Goal: Task Accomplishment & Management: Use online tool/utility

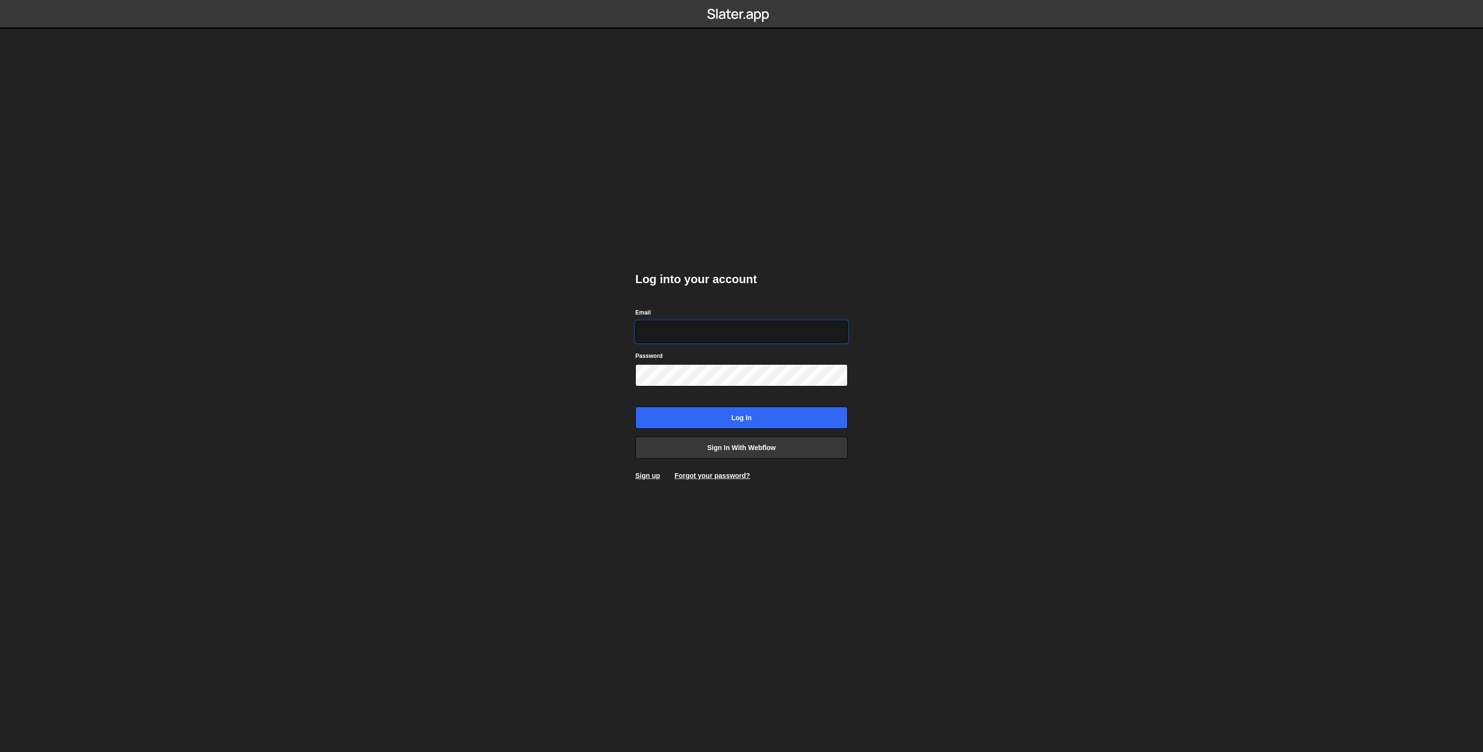
type input "karol.strozik@gmail.com"
click at [710, 407] on input "Log in" at bounding box center [741, 418] width 212 height 22
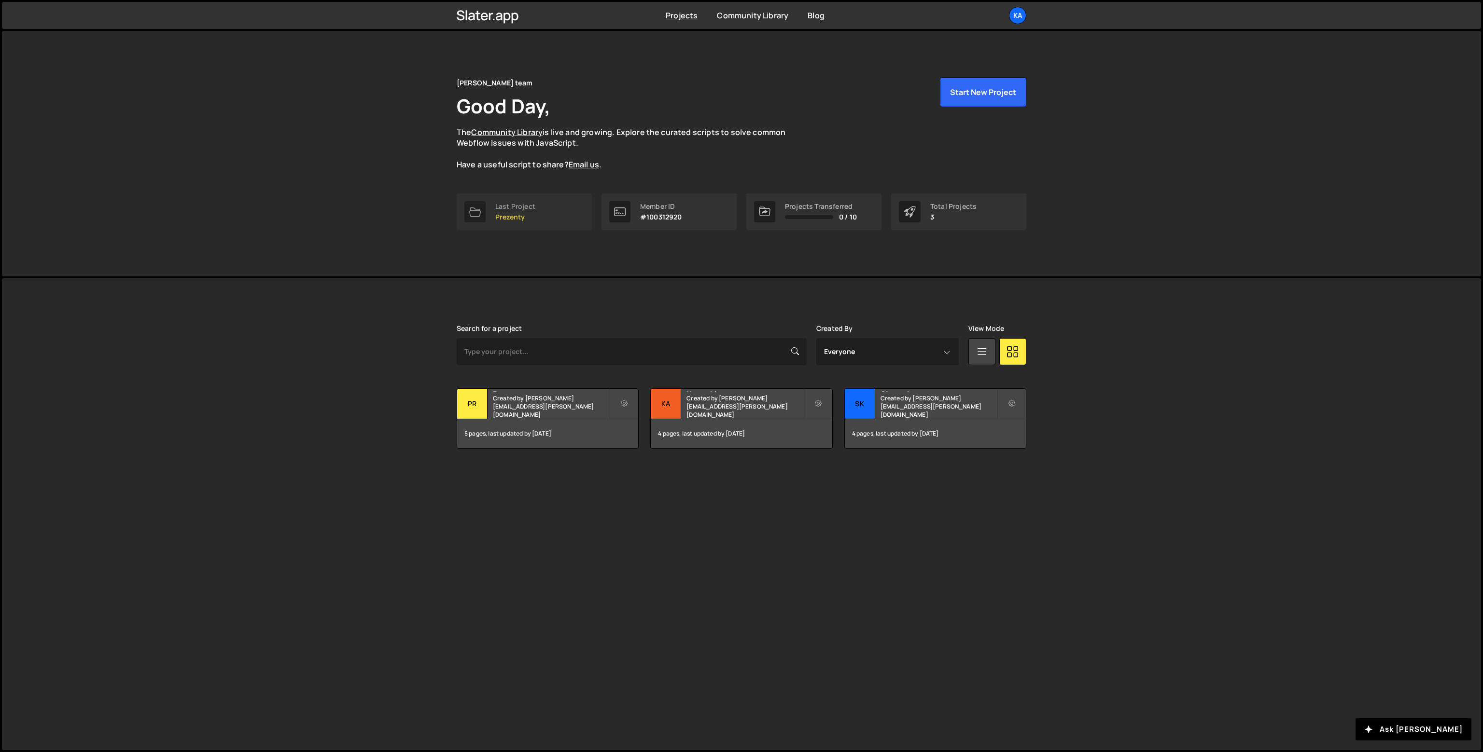
click at [540, 219] on link "Last Project Prezenty" at bounding box center [524, 212] width 135 height 37
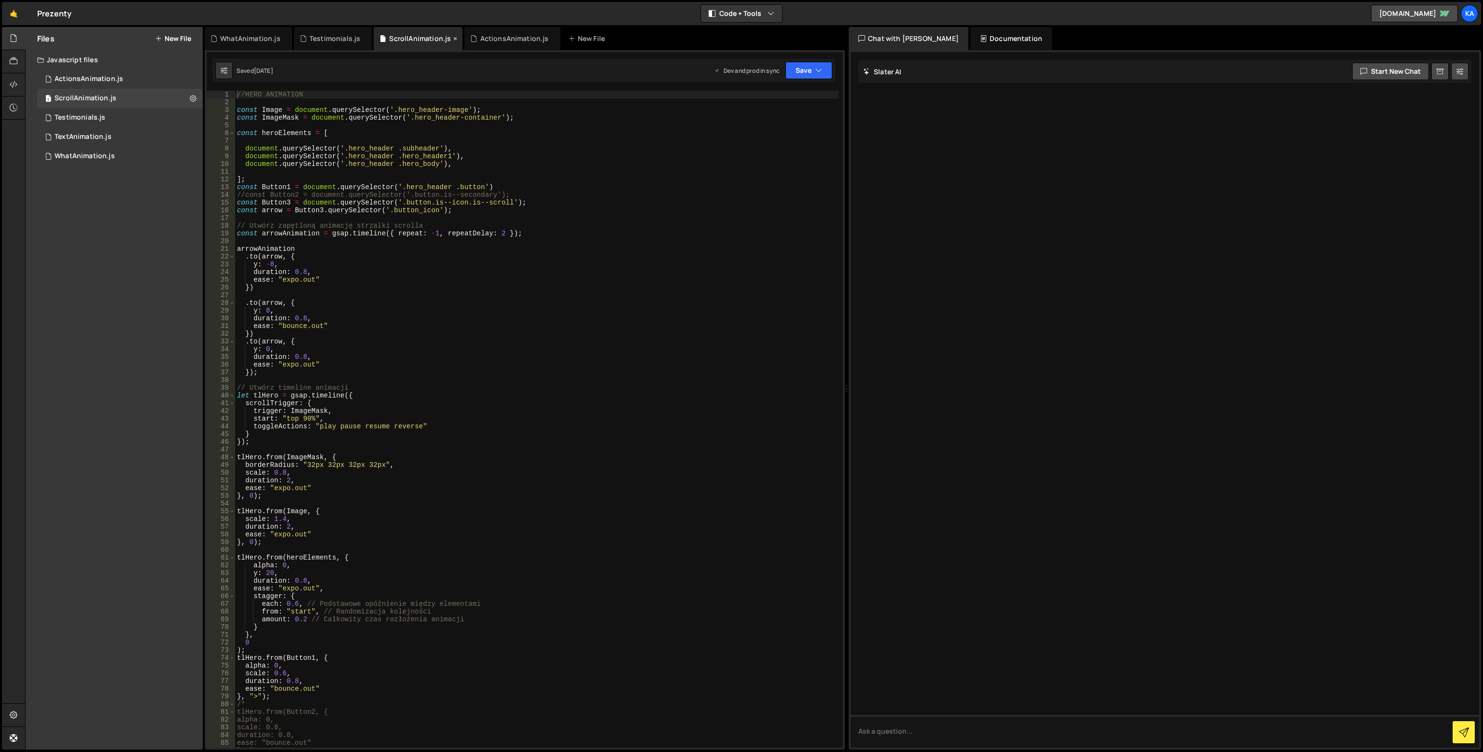
drag, startPoint x: 430, startPoint y: 37, endPoint x: 414, endPoint y: 39, distance: 16.0
click at [414, 39] on div "ScrollAnimation.js" at bounding box center [420, 39] width 62 height 10
click at [191, 96] on icon at bounding box center [193, 98] width 7 height 9
click at [250, 139] on button "Edit External Scripts" at bounding box center [252, 137] width 95 height 19
drag, startPoint x: 367, startPoint y: 102, endPoint x: 344, endPoint y: 102, distance: 23.6
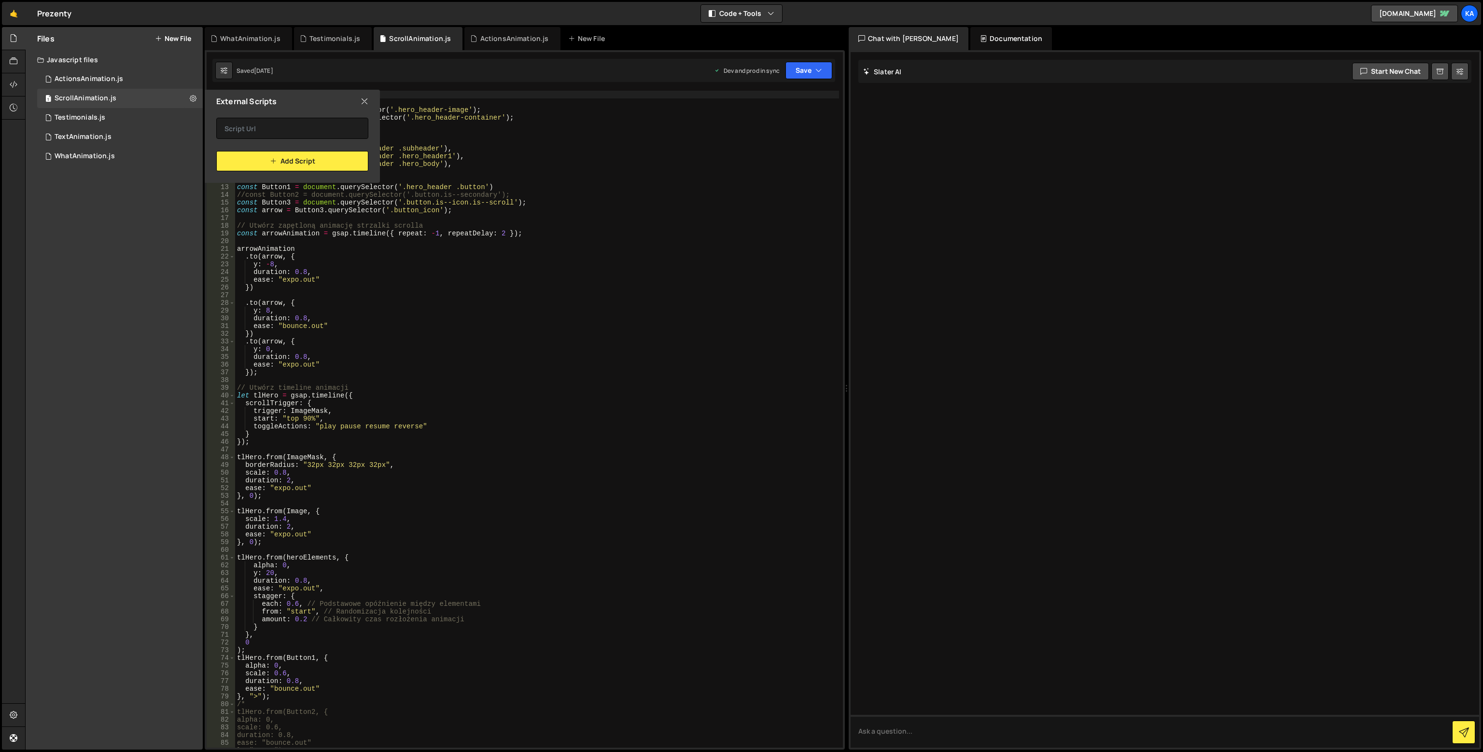
click at [367, 102] on icon at bounding box center [365, 101] width 8 height 11
click at [191, 95] on icon at bounding box center [193, 98] width 7 height 9
click at [412, 38] on div "ScrollAnimation.js" at bounding box center [420, 39] width 62 height 10
click at [226, 75] on icon at bounding box center [224, 71] width 7 height 10
select select "editor"
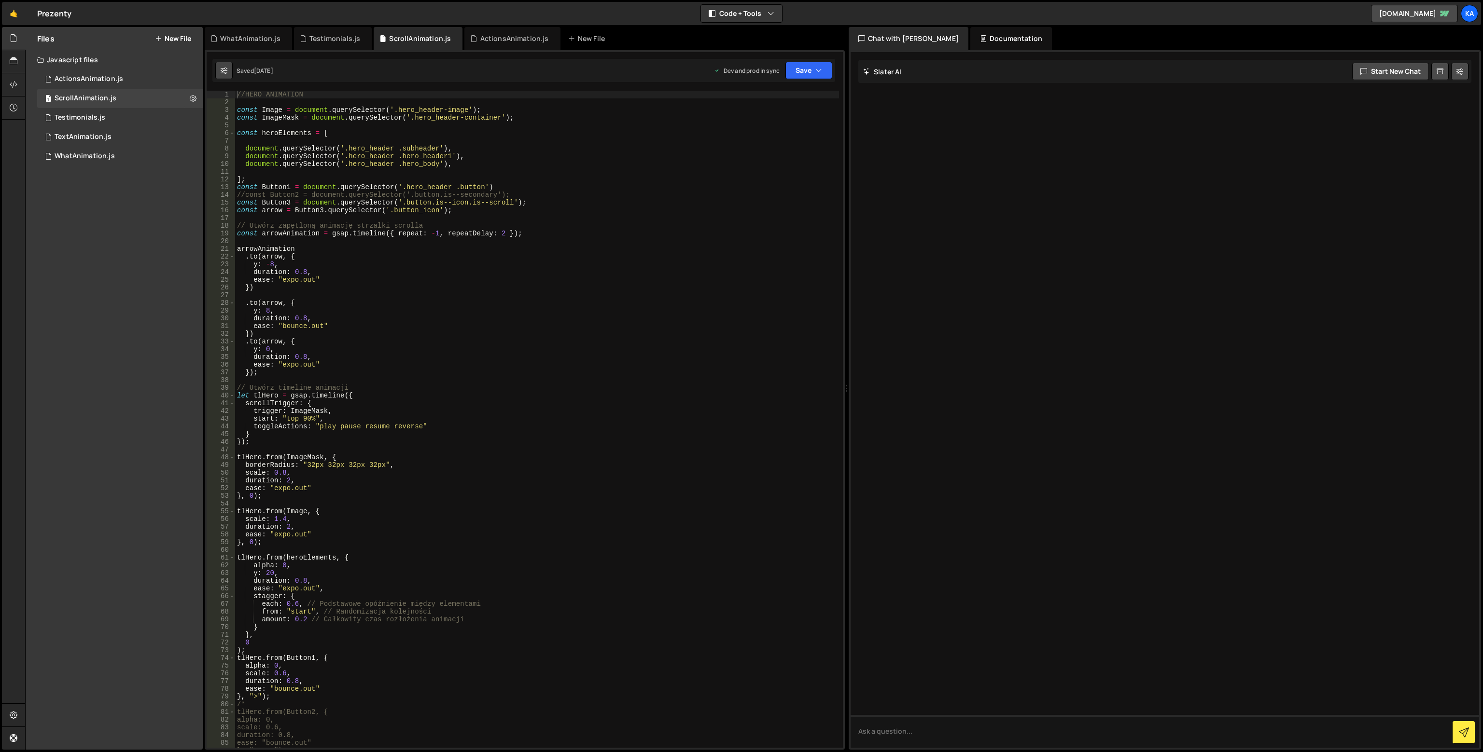
select select "ace/theme/monokai"
type input "14"
checkbox input "true"
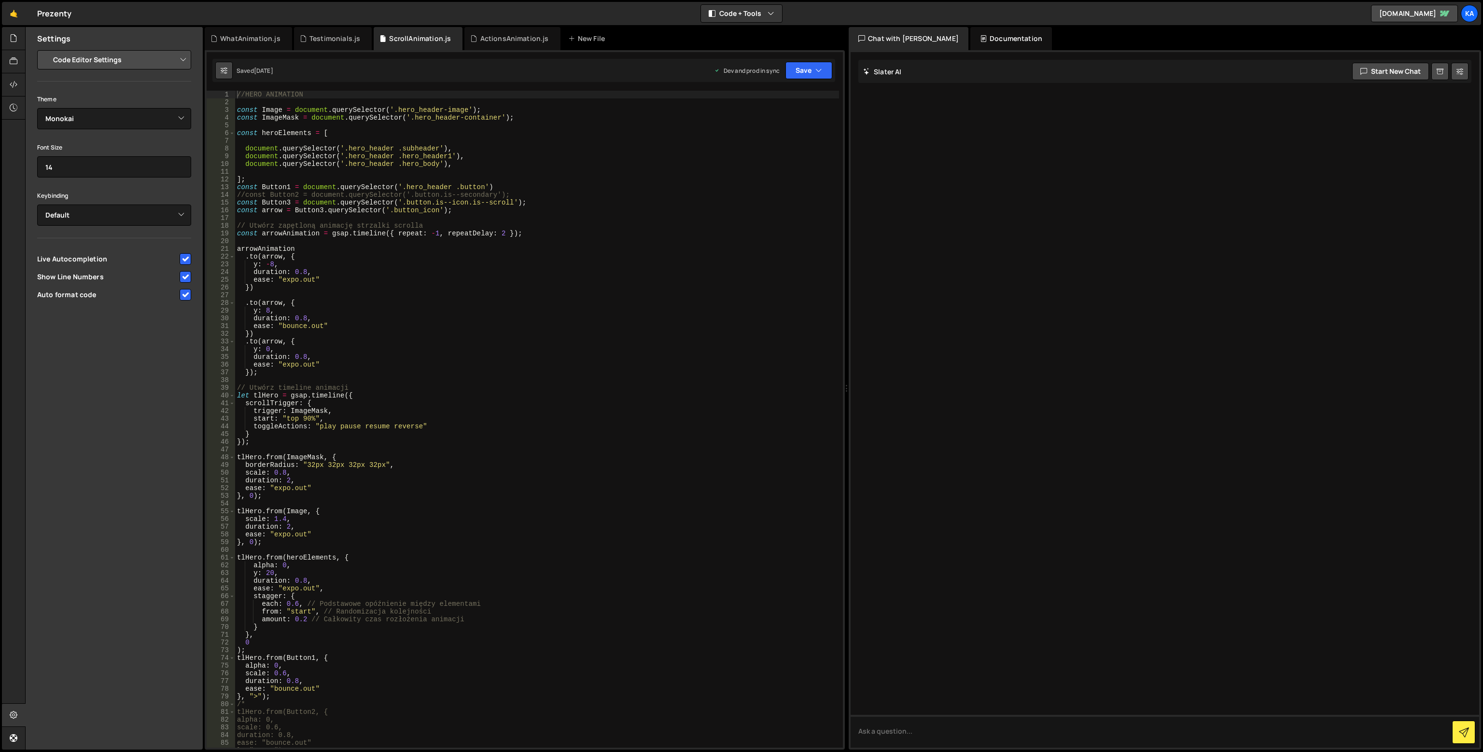
click at [226, 71] on icon at bounding box center [224, 71] width 7 height 10
click at [113, 31] on div "Settings" at bounding box center [114, 38] width 177 height 23
click at [15, 40] on icon at bounding box center [14, 38] width 8 height 11
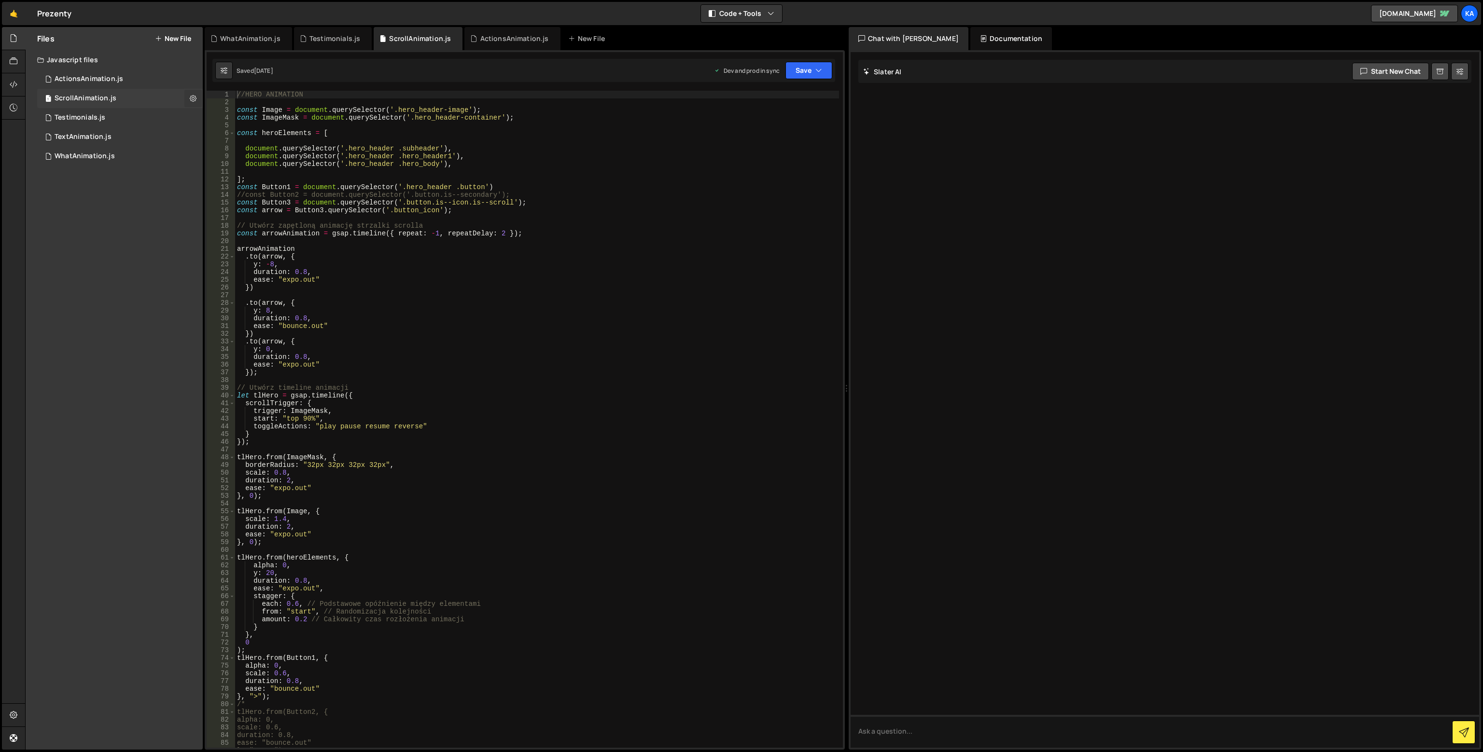
click at [190, 99] on icon at bounding box center [193, 98] width 7 height 9
click at [233, 139] on button "Edit External Scripts" at bounding box center [252, 137] width 95 height 19
click at [363, 96] on div "External Scripts" at bounding box center [292, 101] width 175 height 23
click at [362, 98] on icon at bounding box center [365, 101] width 8 height 11
click at [192, 98] on icon at bounding box center [193, 98] width 7 height 9
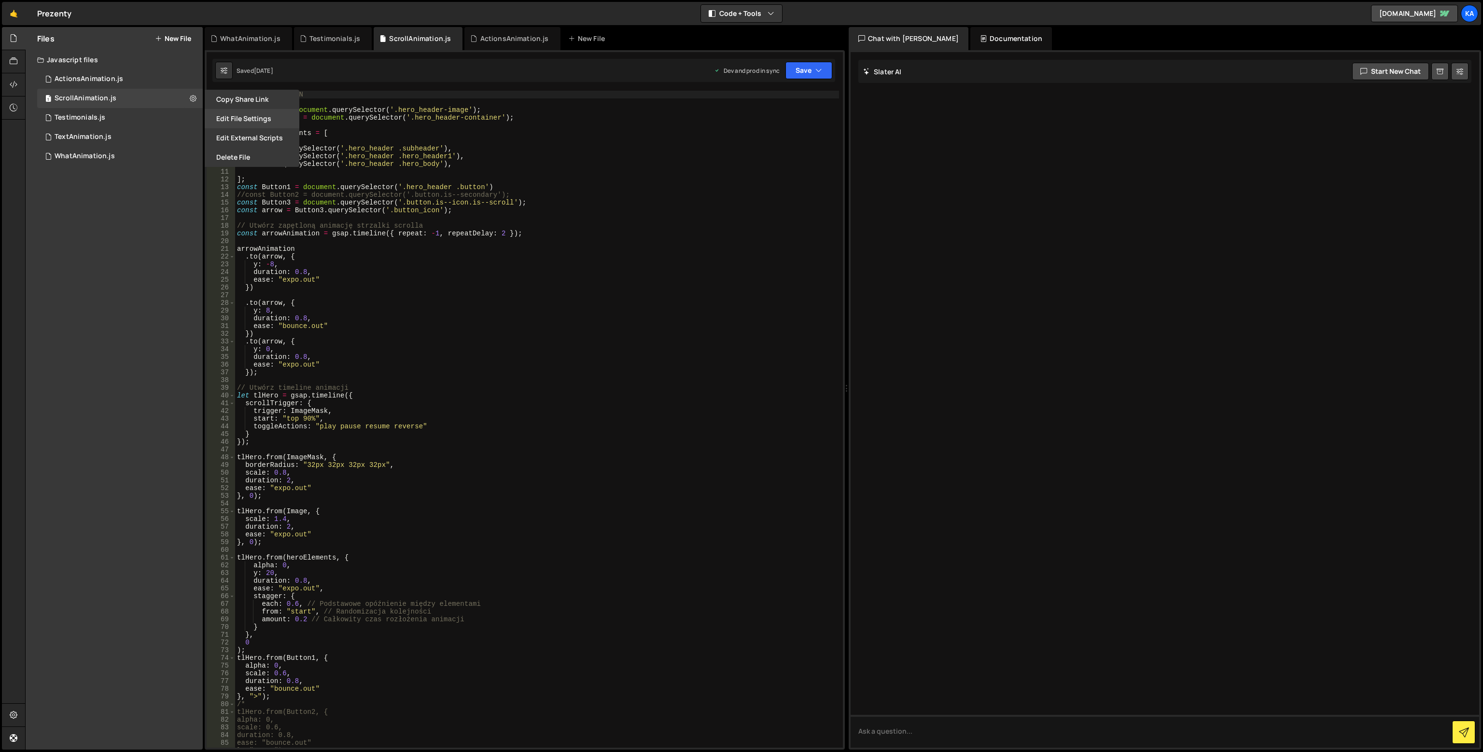
click at [228, 116] on button "Edit File Settings" at bounding box center [252, 118] width 95 height 19
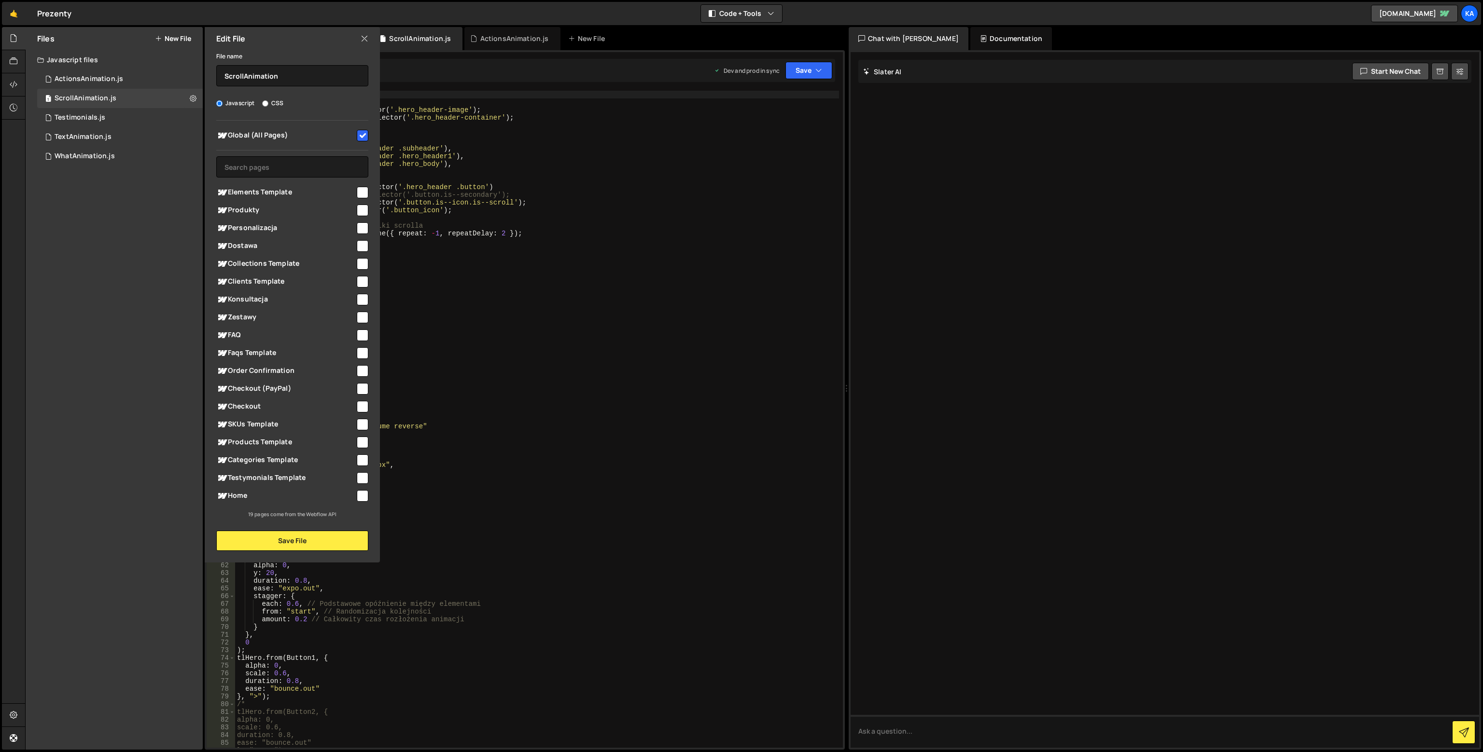
click at [361, 131] on input "checkbox" at bounding box center [363, 136] width 12 height 12
checkbox input "false"
click at [363, 497] on input "checkbox" at bounding box center [363, 496] width 12 height 12
checkbox input "true"
click at [294, 541] on button "Save File" at bounding box center [292, 541] width 152 height 20
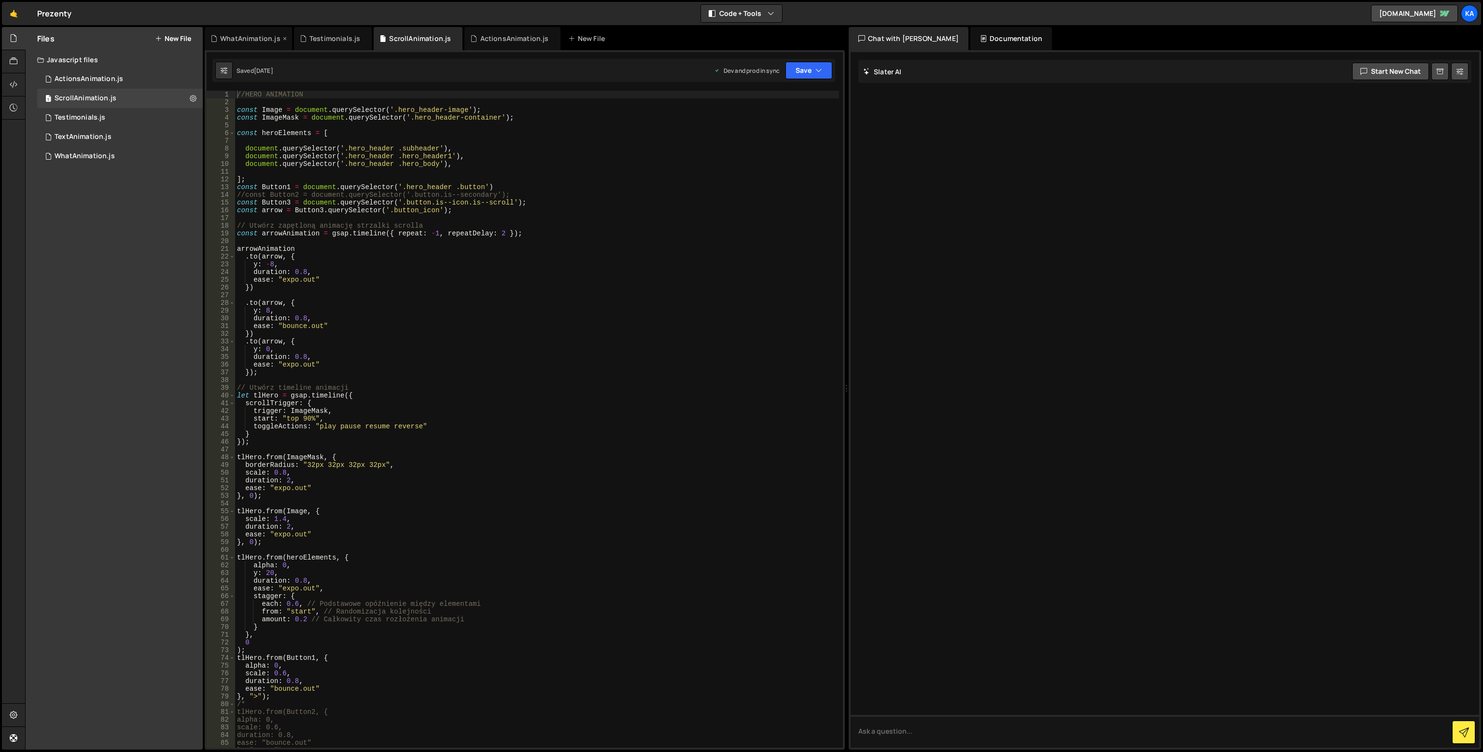
click at [237, 42] on div "WhatAnimation.js" at bounding box center [250, 39] width 60 height 10
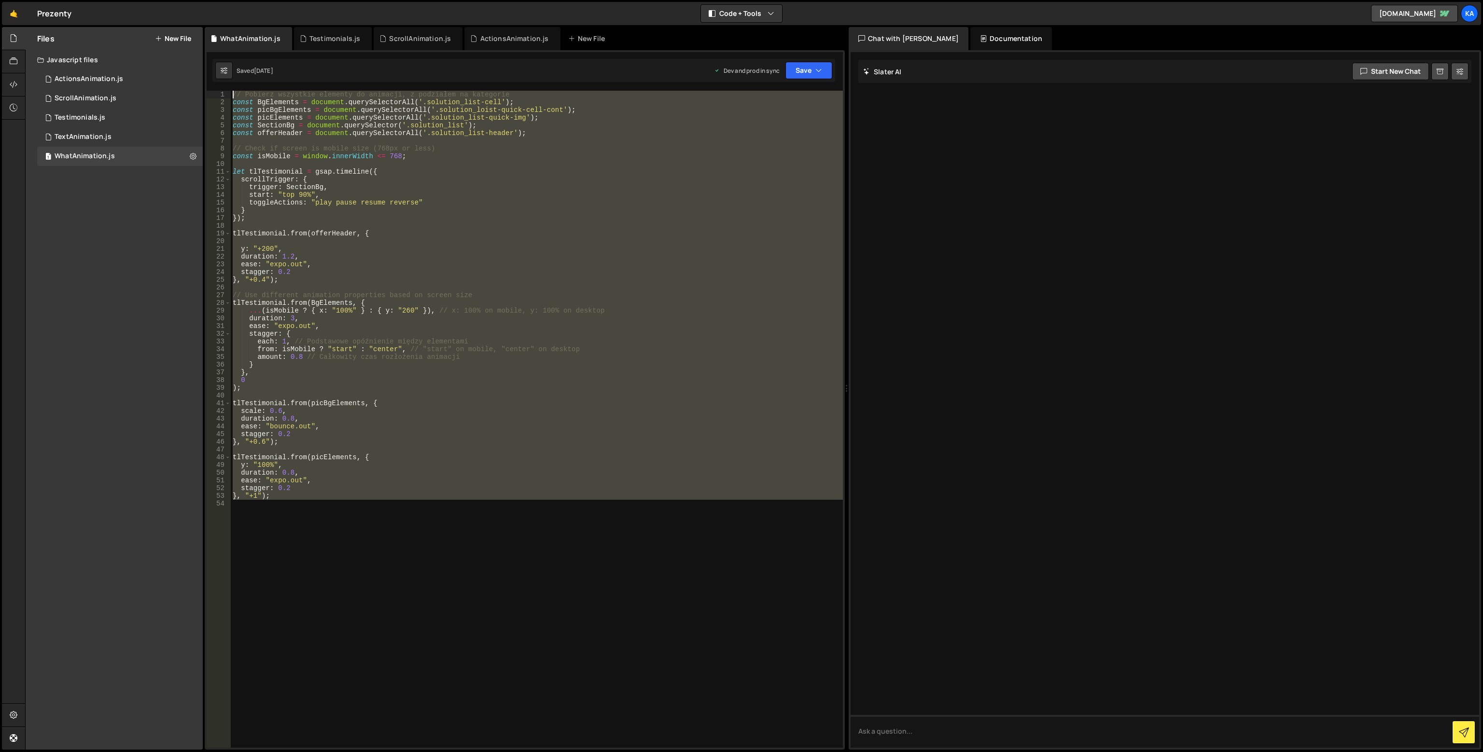
drag, startPoint x: 320, startPoint y: 523, endPoint x: 203, endPoint y: 74, distance: 463.7
click at [203, 74] on div "Files New File Javascript files 5 ActionsAnimation.js 0 1 ScrollAnimation.js 0 …" at bounding box center [754, 388] width 1458 height 723
type textarea "// Pobierz wszystkie elementy do animacji, z podziałem na kategorie const BgEle…"
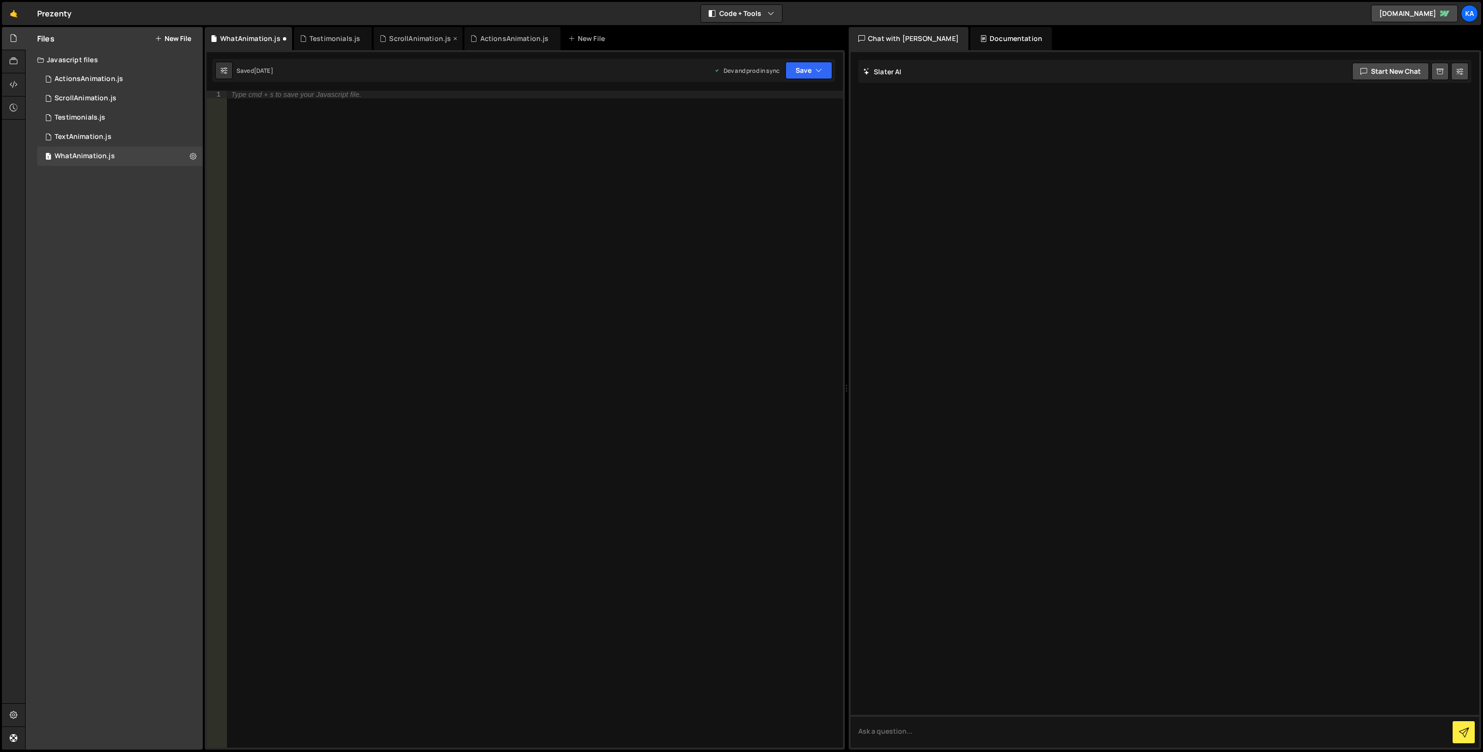
click at [417, 39] on div "ScrollAnimation.js" at bounding box center [420, 39] width 62 height 10
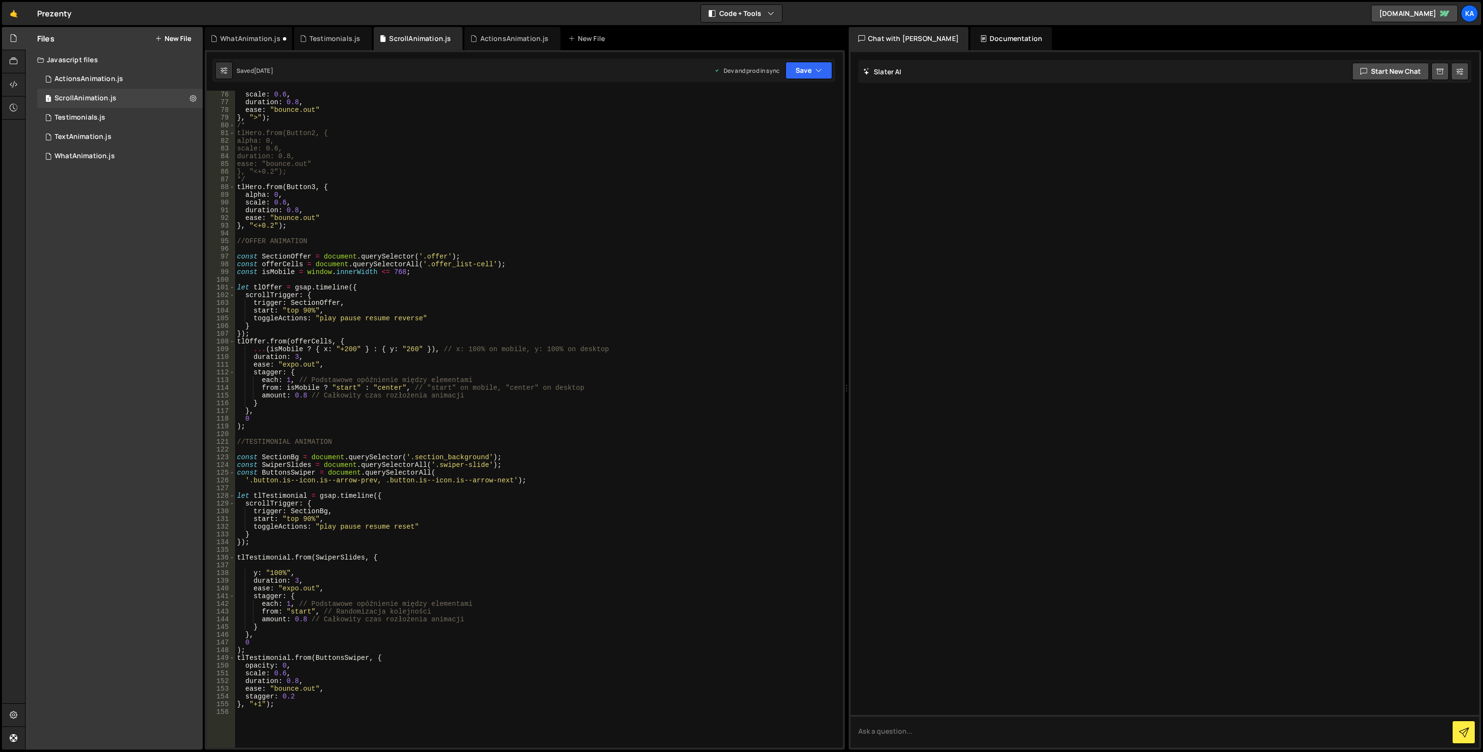
scroll to position [753, 0]
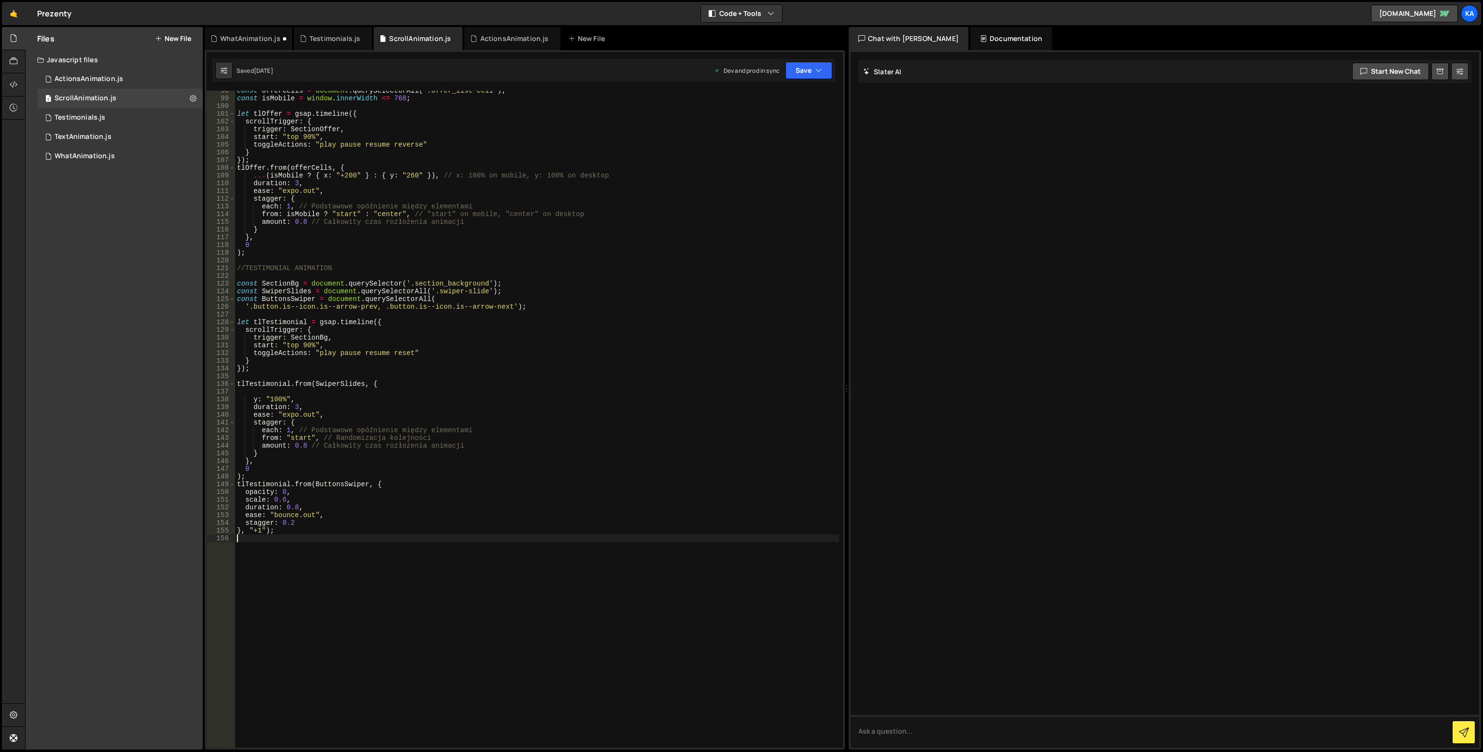
click at [361, 570] on div "const offerCells = document . querySelectorAll ( '.offer_list-cell' ) ; const i…" at bounding box center [537, 423] width 604 height 673
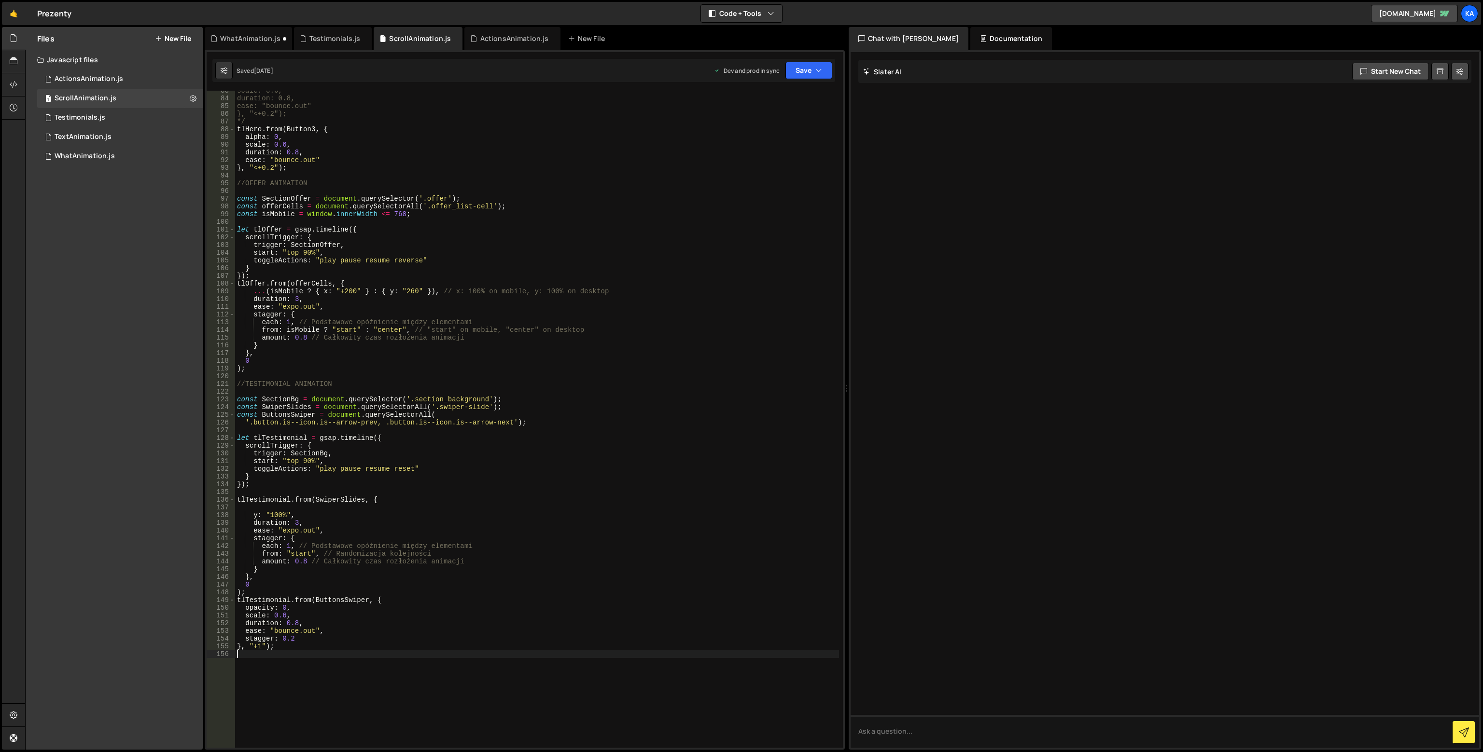
scroll to position [608, 0]
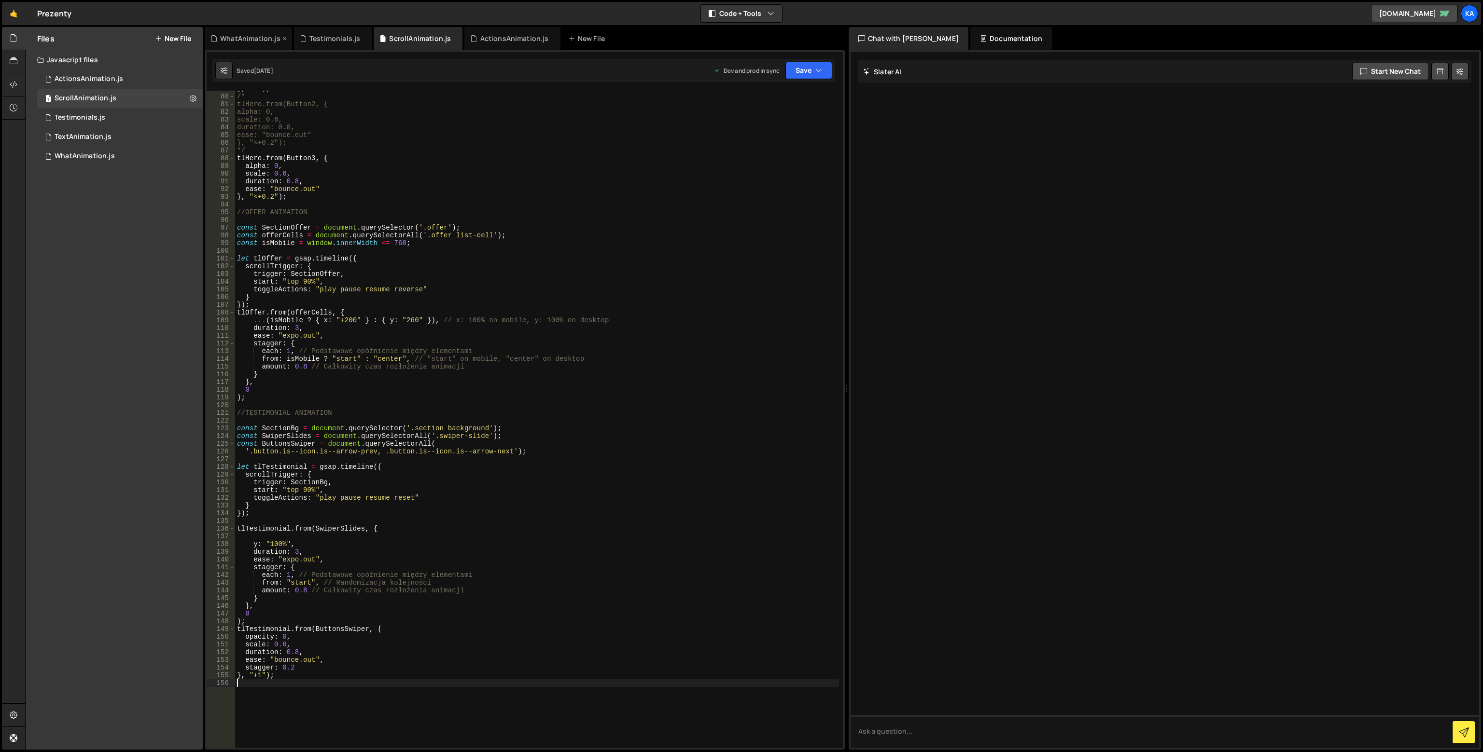
click at [245, 39] on div "WhatAnimation.js" at bounding box center [250, 39] width 60 height 10
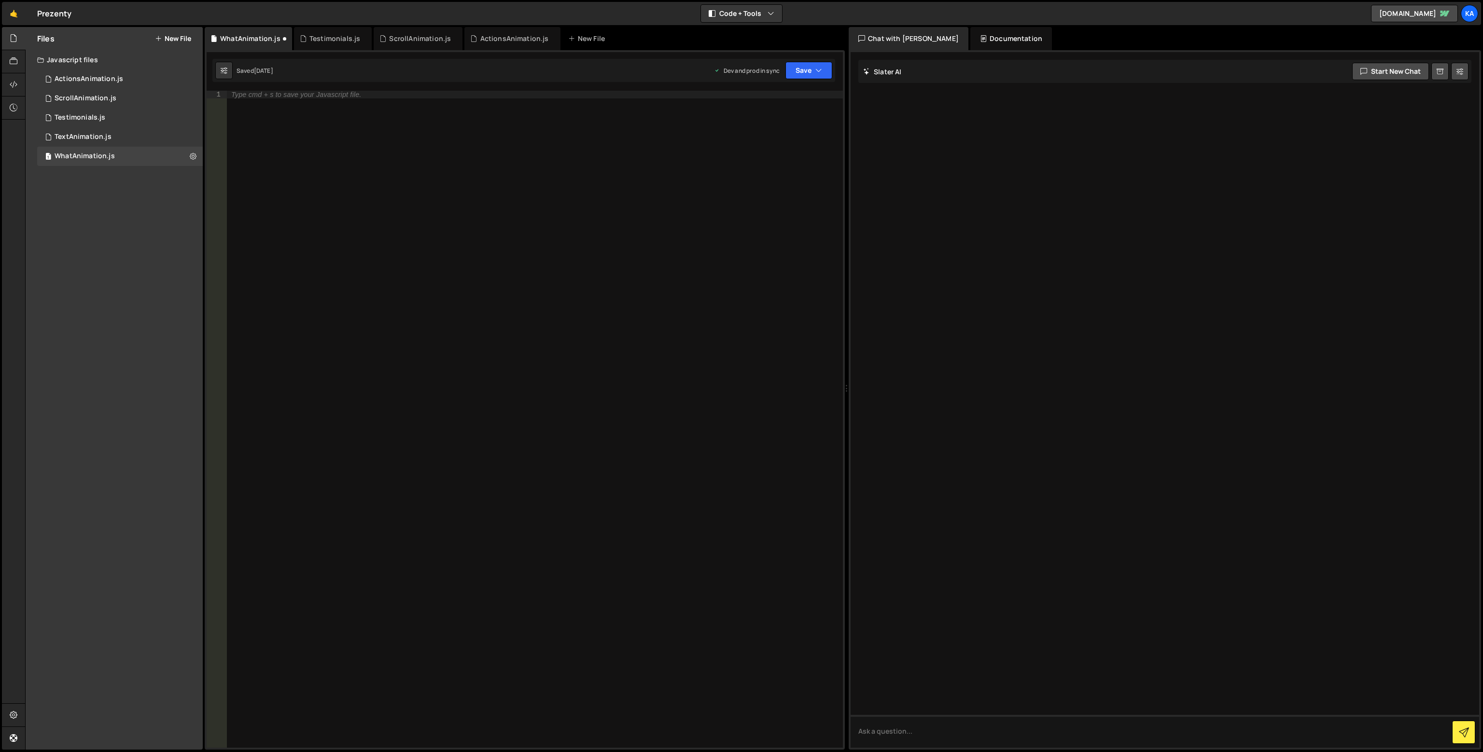
click at [378, 181] on div "Type cmd + s to save your Javascript file." at bounding box center [534, 427] width 616 height 673
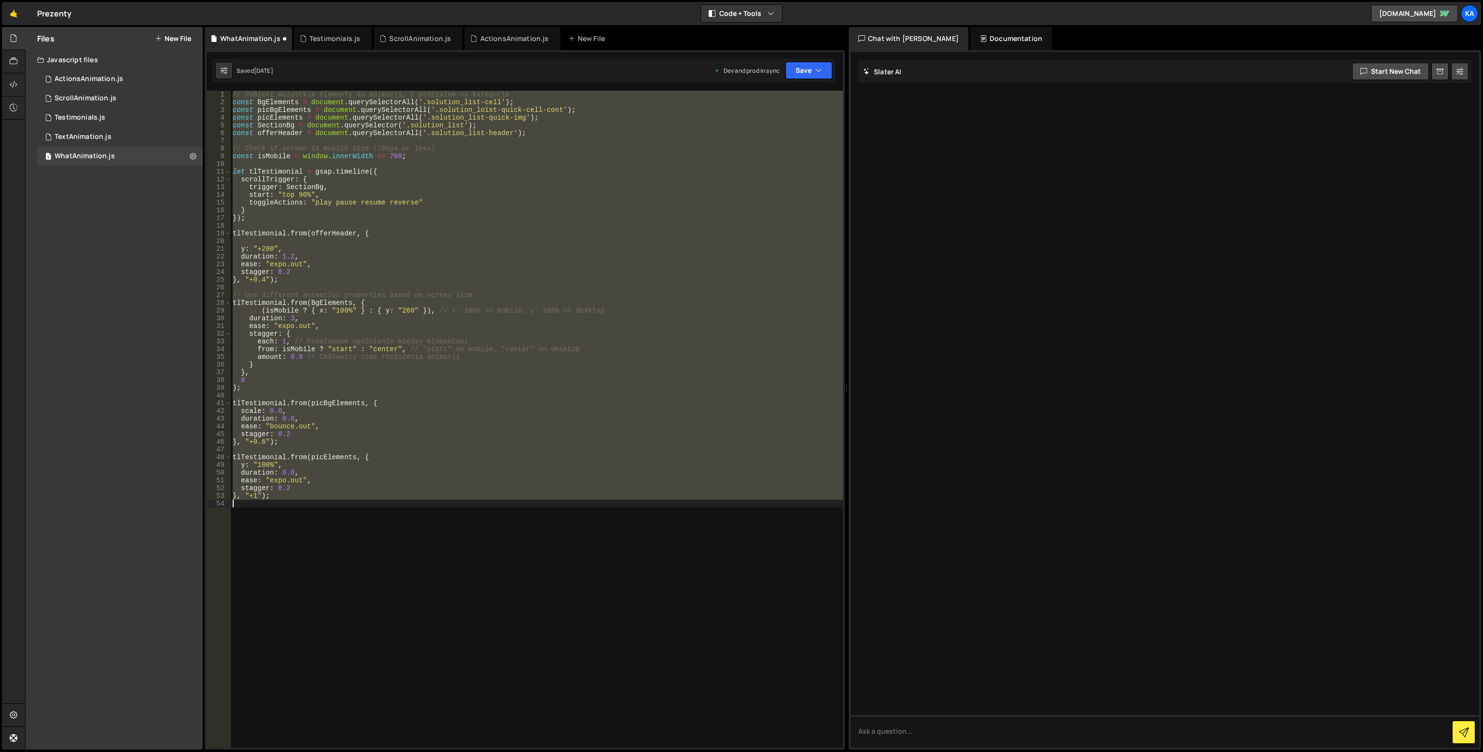
type textarea "}, "+1");"
click at [374, 223] on div "// Pobierz wszystkie elementy do animacji, z podziałem na kategorie const BgEle…" at bounding box center [537, 419] width 612 height 657
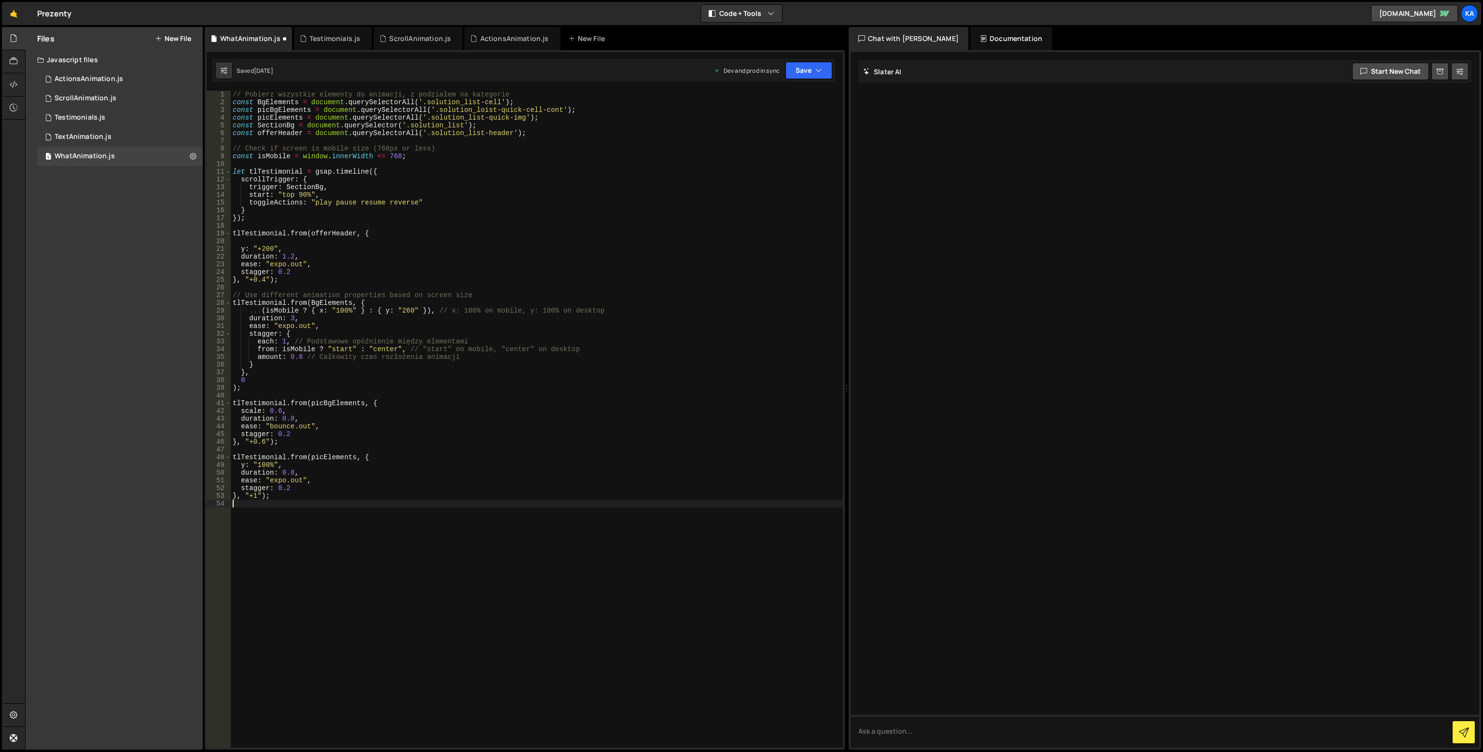
click at [311, 523] on div "// Pobierz wszystkie elementy do animacji, z podziałem na kategorie const BgEle…" at bounding box center [537, 427] width 612 height 673
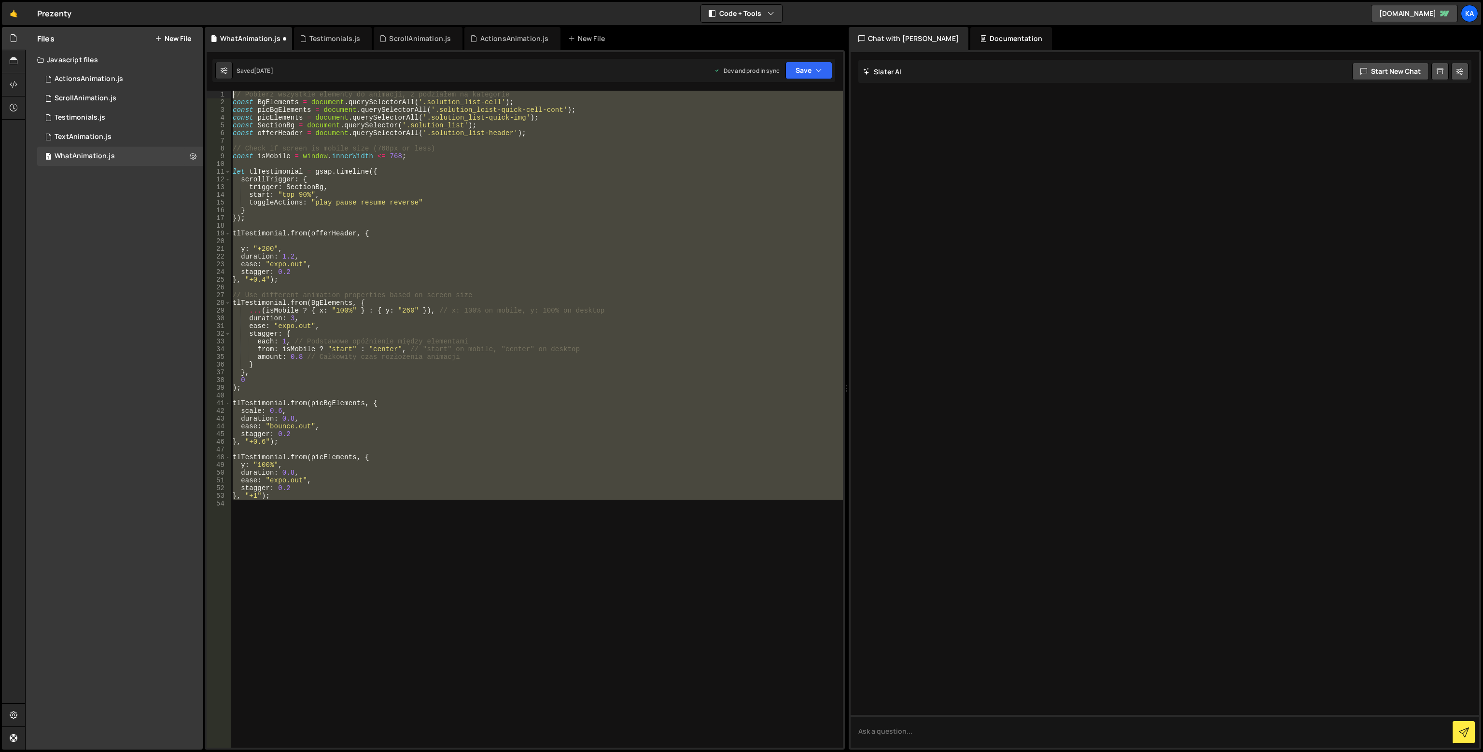
drag, startPoint x: 361, startPoint y: 514, endPoint x: 171, endPoint y: -18, distance: 564.2
click at [171, 0] on html "Projects Community Library Blog Ka Projects Your Teams Invite team member Accou…" at bounding box center [741, 376] width 1483 height 752
type textarea "// Pobierz wszystkie elementy do animacji, z podziałem na kategorie const BgEle…"
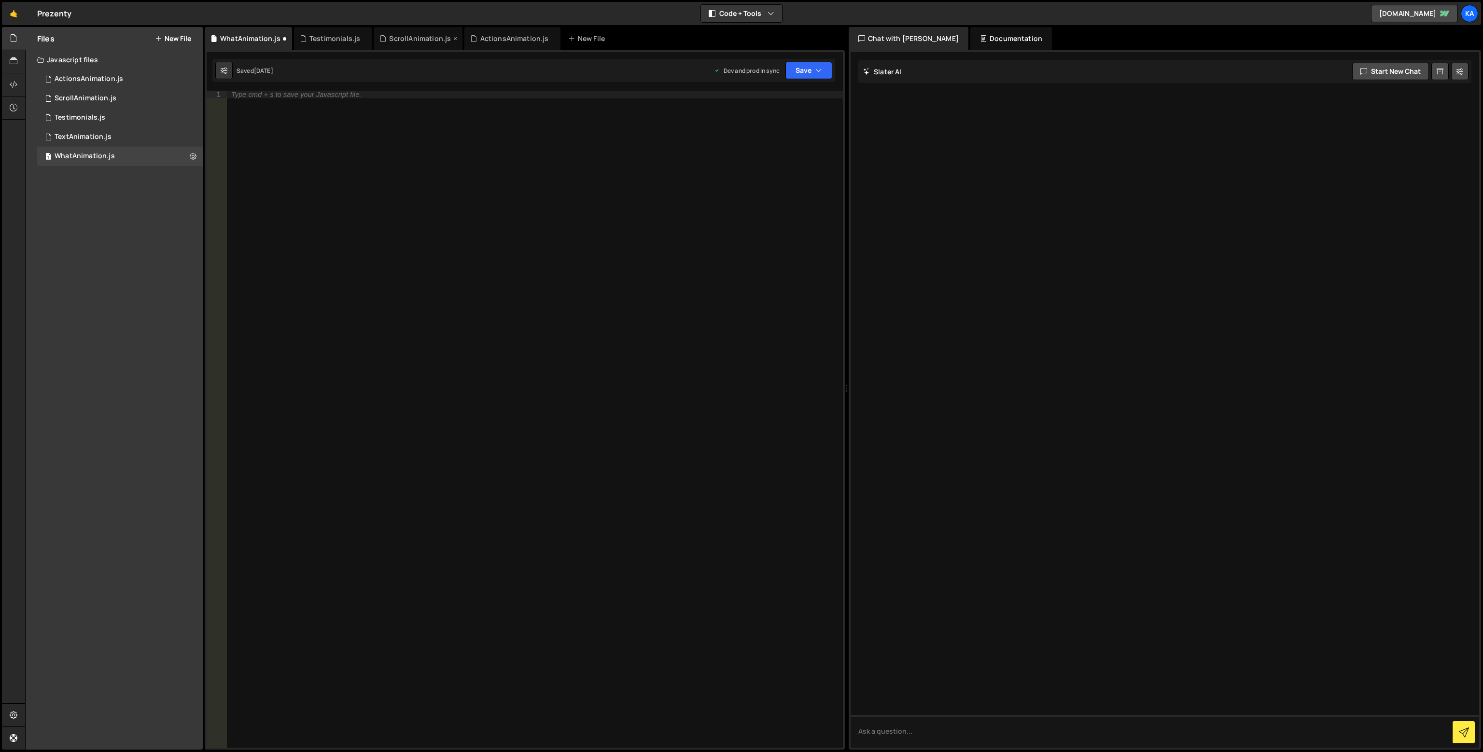
click at [416, 41] on div "ScrollAnimation.js" at bounding box center [420, 39] width 62 height 10
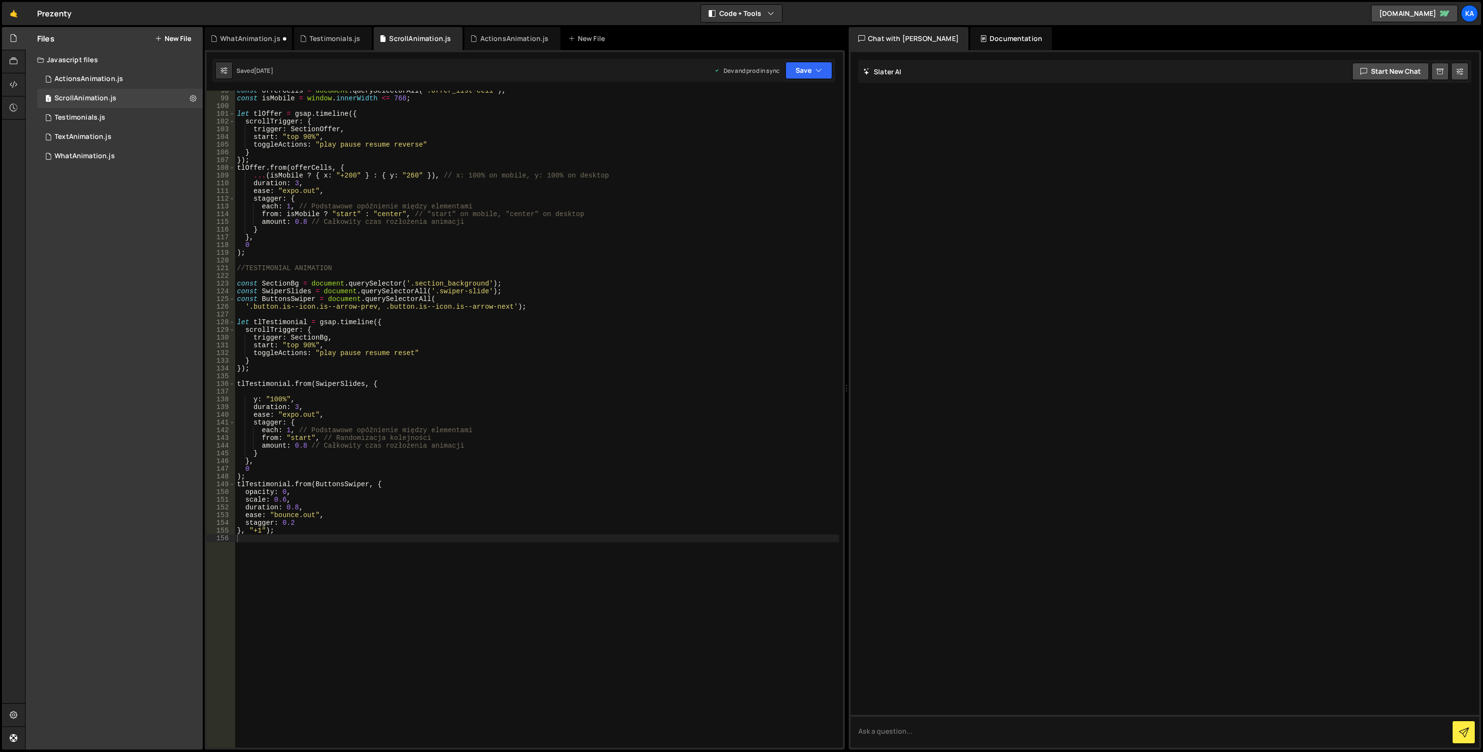
scroll to position [782, 0]
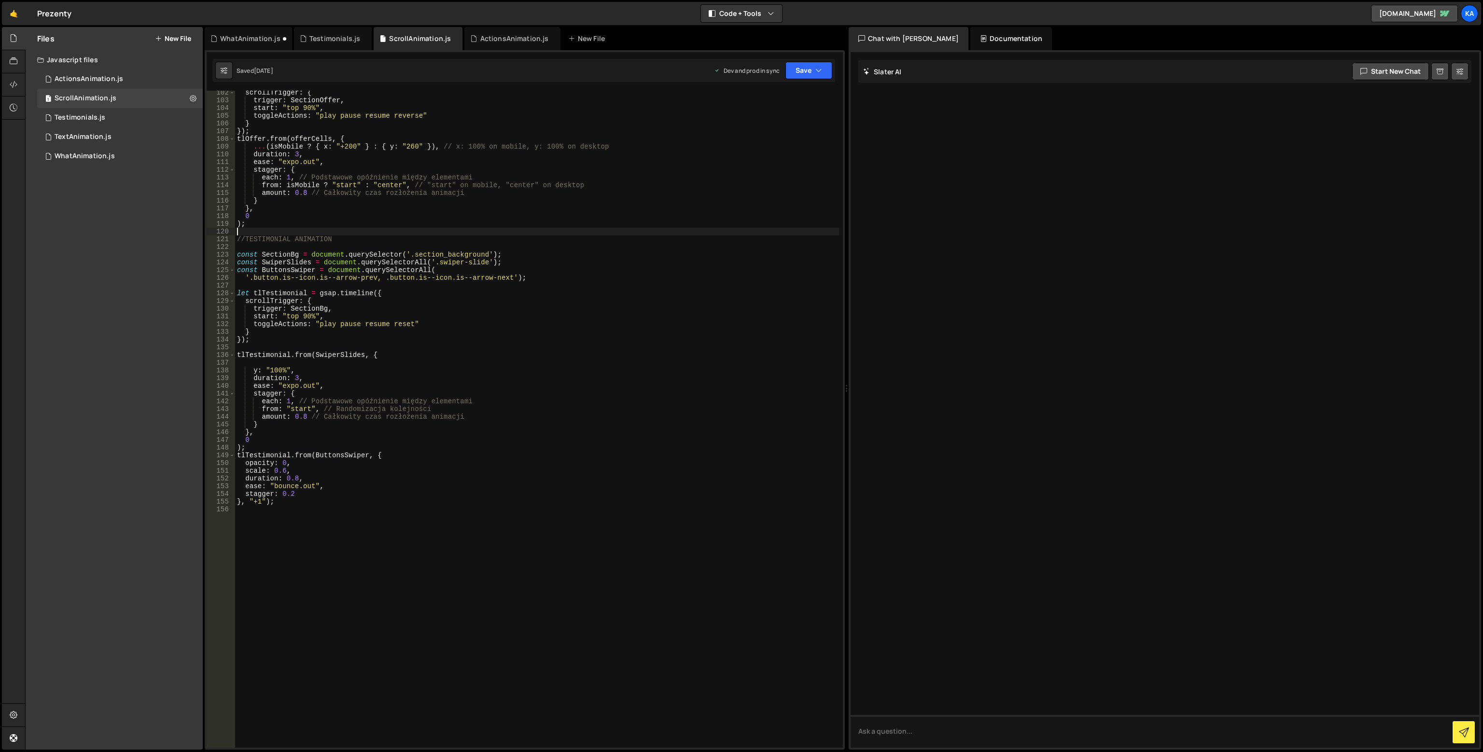
click at [324, 235] on div "scrollTrigger : { trigger : SectionOffer , start : "top 90%" , toggleActions : …" at bounding box center [537, 425] width 604 height 673
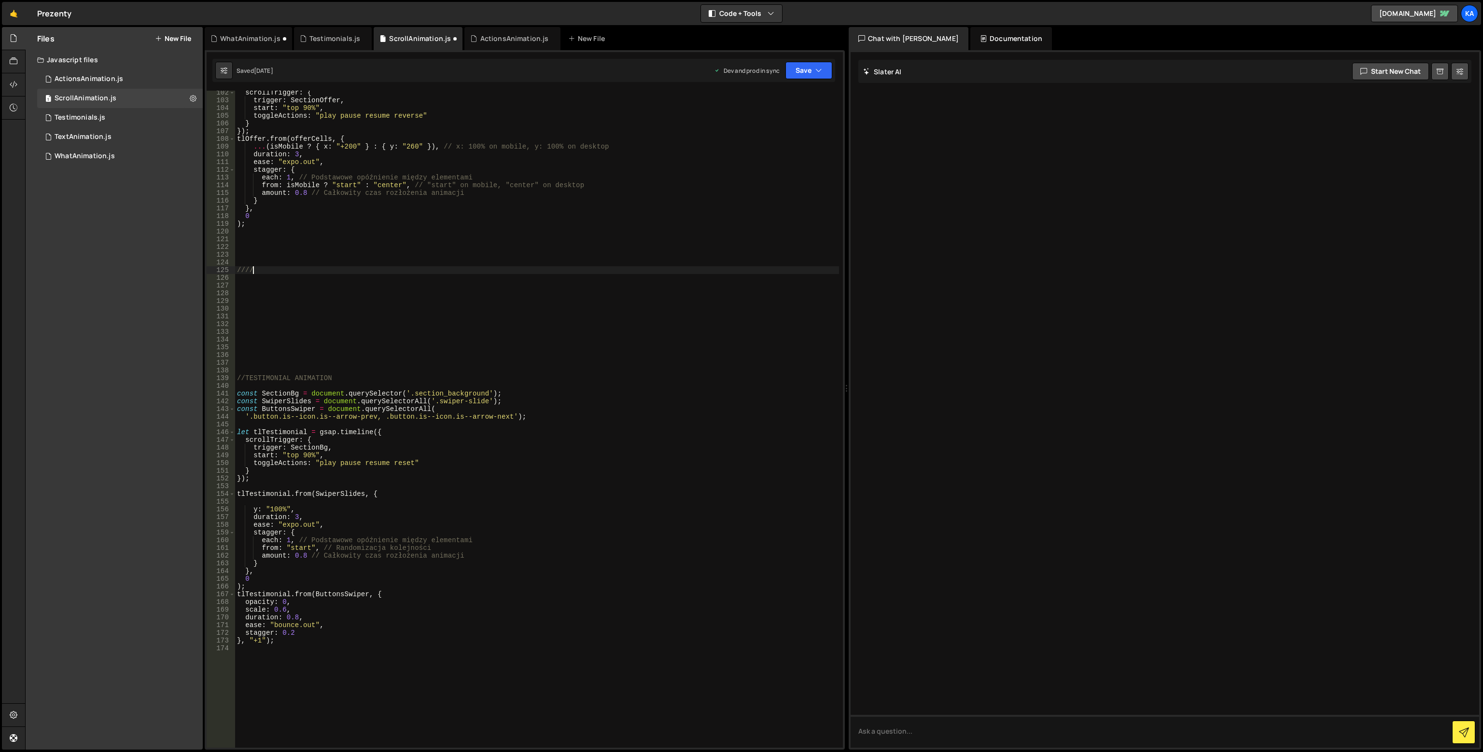
scroll to position [0, 0]
type textarea "///"
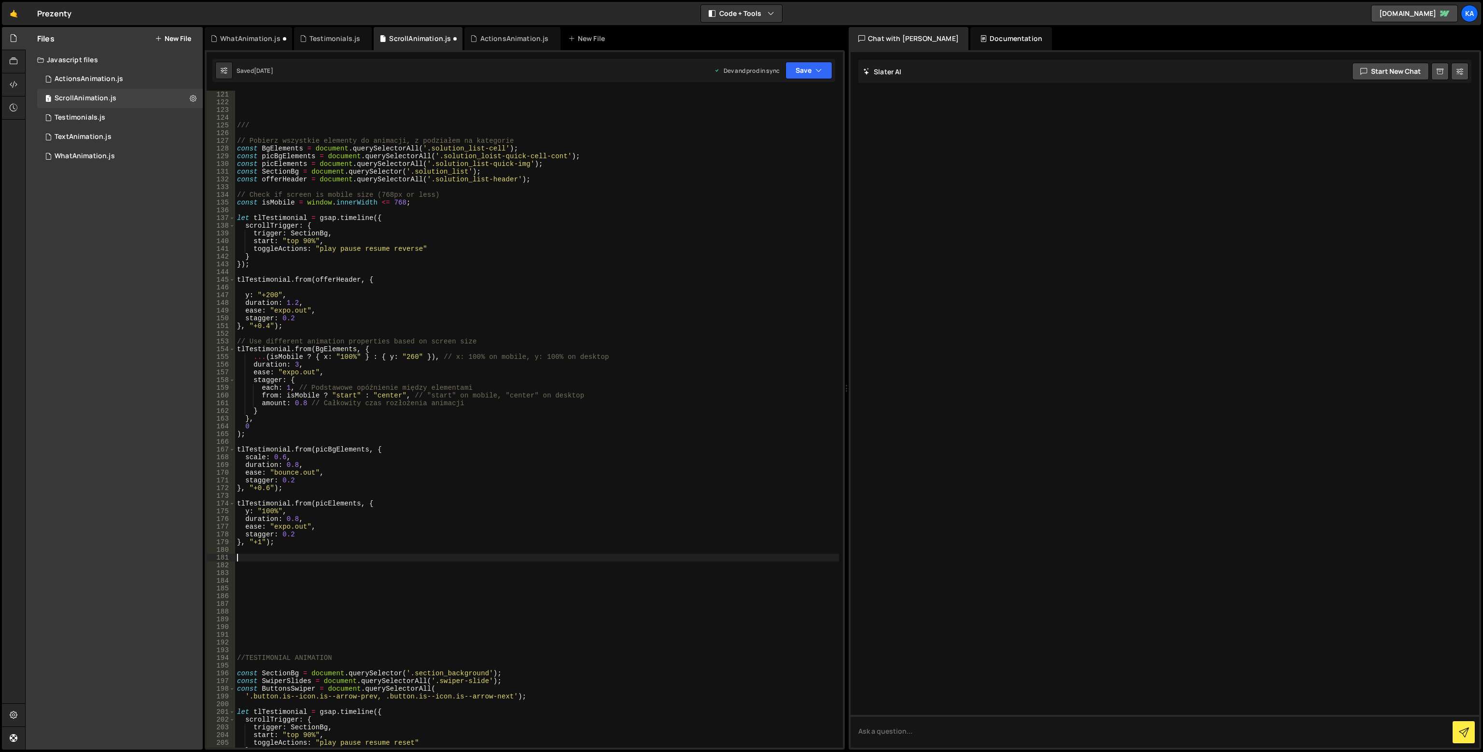
scroll to position [927, 0]
click at [285, 592] on div "/// // Pobierz wszystkie elementy do animacji, z podziałem na kategorie const B…" at bounding box center [537, 427] width 604 height 673
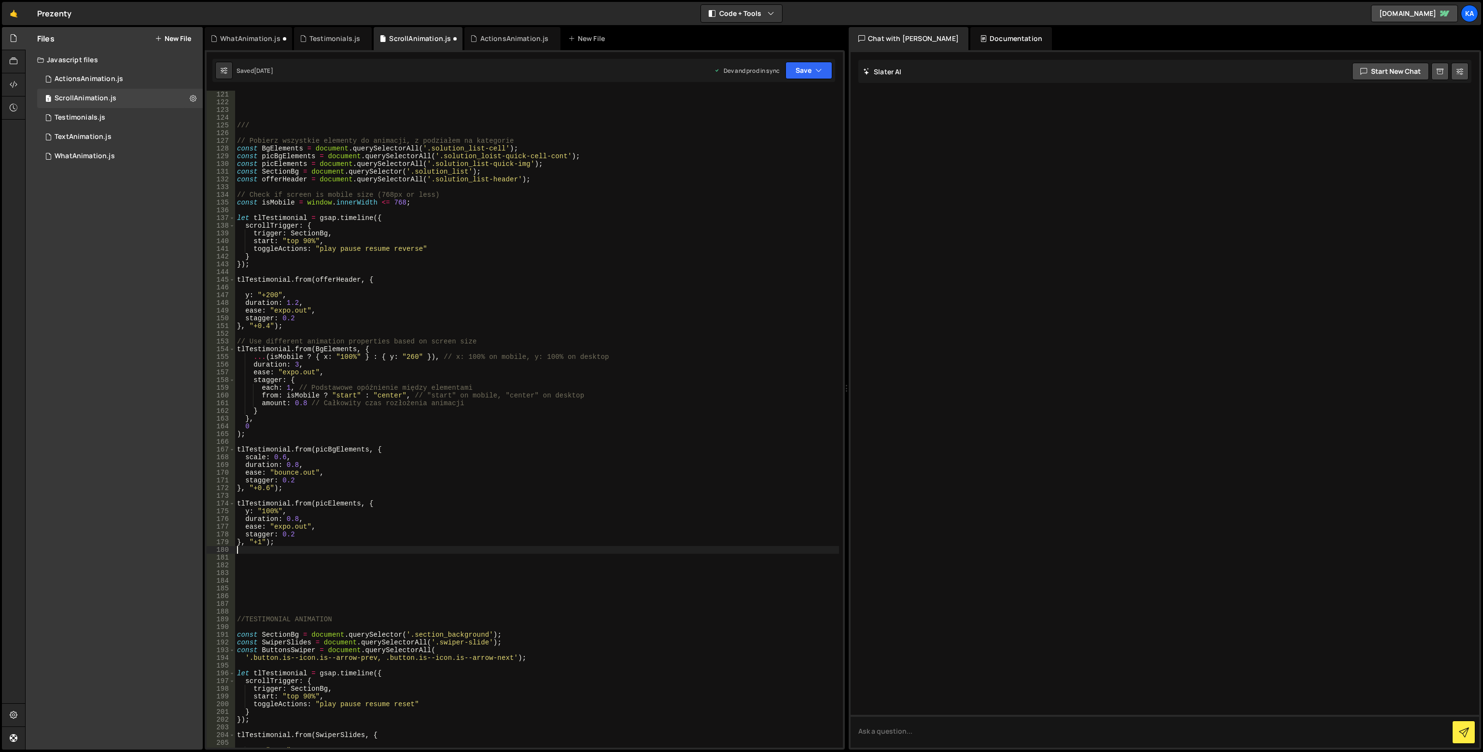
click at [282, 585] on div "/// // Pobierz wszystkie elementy do animacji, z podziałem na kategorie const B…" at bounding box center [537, 427] width 604 height 673
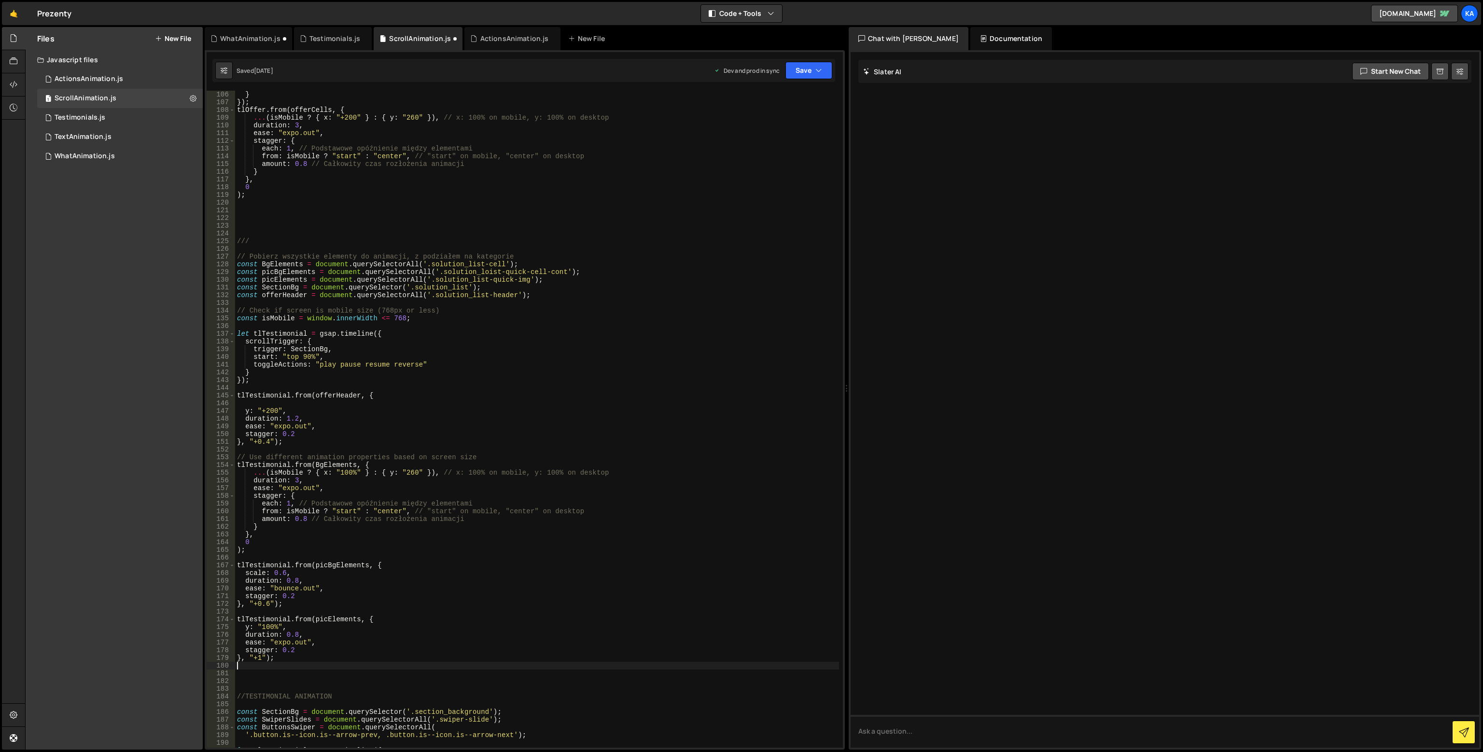
scroll to position [753, 0]
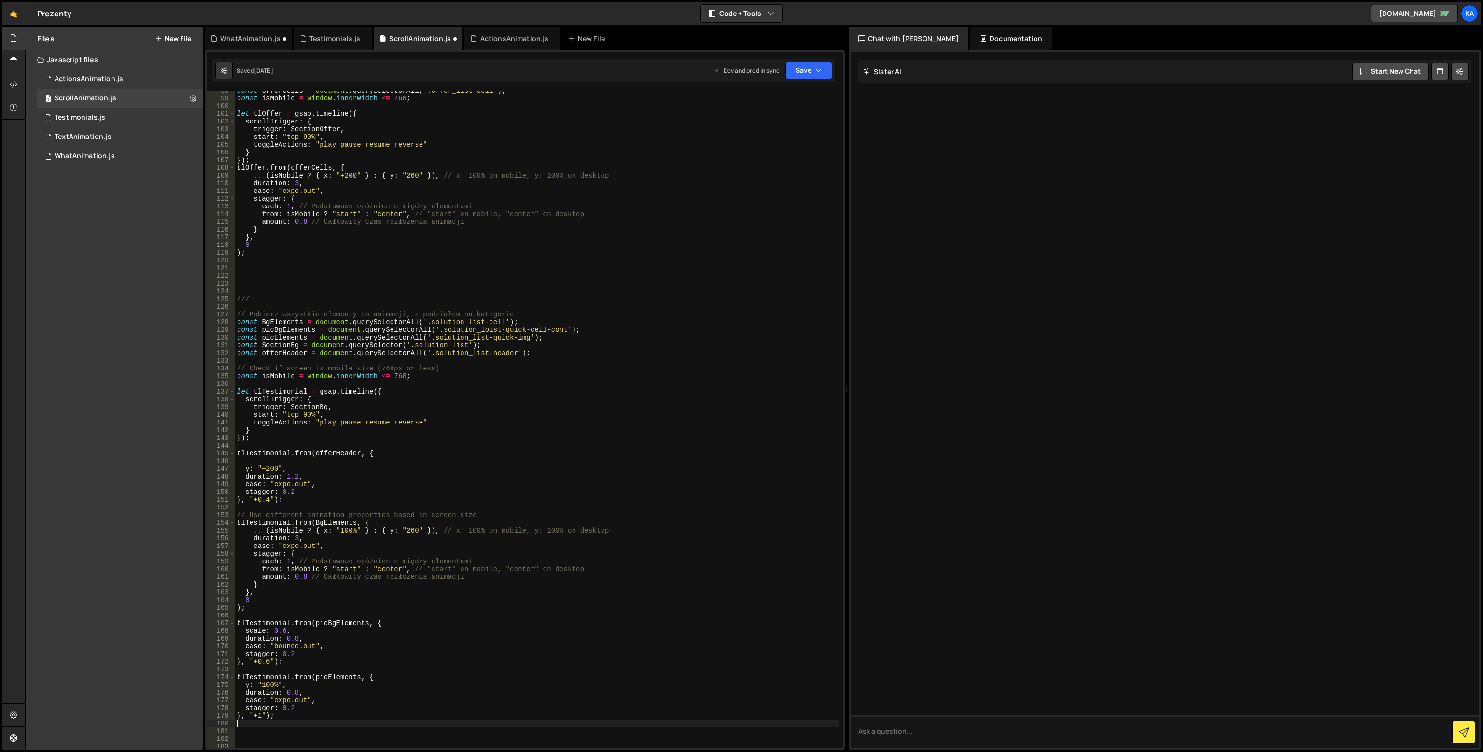
click at [260, 294] on div "const offerCells = document . querySelectorAll ( '.offer_list-cell' ) ; const i…" at bounding box center [537, 423] width 604 height 673
click at [259, 303] on div "const offerCells = document . querySelectorAll ( '.offer_list-cell' ) ; const i…" at bounding box center [537, 423] width 604 height 673
click at [275, 297] on div "const offerCells = document . querySelectorAll ( '.offer_list-cell' ) ; const i…" at bounding box center [537, 419] width 604 height 657
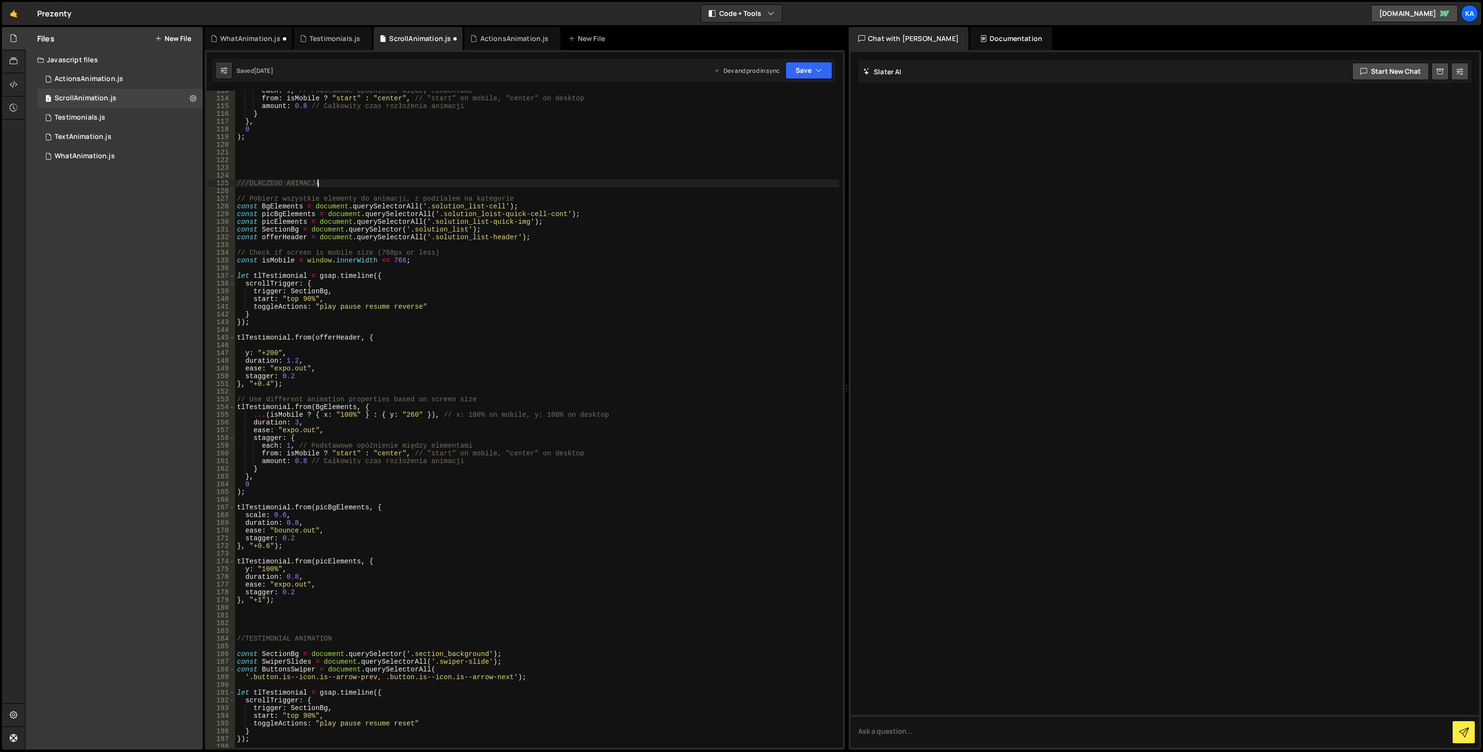
scroll to position [956, 0]
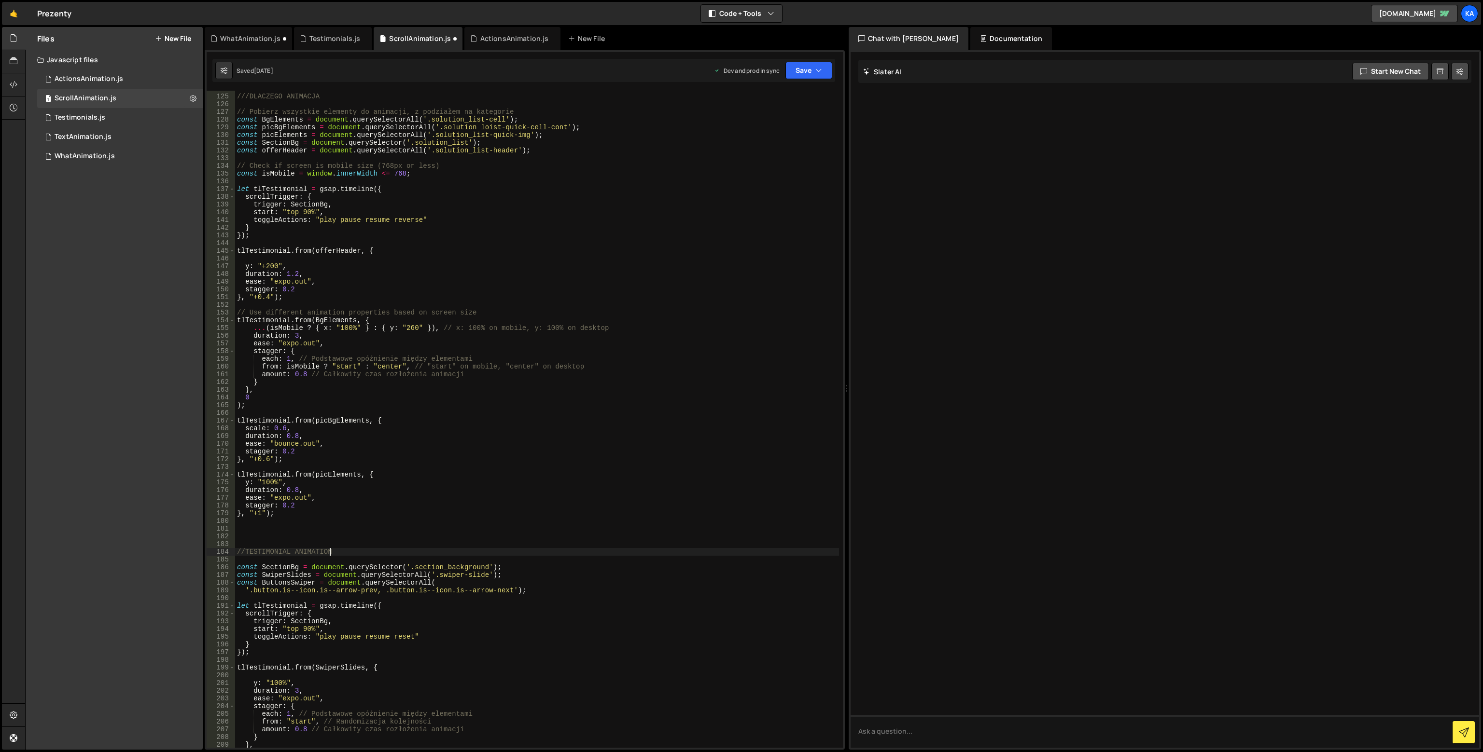
click at [338, 552] on div "///DLACZEGO ANIMACJA // Pobierz wszystkie elementy do animacji, z podziałem na …" at bounding box center [537, 421] width 604 height 673
click at [293, 550] on div "///DLACZEGO ANIMACJA // Pobierz wszystkie elementy do animacji, z podziałem na …" at bounding box center [537, 421] width 604 height 673
click at [288, 98] on div "///DLACZEGO ANIMACJA // Pobierz wszystkie elementy do animacji, z podziałem na …" at bounding box center [537, 421] width 604 height 673
click at [286, 98] on div "///DLACZEGO ANIMACJA // Pobierz wszystkie elementy do animacji, z podziałem na …" at bounding box center [537, 421] width 604 height 673
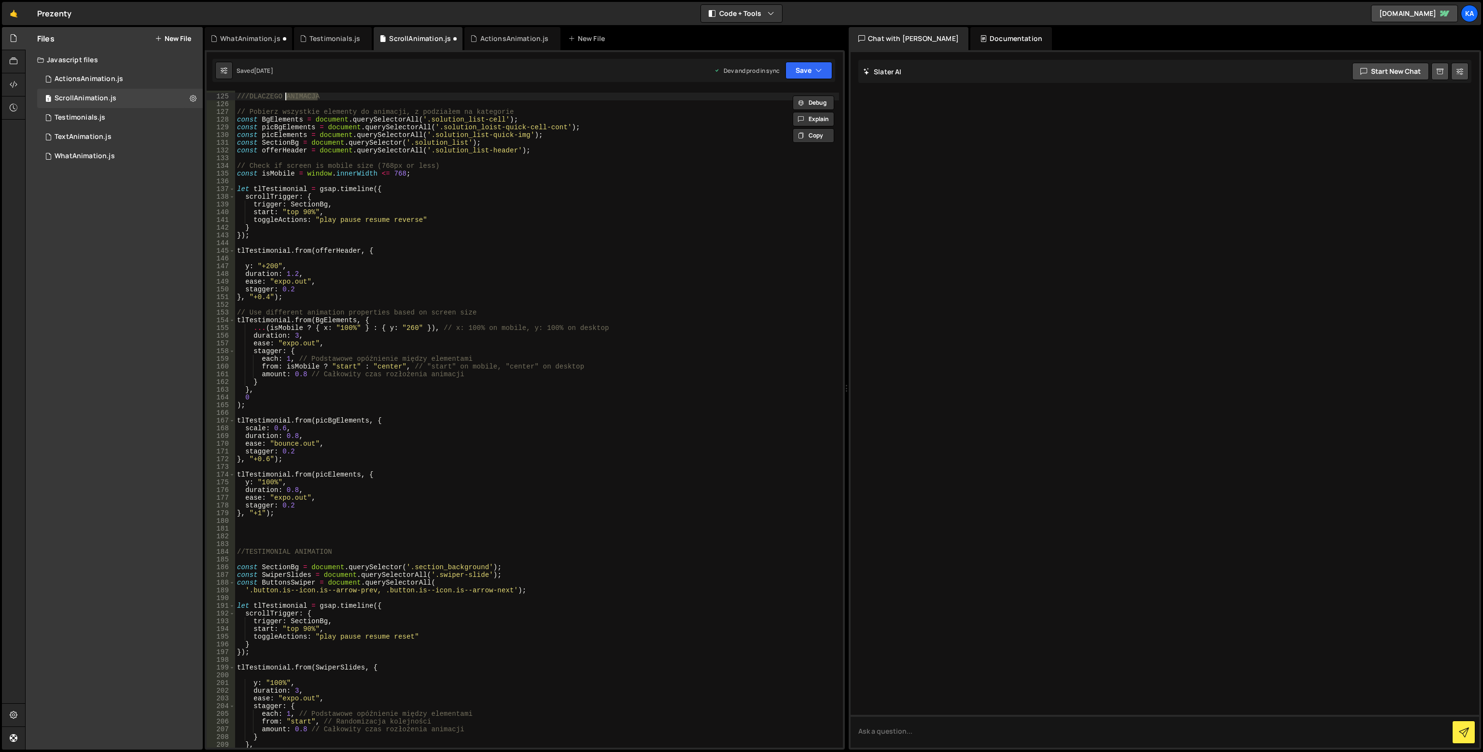
paste textarea "TION"
type textarea "///DLACZEGO ANIMATION"
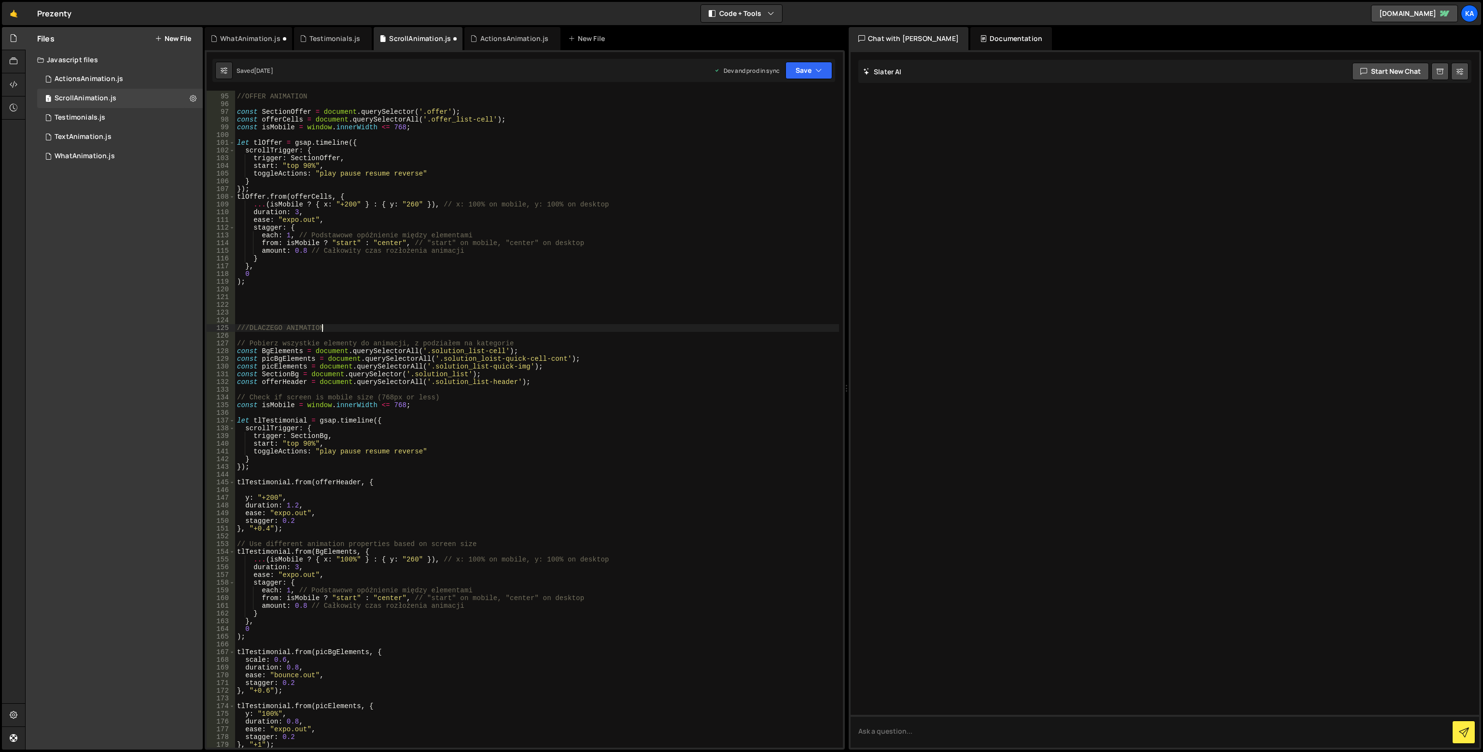
scroll to position [579, 0]
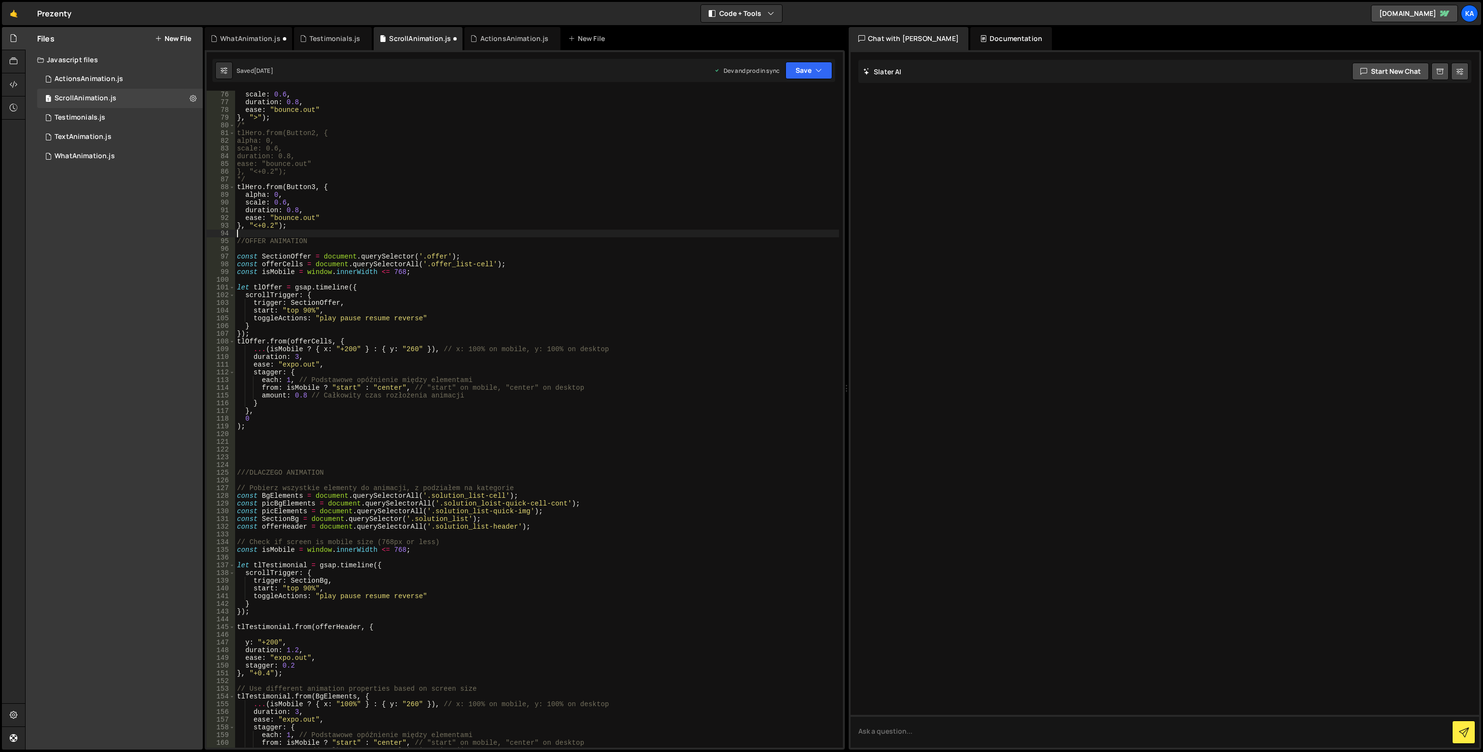
click at [263, 236] on div "scale : 0.6 , duration : 0.8 , ease : "bounce.out" } , ">" ) ; /* tlHero.from(B…" at bounding box center [537, 427] width 604 height 673
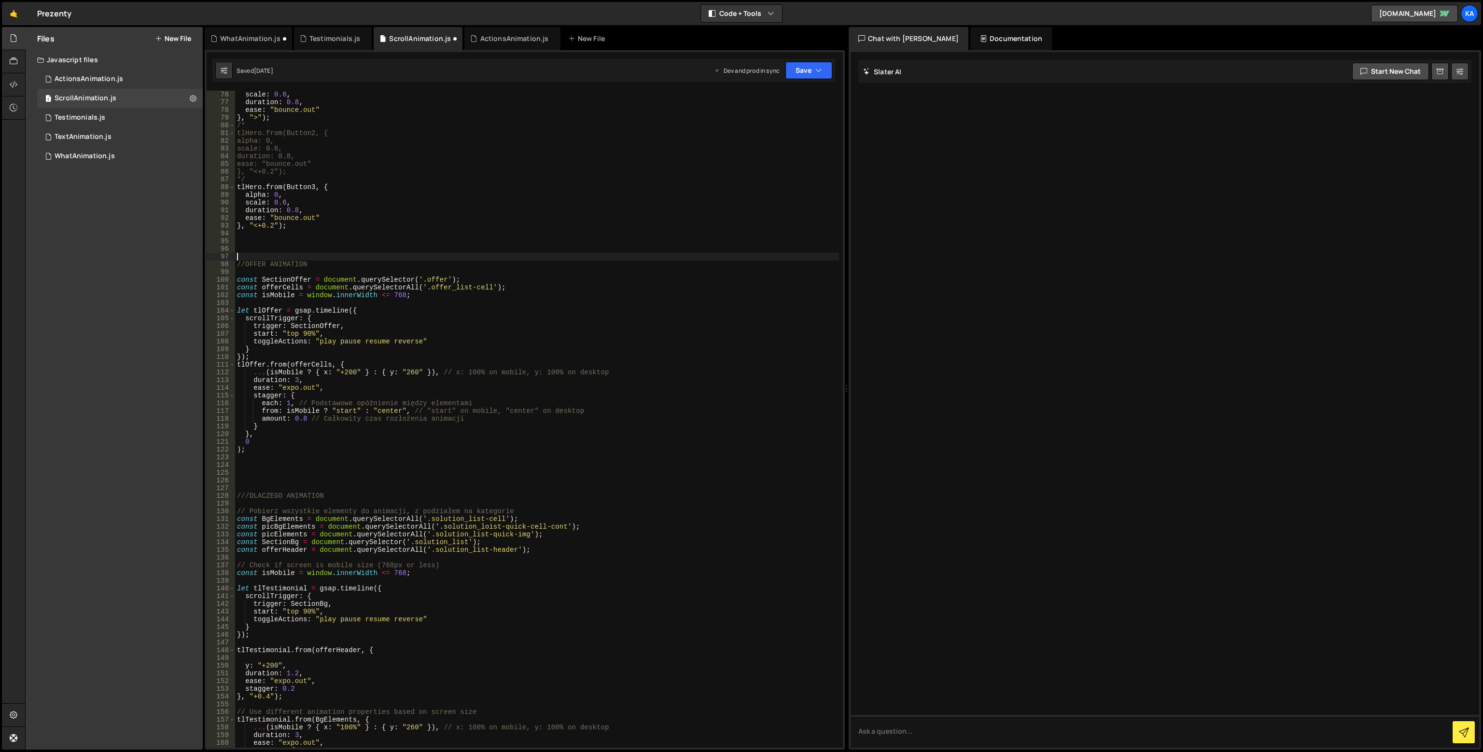
click at [257, 478] on div "scale : 0.6 , duration : 0.8 , ease : "bounce.out" } , ">" ) ; /* tlHero.from(B…" at bounding box center [537, 427] width 604 height 673
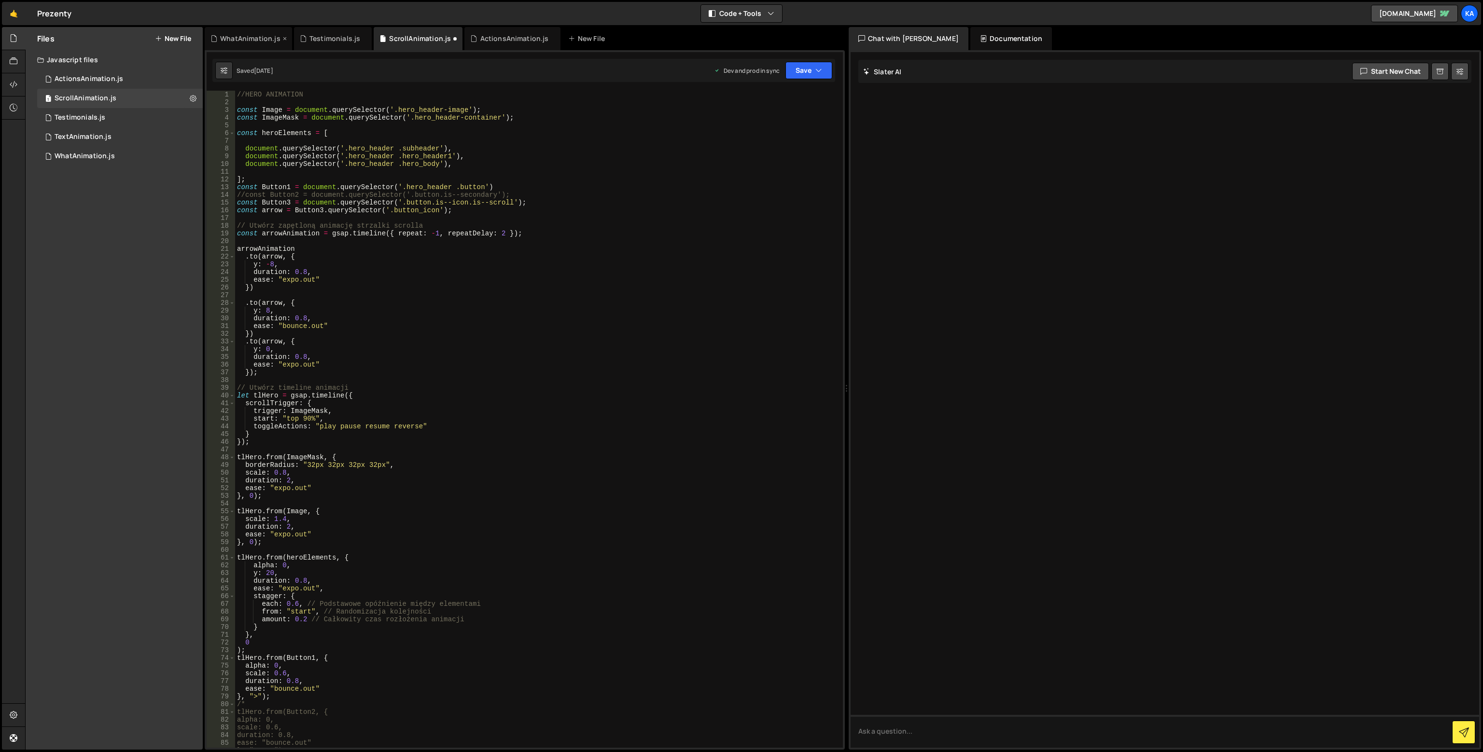
click at [265, 36] on div "WhatAnimation.js" at bounding box center [250, 39] width 60 height 10
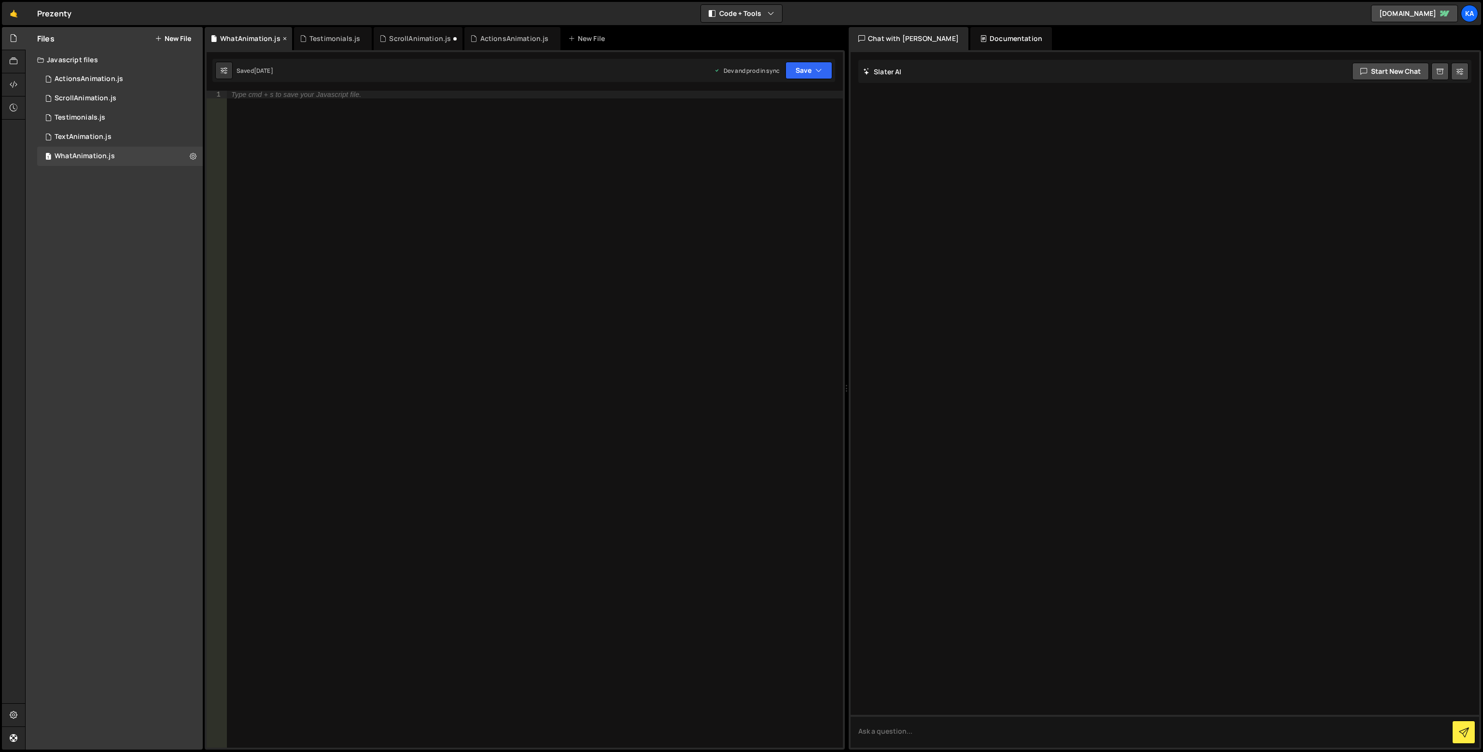
click at [281, 38] on icon at bounding box center [284, 39] width 7 height 10
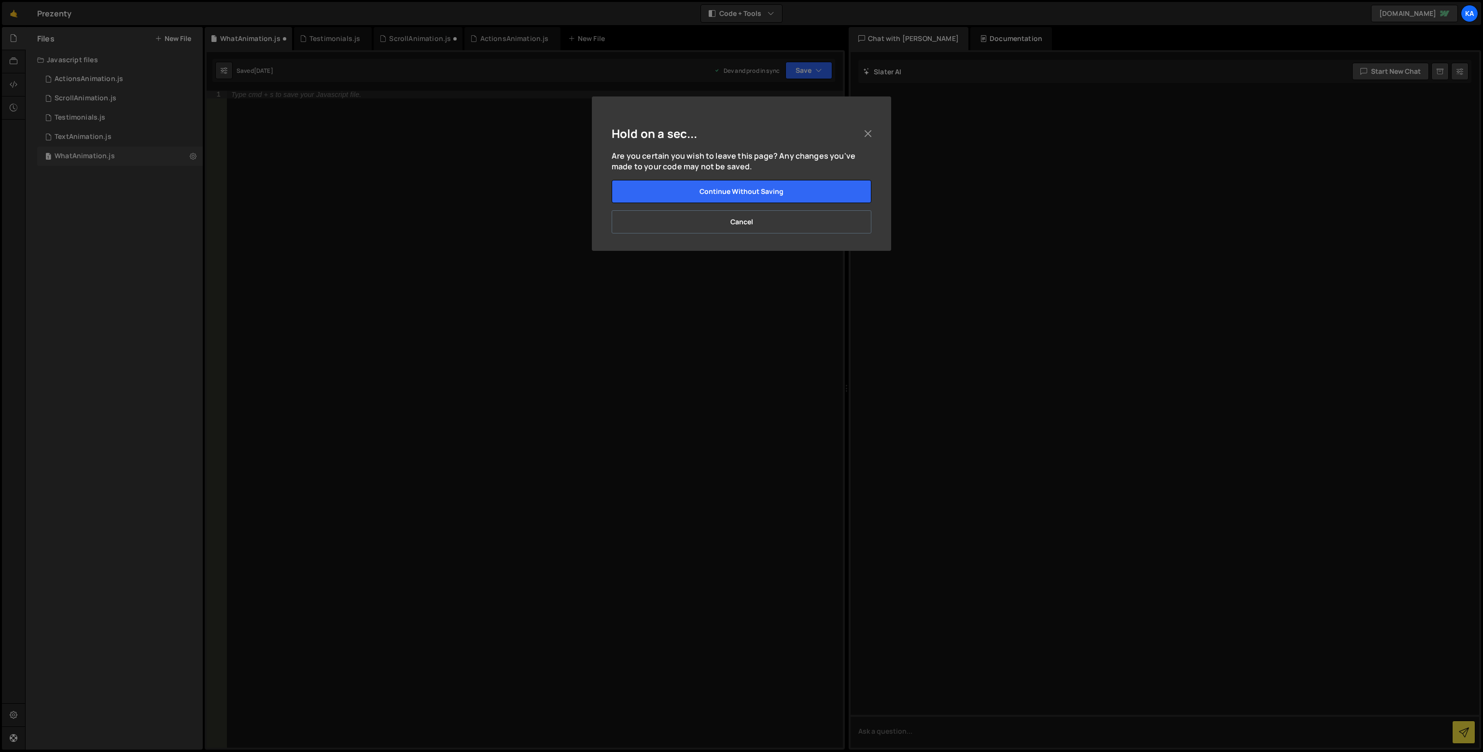
click at [734, 222] on button "Cancel" at bounding box center [741, 221] width 260 height 23
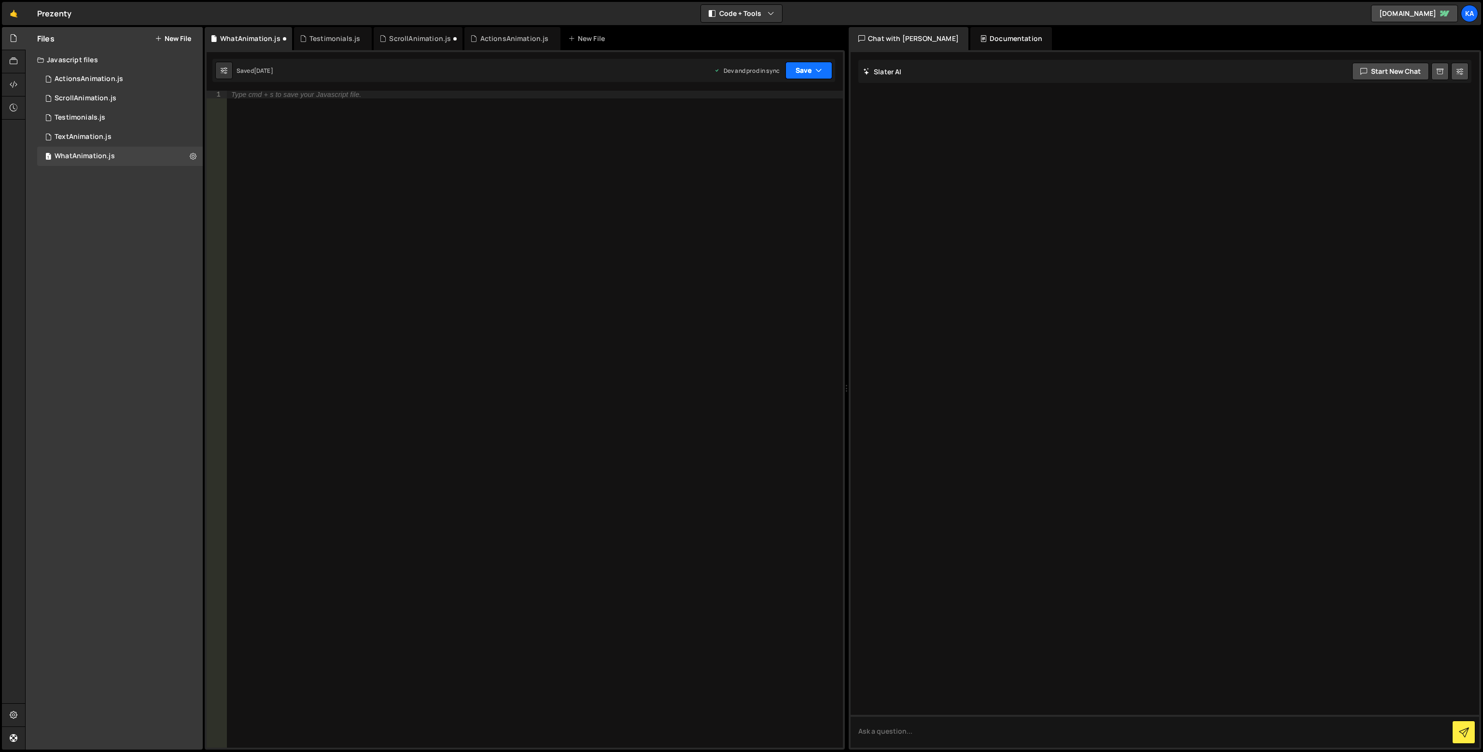
click at [800, 72] on button "Save" at bounding box center [808, 70] width 47 height 17
click at [313, 175] on div "Type cmd + s to save your Javascript file." at bounding box center [534, 427] width 616 height 673
click at [196, 159] on icon at bounding box center [193, 156] width 7 height 9
click at [220, 214] on button "Delete File" at bounding box center [252, 215] width 95 height 19
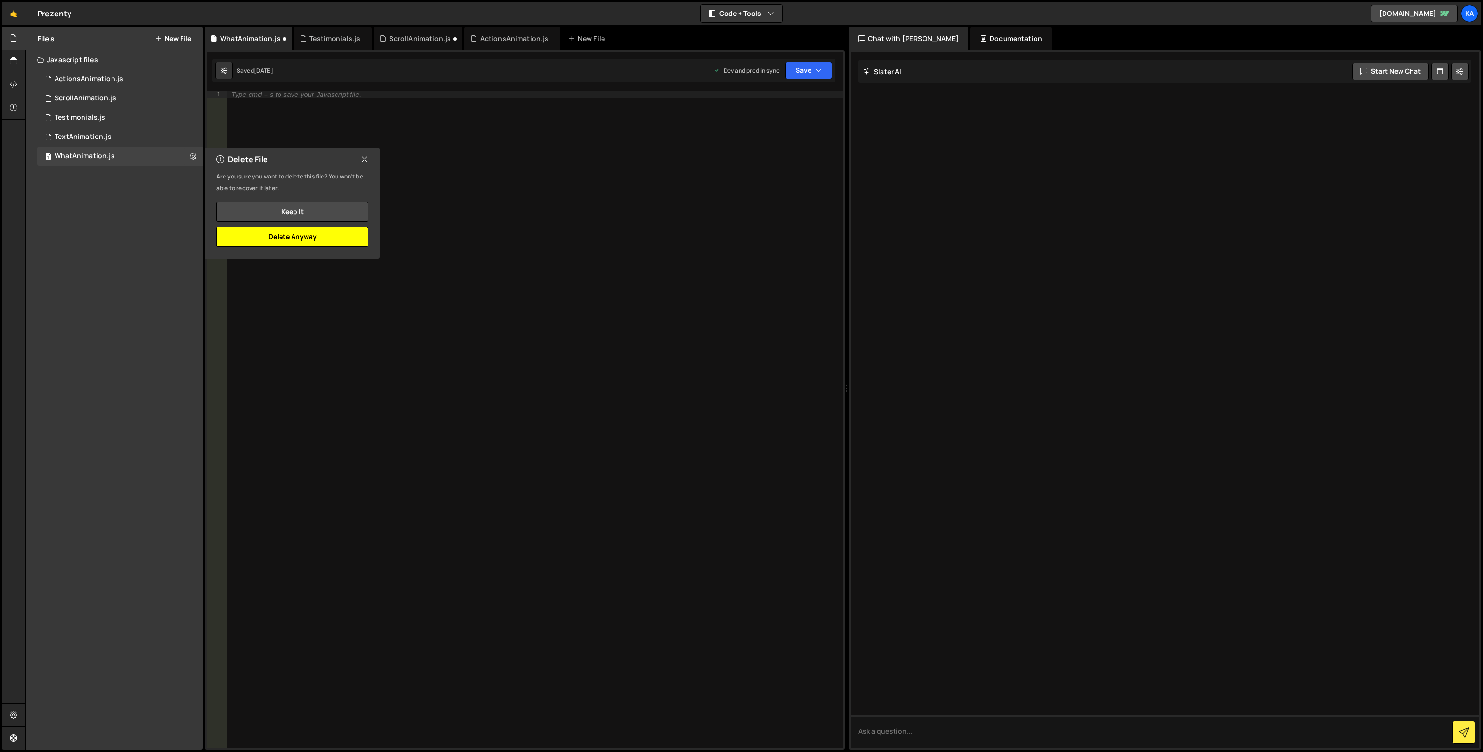
click at [296, 240] on button "Delete Anyway" at bounding box center [292, 237] width 152 height 20
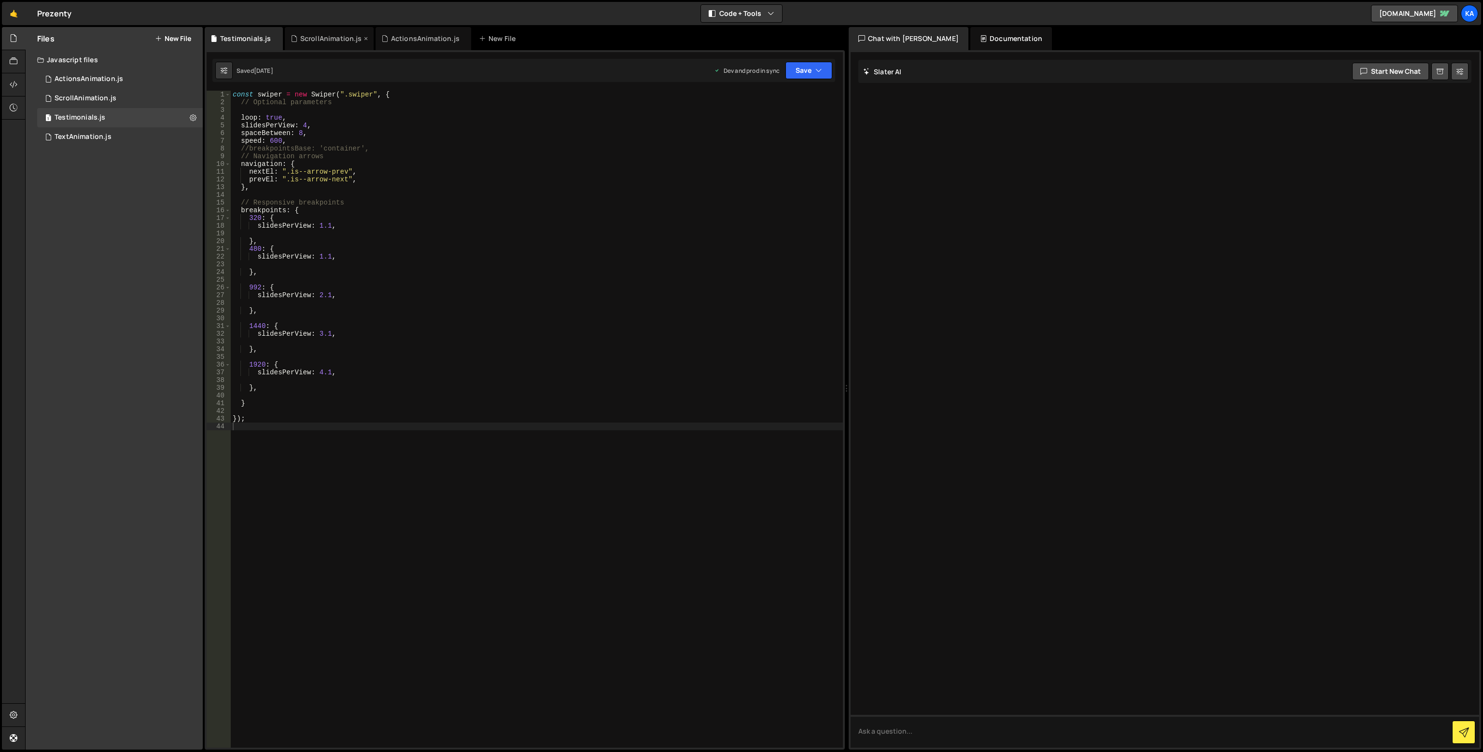
click at [348, 33] on div "ScrollAnimation.js" at bounding box center [329, 38] width 89 height 23
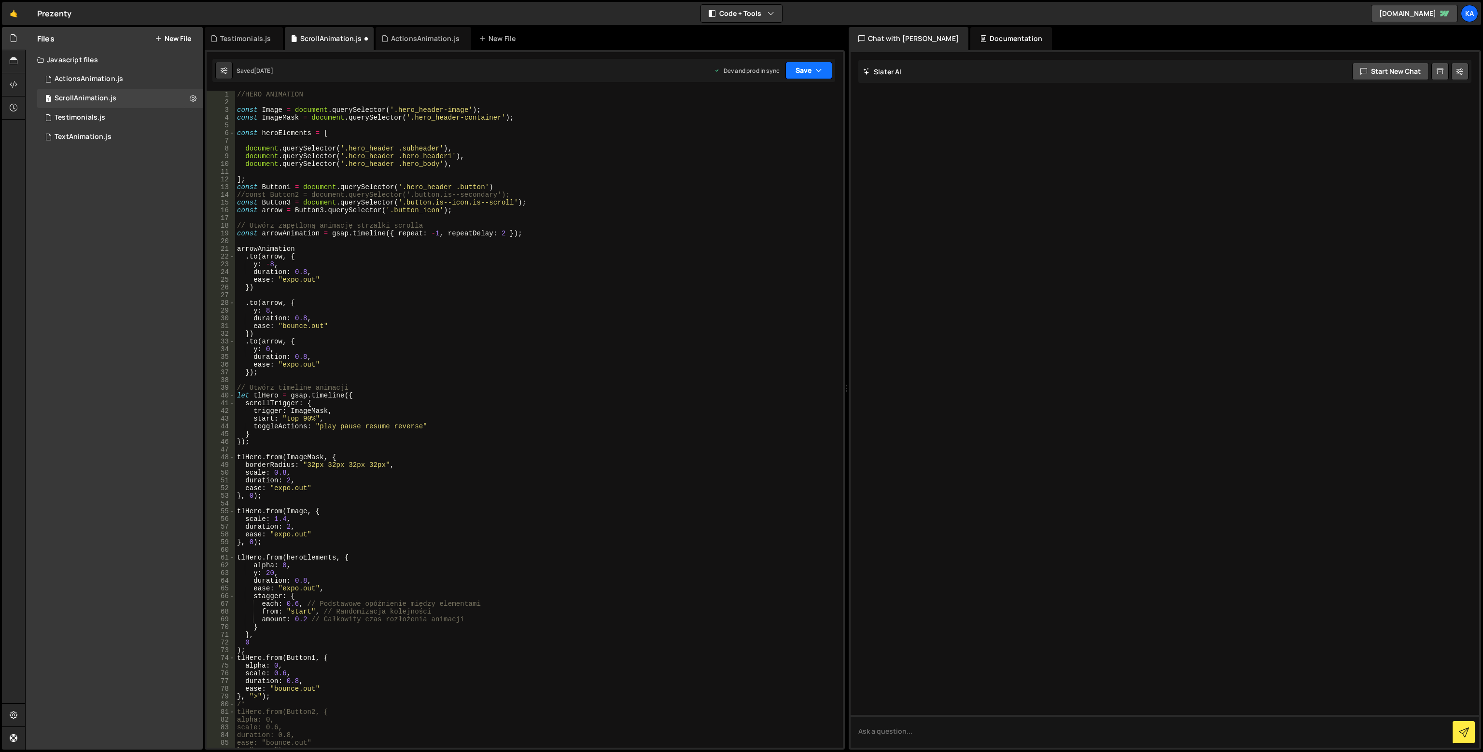
click at [820, 77] on button "Save" at bounding box center [808, 70] width 47 height 17
click at [797, 108] on div "Saved 1 day ago" at bounding box center [776, 105] width 100 height 12
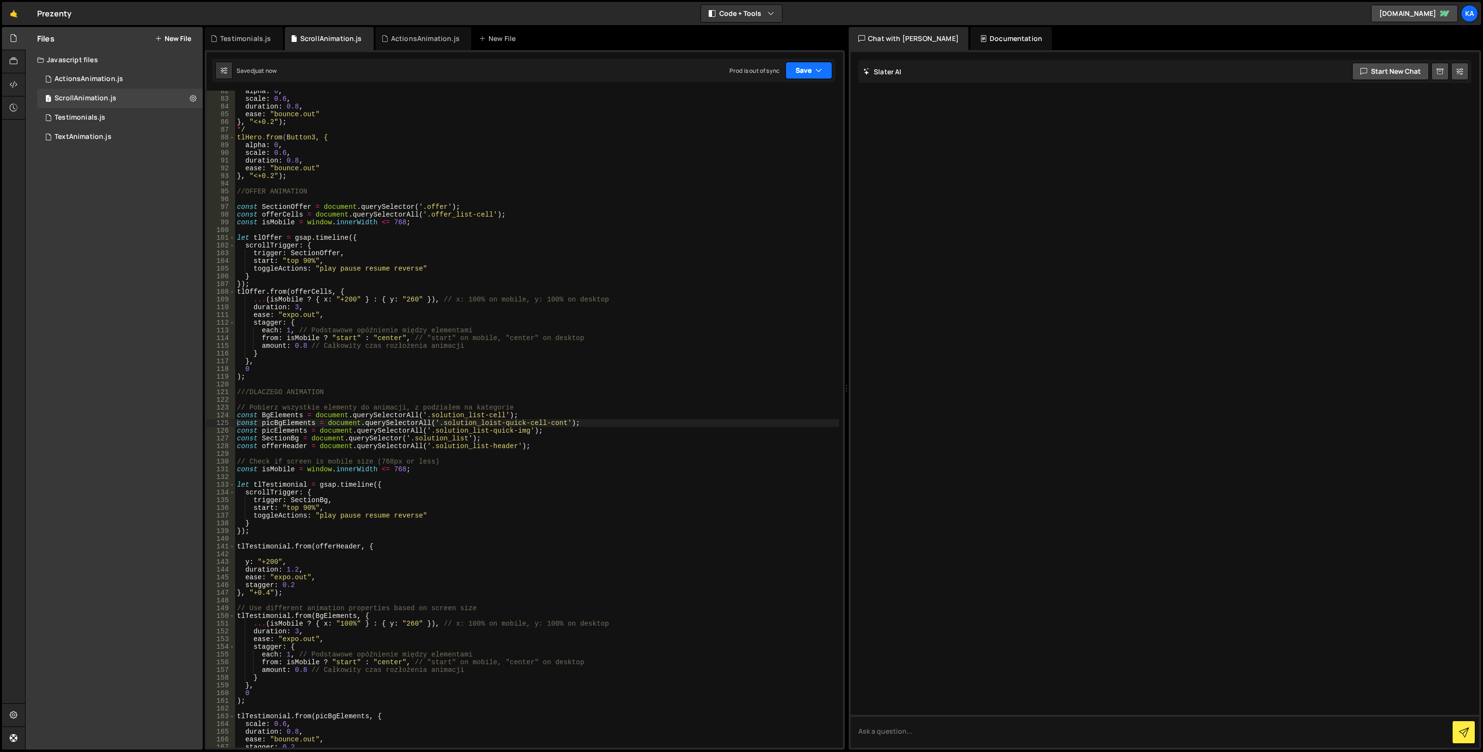
click at [812, 71] on button "Save" at bounding box center [808, 70] width 47 height 17
click at [791, 133] on div "Saved 1 day ago" at bounding box center [776, 136] width 100 height 12
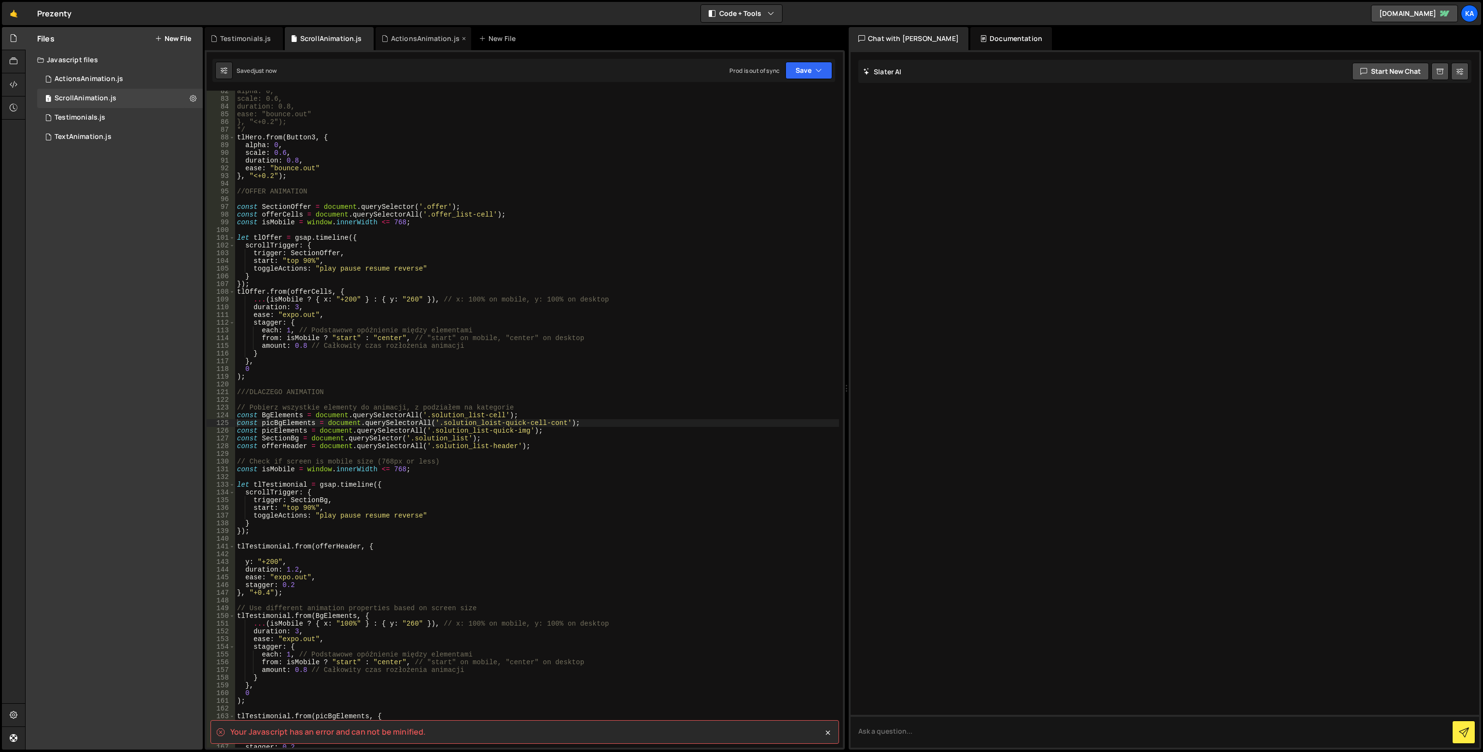
click at [424, 48] on div "ActionsAnimation.js" at bounding box center [423, 38] width 96 height 23
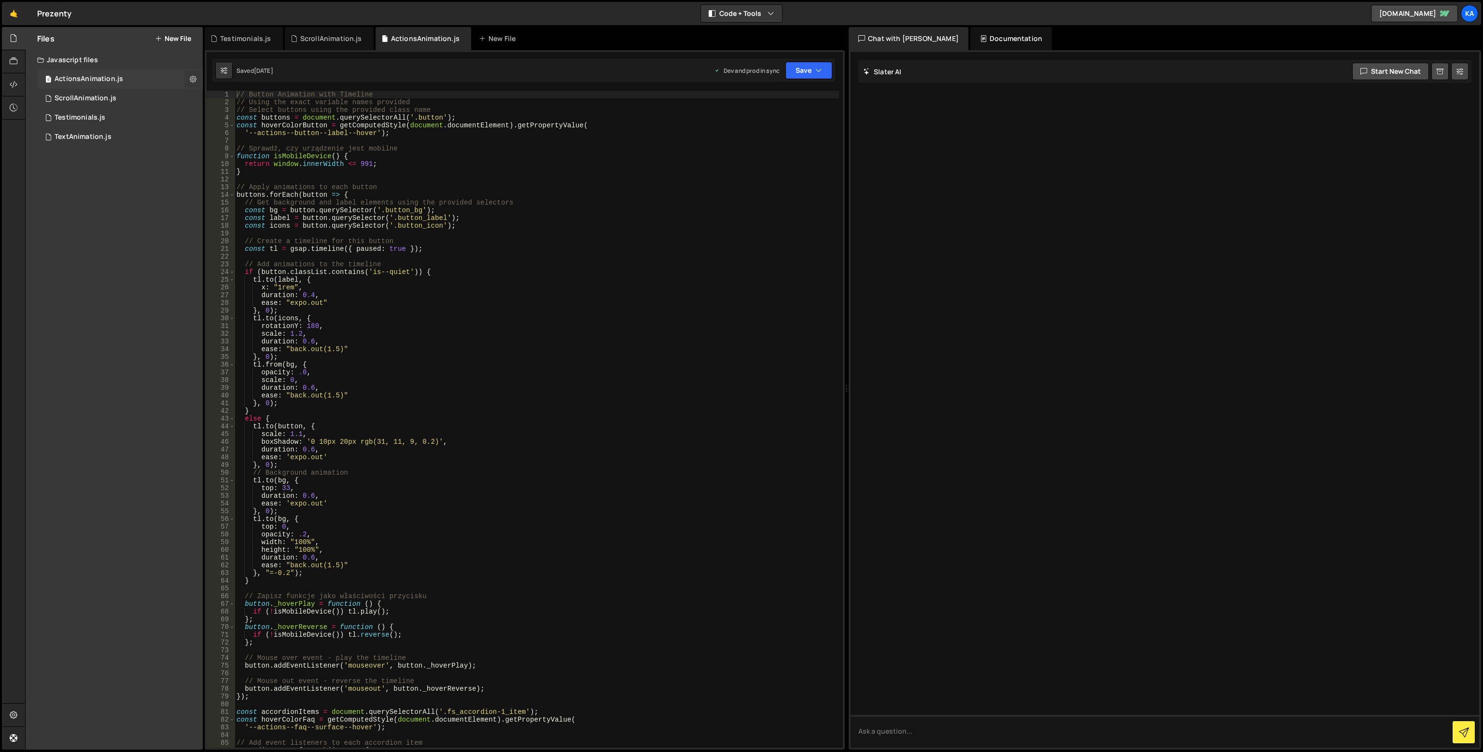
click at [188, 79] on button at bounding box center [192, 78] width 17 height 17
click at [261, 98] on button "Edit File Settings" at bounding box center [252, 99] width 95 height 19
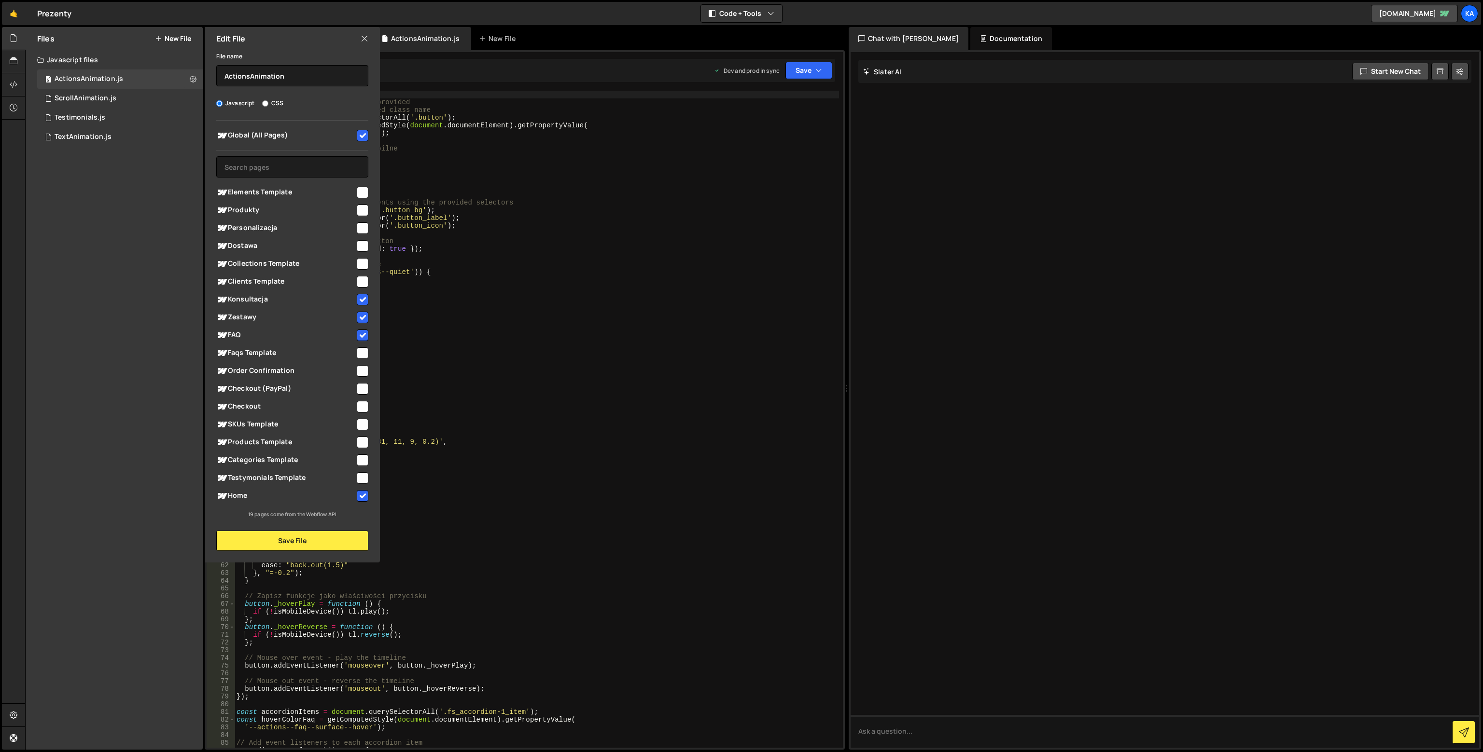
click at [362, 300] on input "checkbox" at bounding box center [363, 300] width 12 height 12
checkbox input "false"
click at [367, 318] on input "checkbox" at bounding box center [363, 318] width 12 height 12
checkbox input "false"
click at [367, 336] on input "checkbox" at bounding box center [363, 336] width 12 height 12
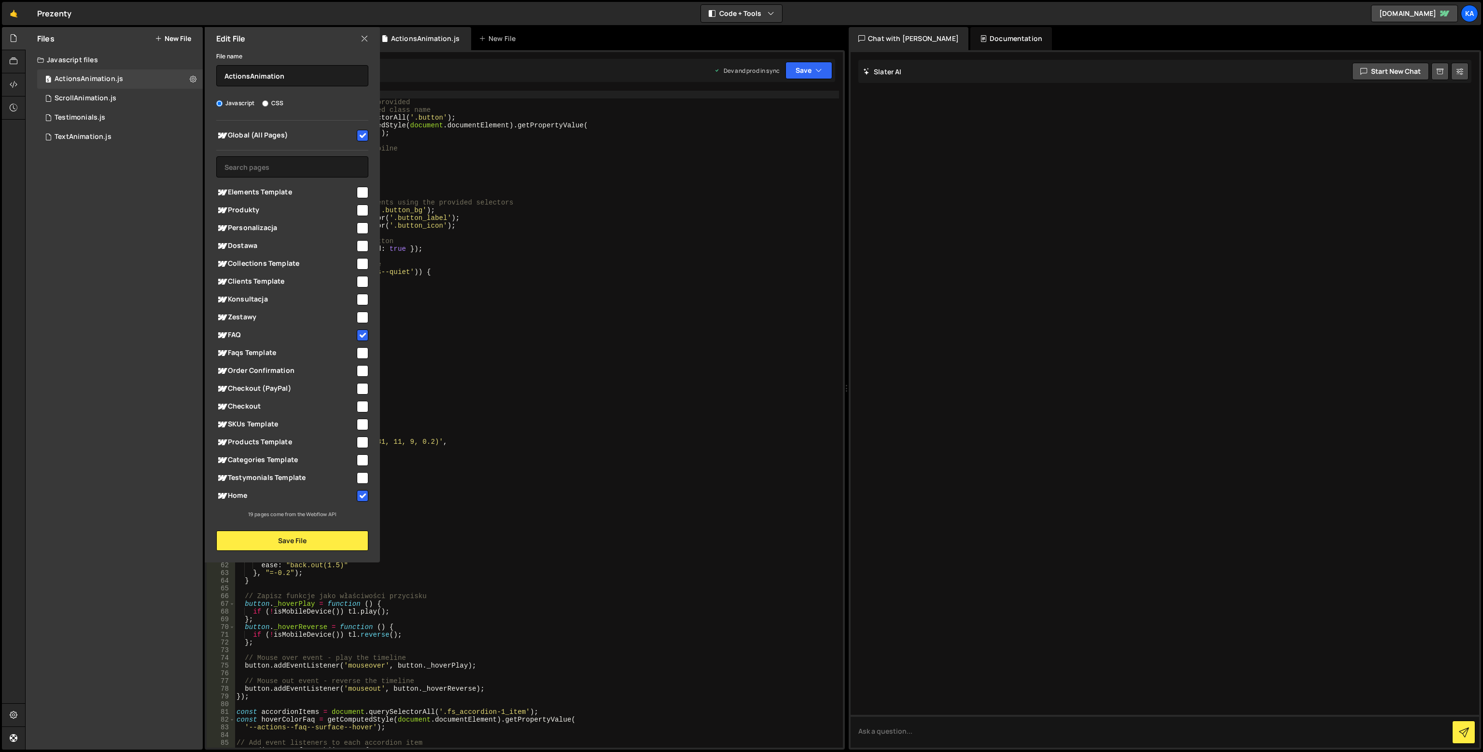
checkbox input "false"
click at [361, 499] on input "checkbox" at bounding box center [363, 496] width 12 height 12
checkbox input "false"
click at [298, 543] on button "Save File" at bounding box center [292, 541] width 152 height 20
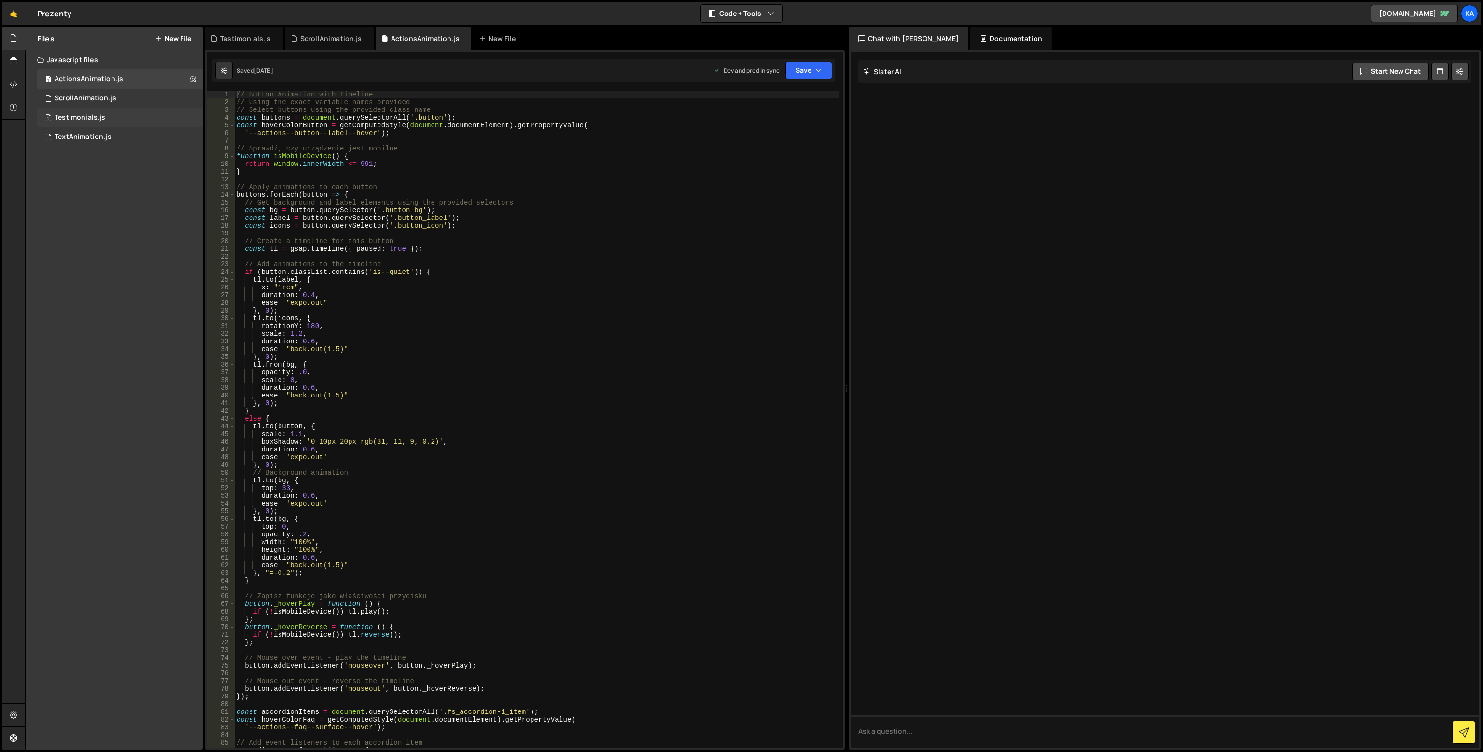
click at [88, 114] on div "Testimonials.js" at bounding box center [80, 117] width 51 height 9
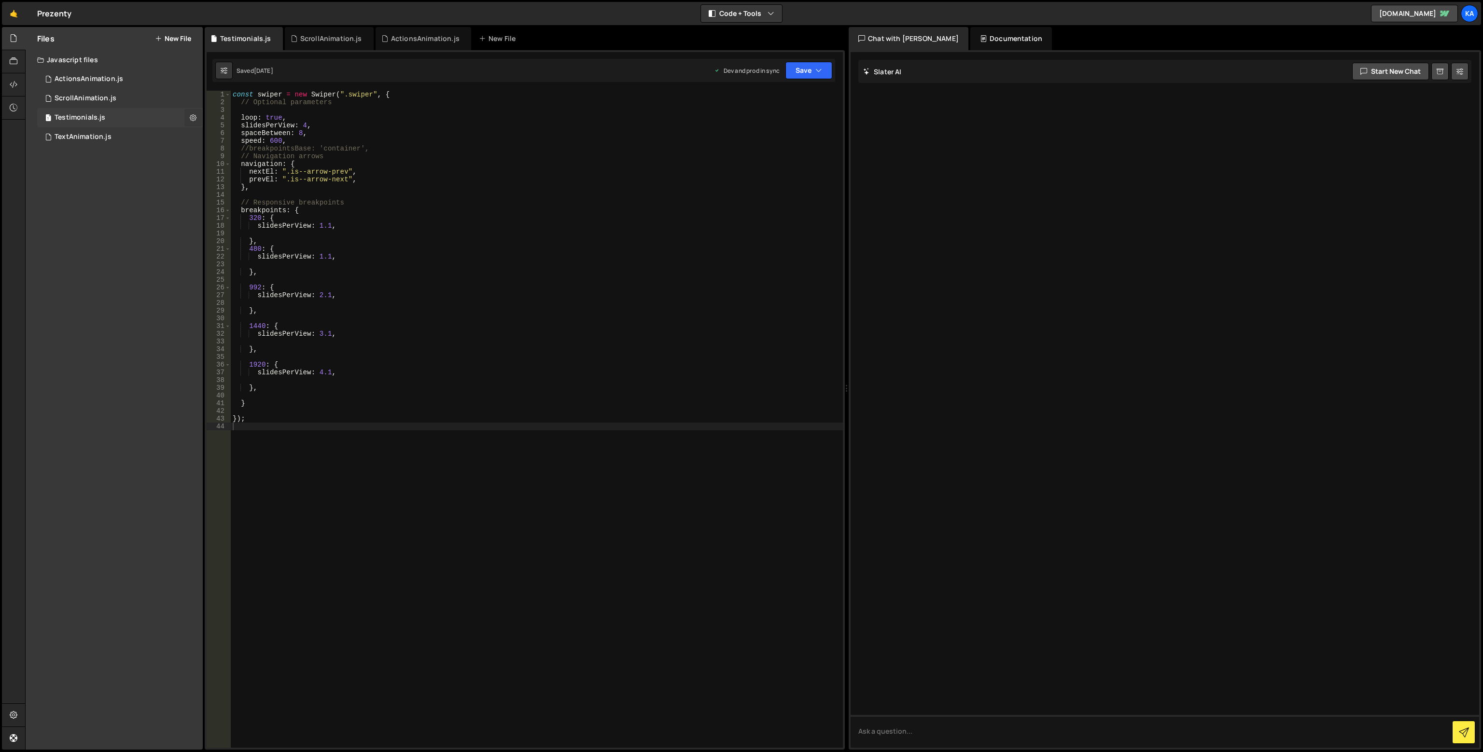
click at [192, 115] on icon at bounding box center [193, 117] width 7 height 9
click at [255, 137] on button "Edit File Settings" at bounding box center [252, 137] width 95 height 19
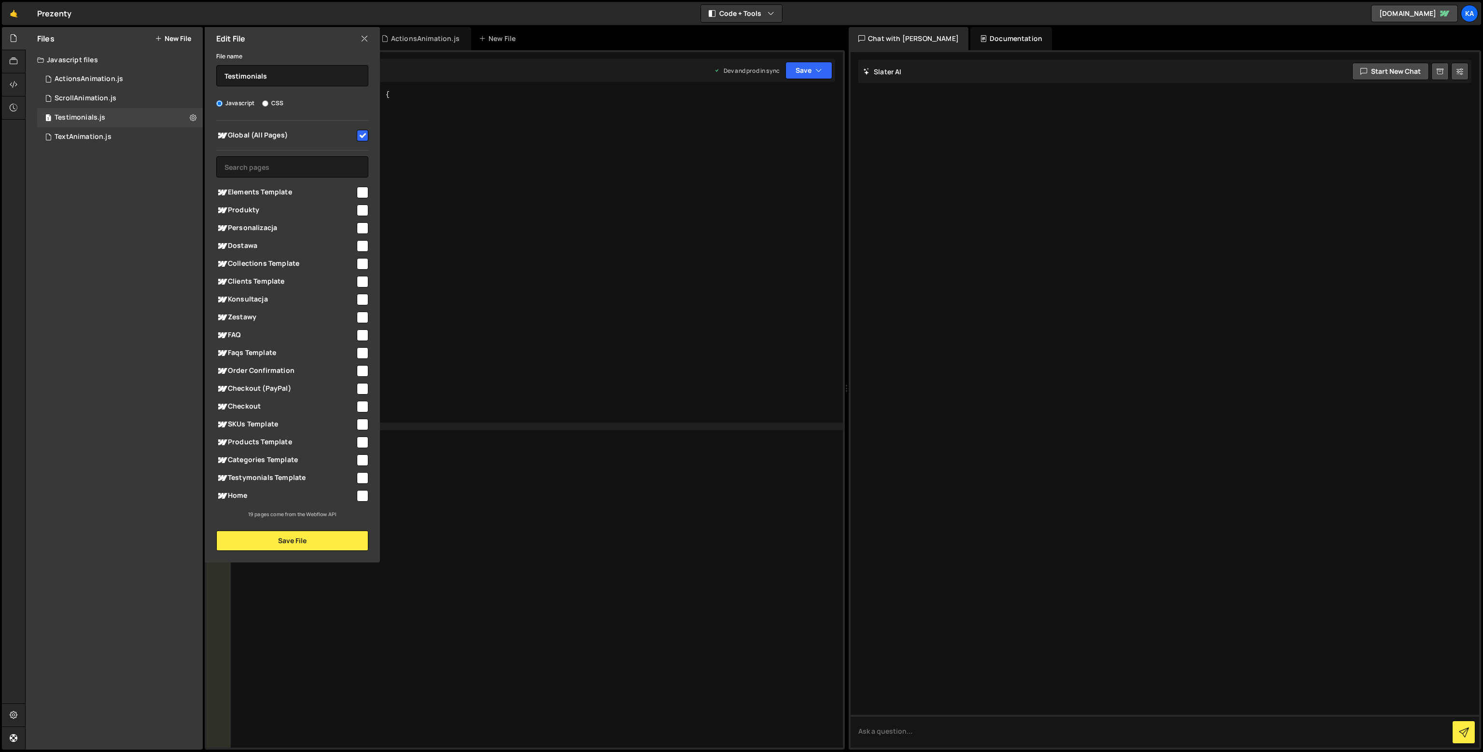
click at [369, 128] on div "Global (All Pages) Elements Template" at bounding box center [292, 320] width 175 height 398
click at [361, 137] on input "checkbox" at bounding box center [363, 136] width 12 height 12
checkbox input "false"
click at [366, 487] on div "Home" at bounding box center [292, 496] width 152 height 18
click at [365, 489] on div at bounding box center [361, 495] width 13 height 13
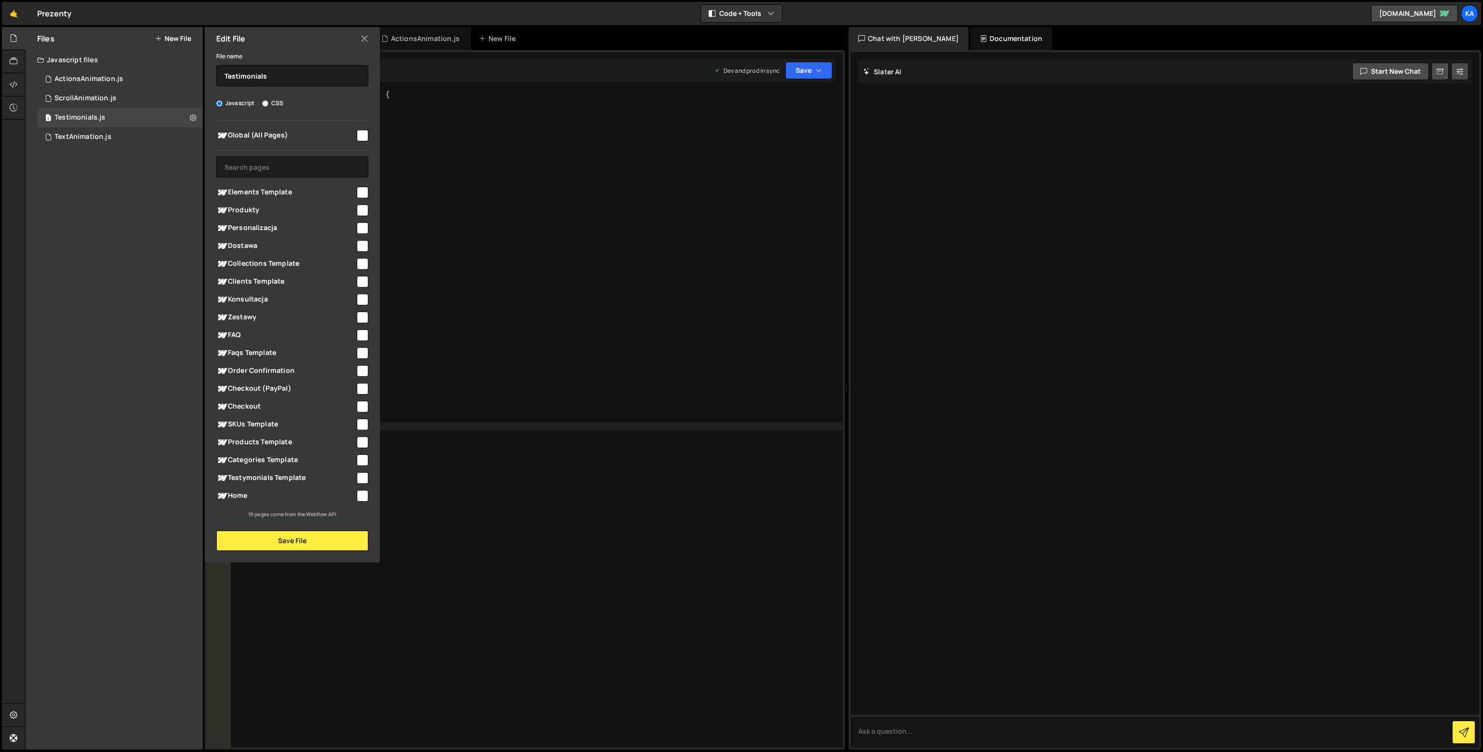
click at [365, 498] on input "checkbox" at bounding box center [363, 496] width 12 height 12
checkbox input "true"
click at [325, 536] on button "Save File" at bounding box center [292, 541] width 152 height 20
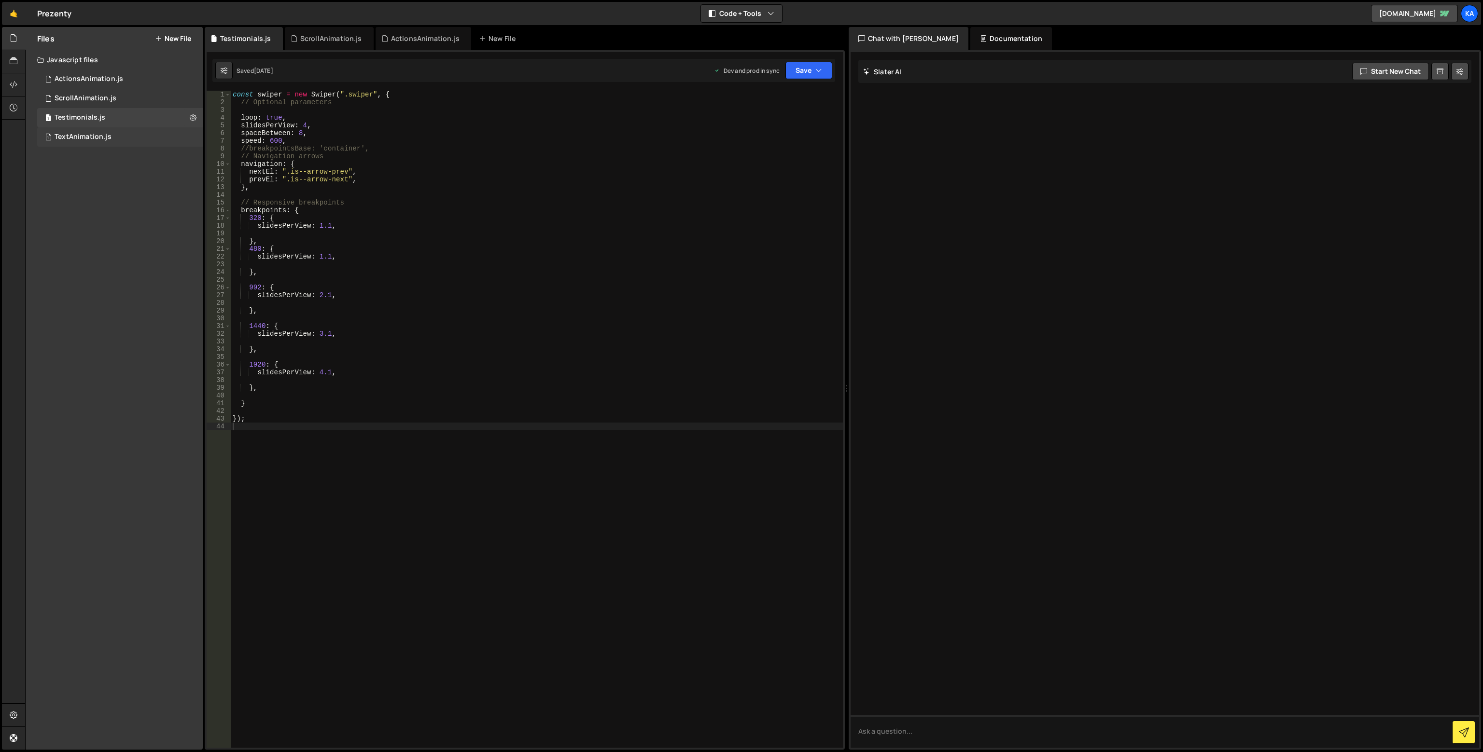
click at [120, 135] on div "1 TextAnimation.js 0" at bounding box center [120, 136] width 166 height 19
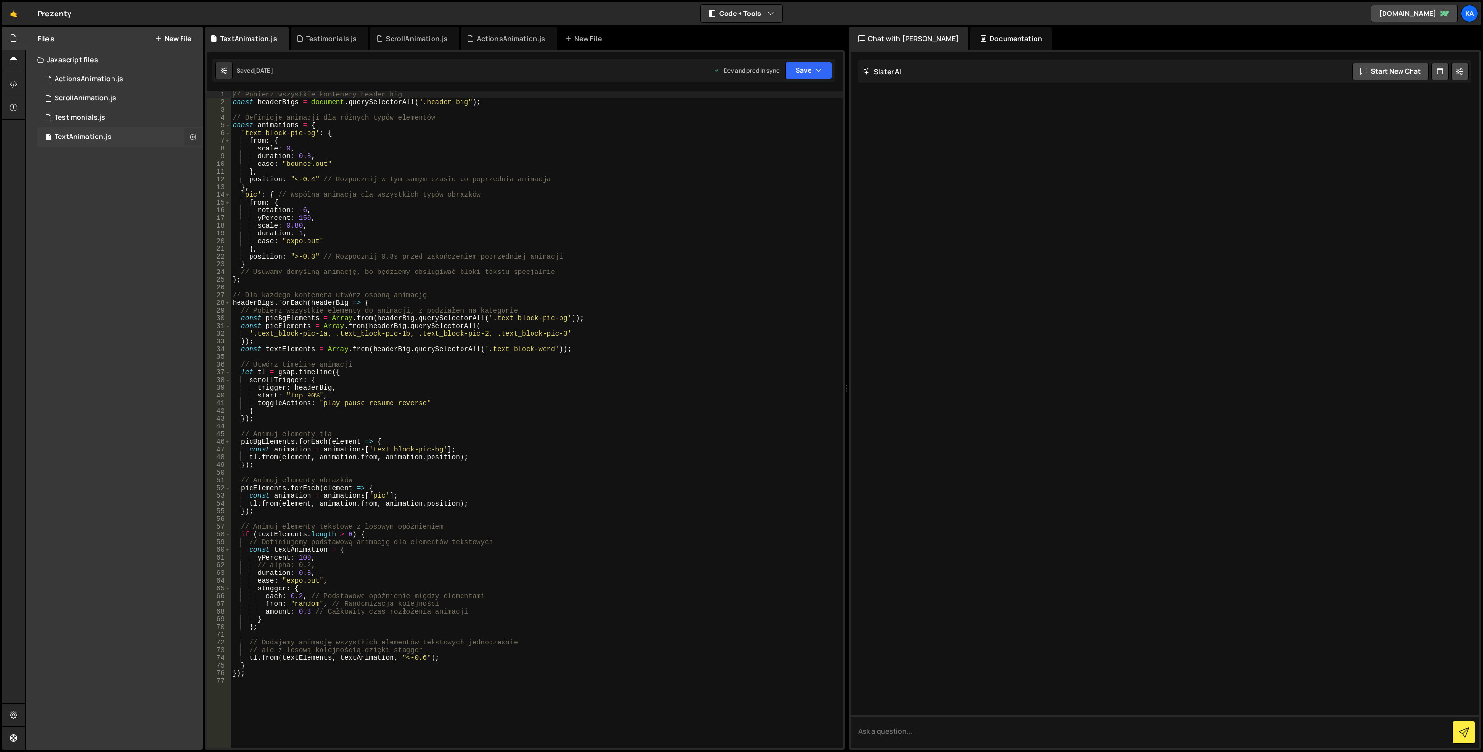
click at [196, 137] on button at bounding box center [192, 136] width 17 height 17
type input "TextAnimation"
radio input "true"
click at [234, 155] on button "Edit File Settings" at bounding box center [252, 157] width 95 height 19
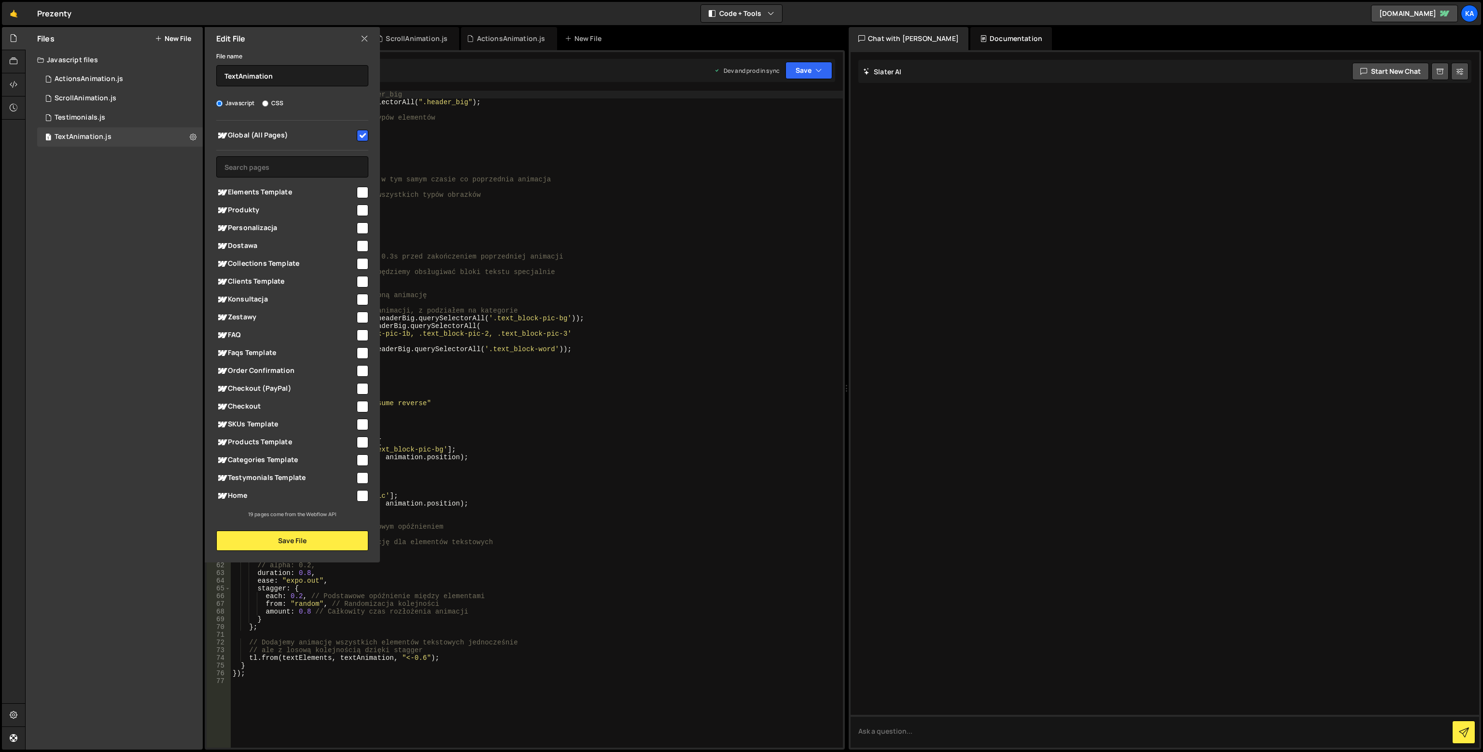
click at [364, 135] on input "checkbox" at bounding box center [363, 136] width 12 height 12
checkbox input "false"
click at [359, 500] on input "checkbox" at bounding box center [363, 496] width 12 height 12
checkbox input "true"
click at [313, 548] on button "Save File" at bounding box center [292, 541] width 152 height 20
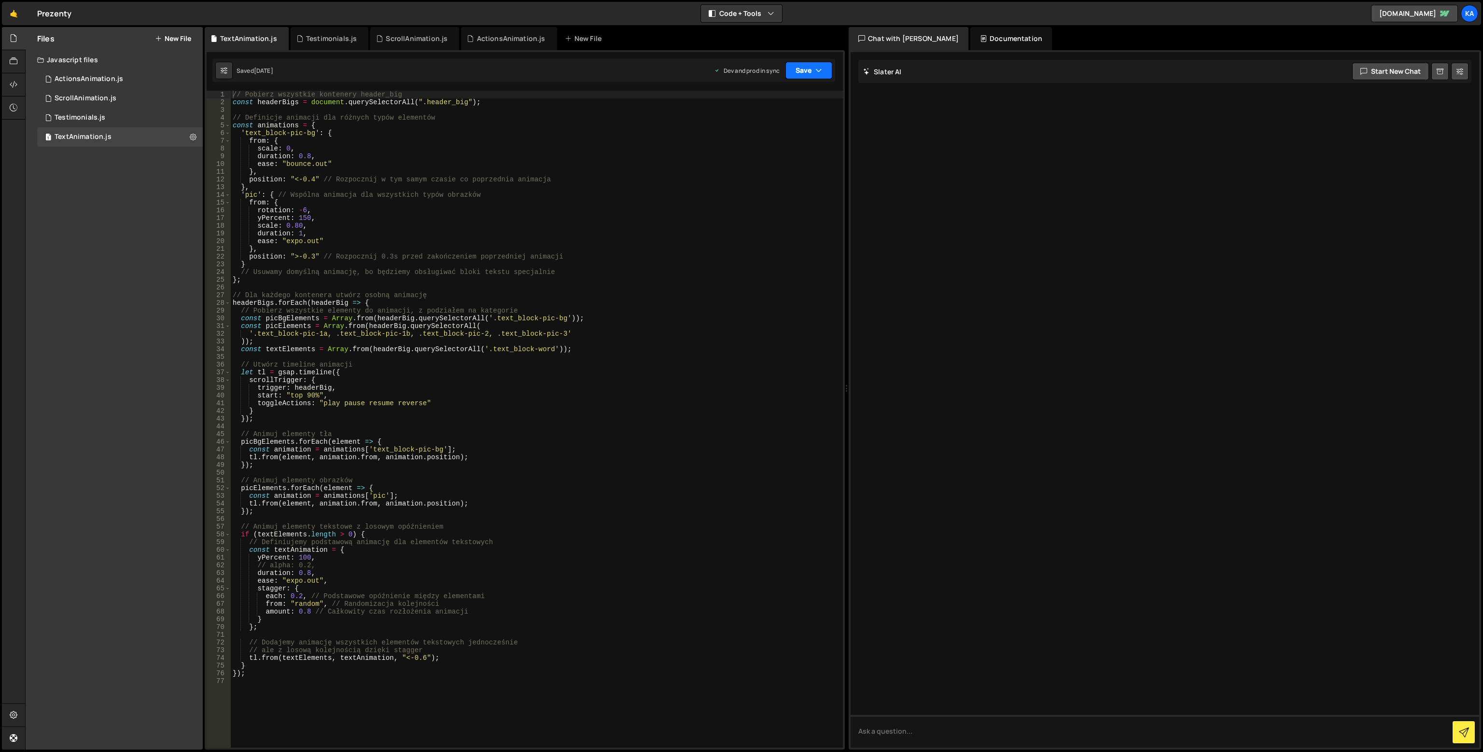
click at [820, 75] on button "Save" at bounding box center [808, 70] width 47 height 17
click at [805, 137] on div "Saved 4 weeks ago" at bounding box center [776, 136] width 100 height 12
click at [809, 73] on button "Save" at bounding box center [803, 70] width 58 height 17
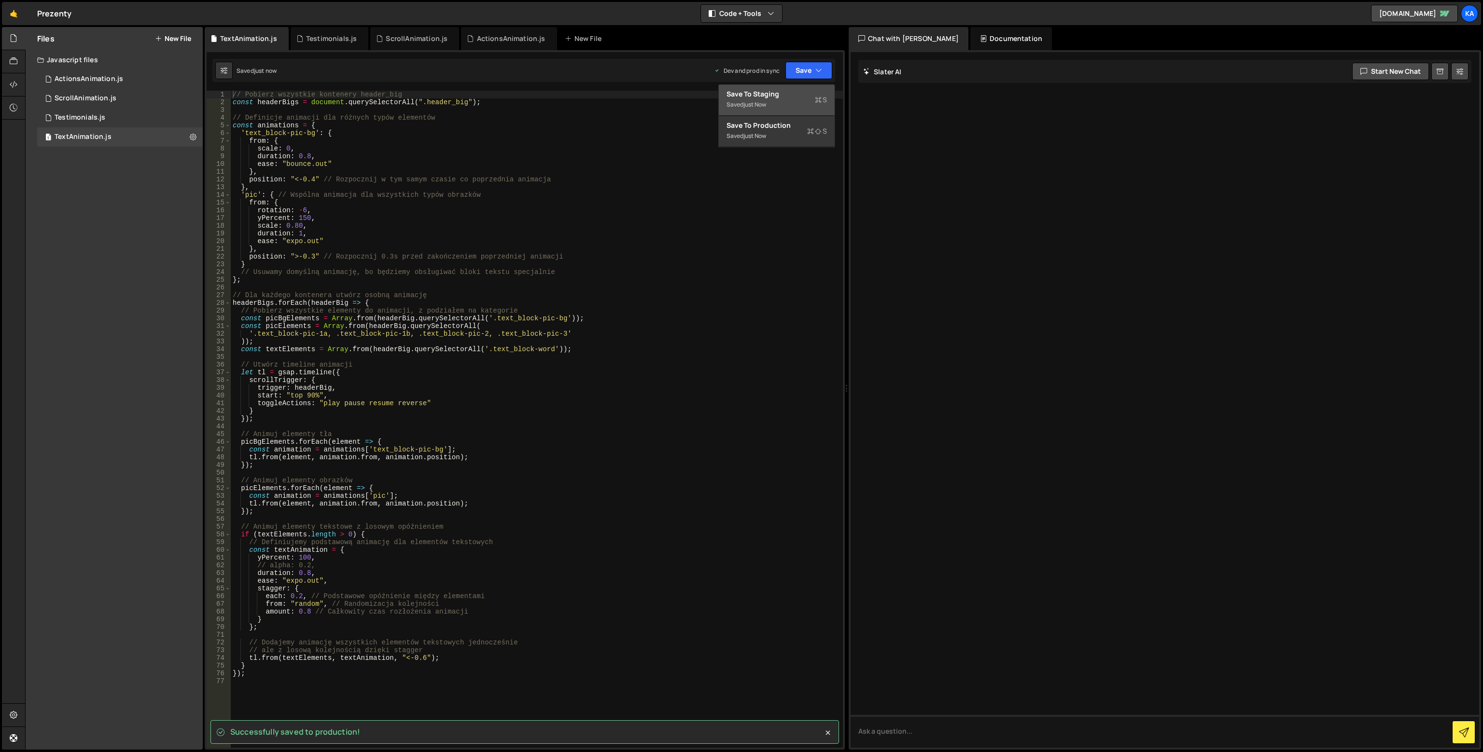
click at [806, 89] on div "Save to Staging S" at bounding box center [776, 94] width 100 height 10
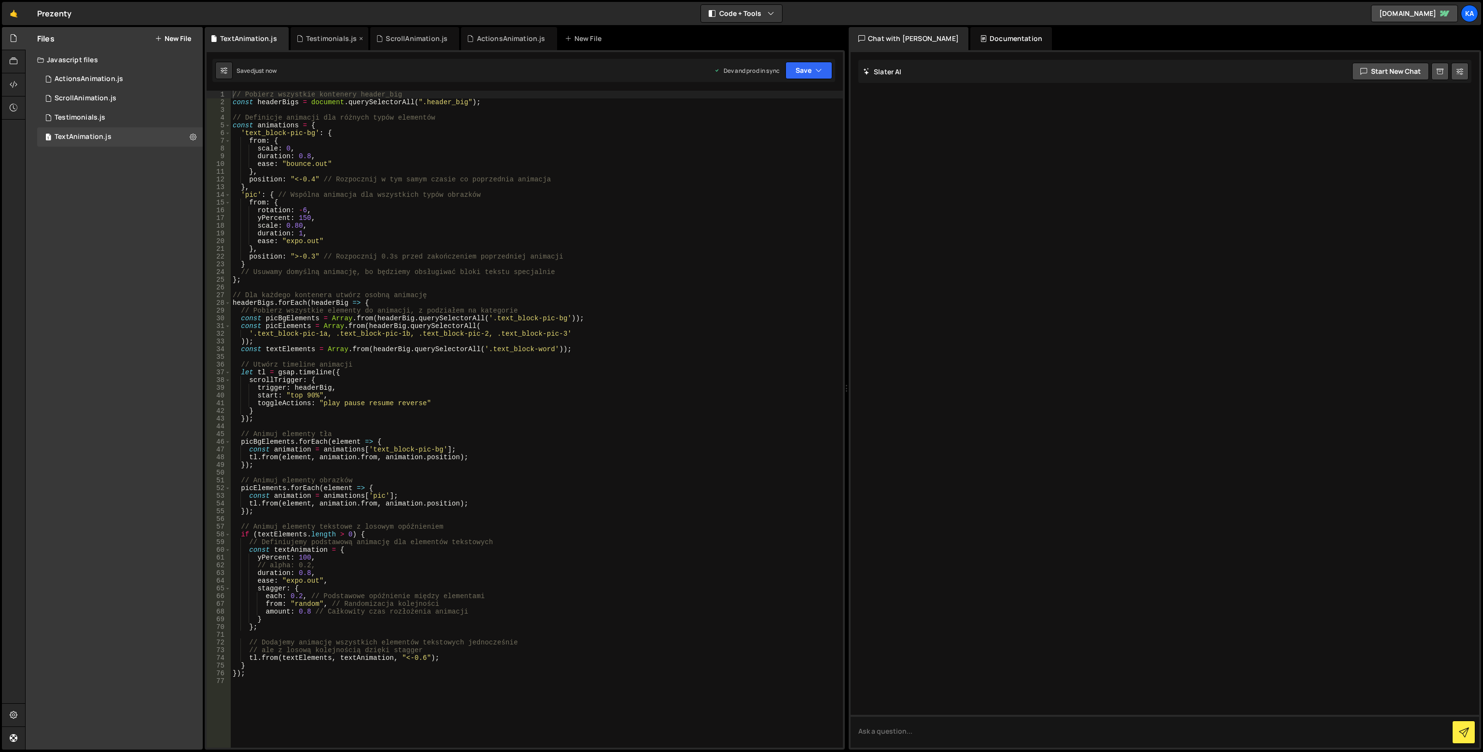
click at [326, 38] on div "Testimonials.js" at bounding box center [331, 39] width 51 height 10
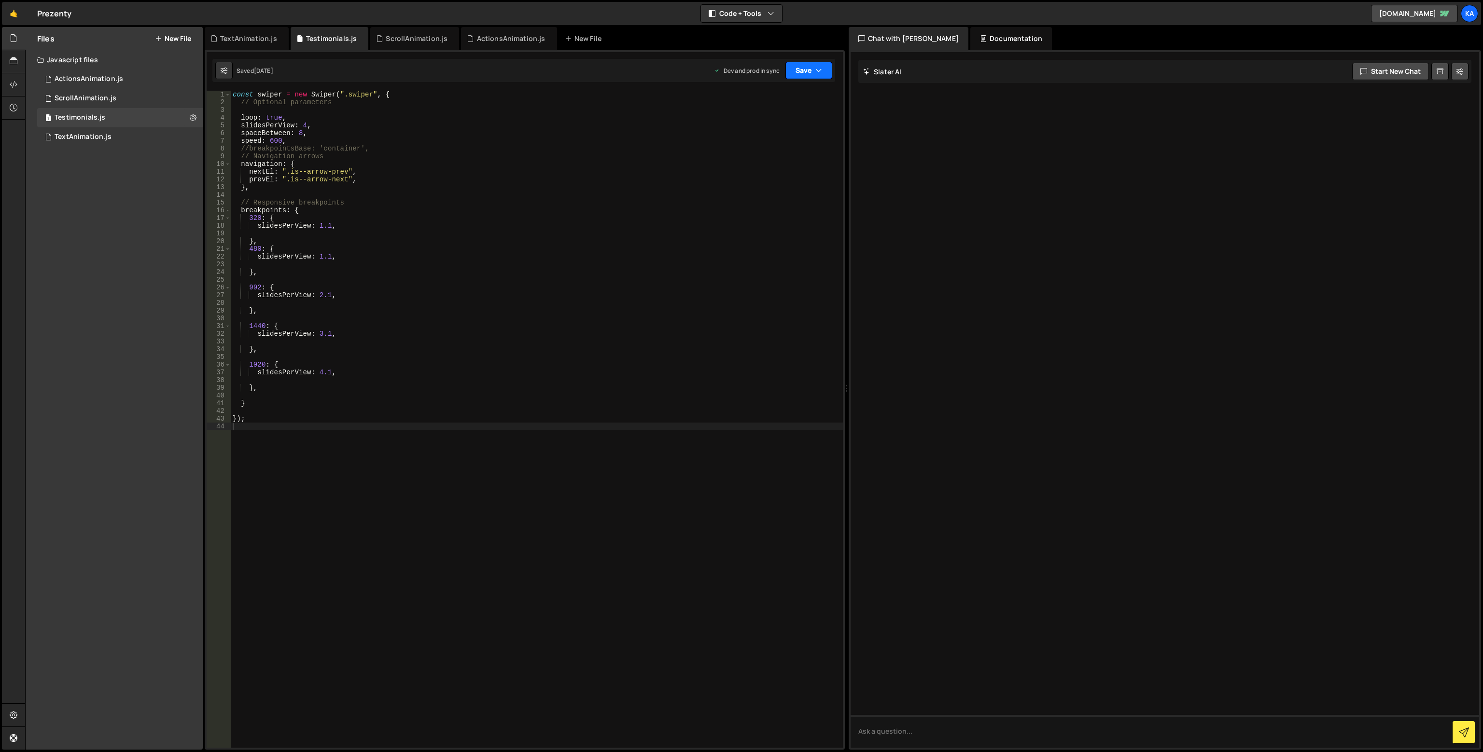
click at [813, 74] on button "Save" at bounding box center [808, 70] width 47 height 17
click at [802, 123] on div "Save to Production S" at bounding box center [776, 126] width 100 height 10
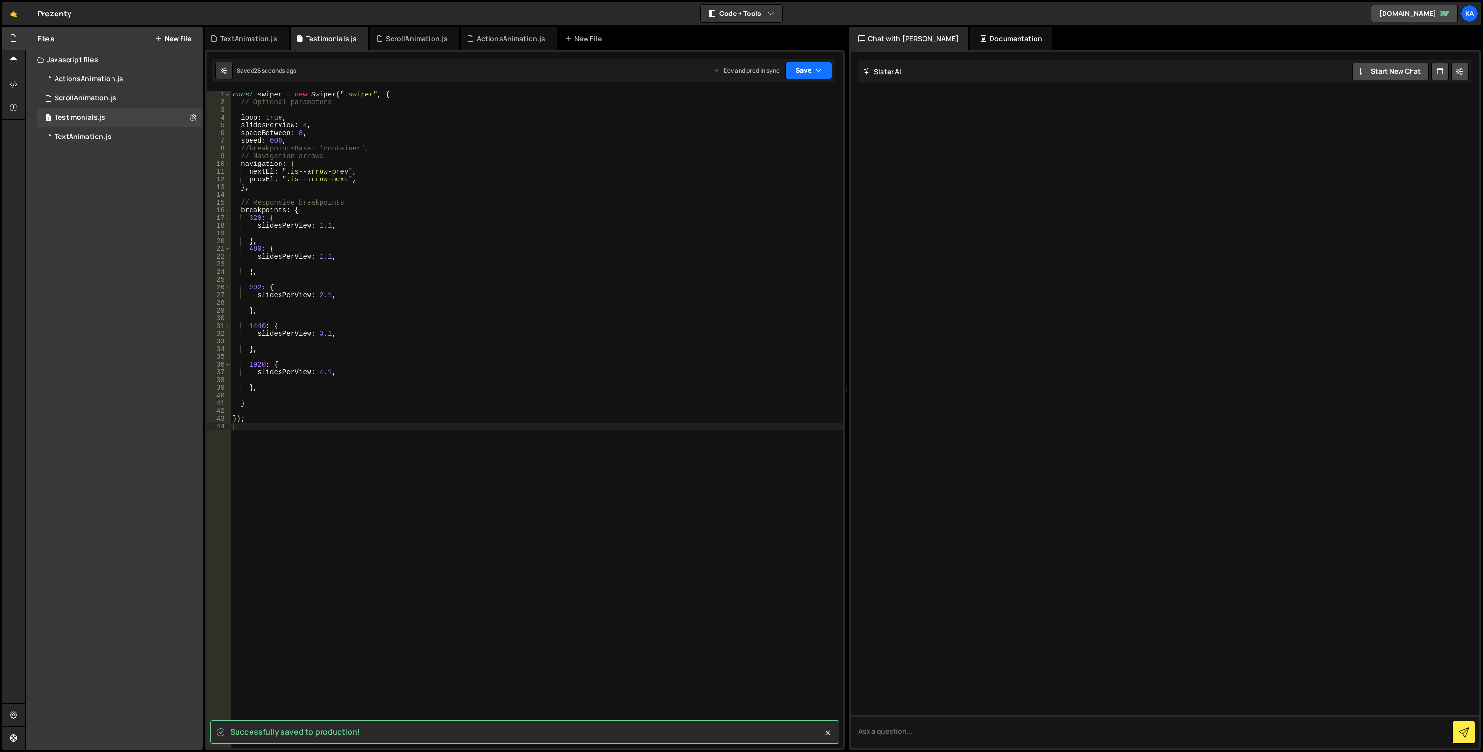
click at [807, 73] on button "Save" at bounding box center [808, 70] width 47 height 17
click at [797, 106] on div "Saved 26 seconds ago" at bounding box center [776, 105] width 100 height 12
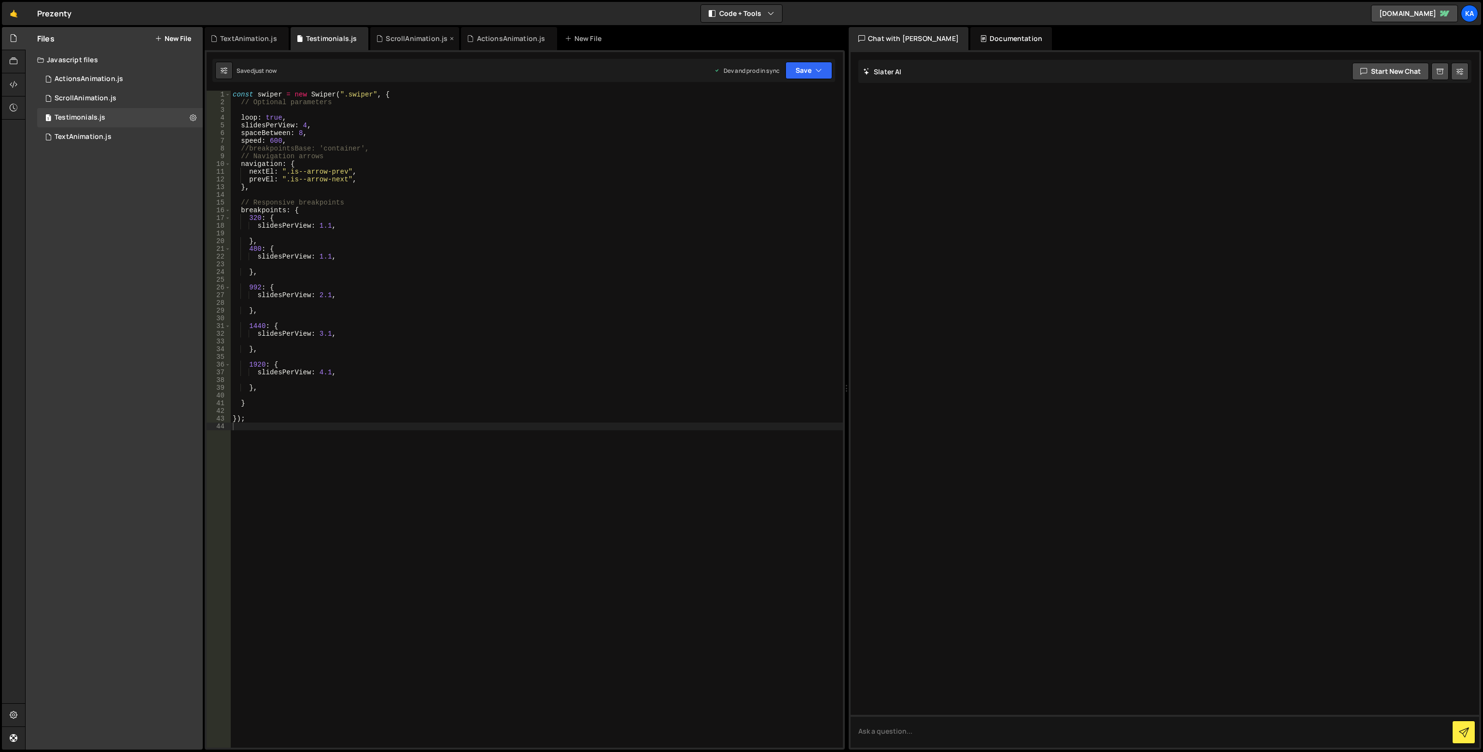
click at [386, 40] on div "ScrollAnimation.js" at bounding box center [417, 39] width 62 height 10
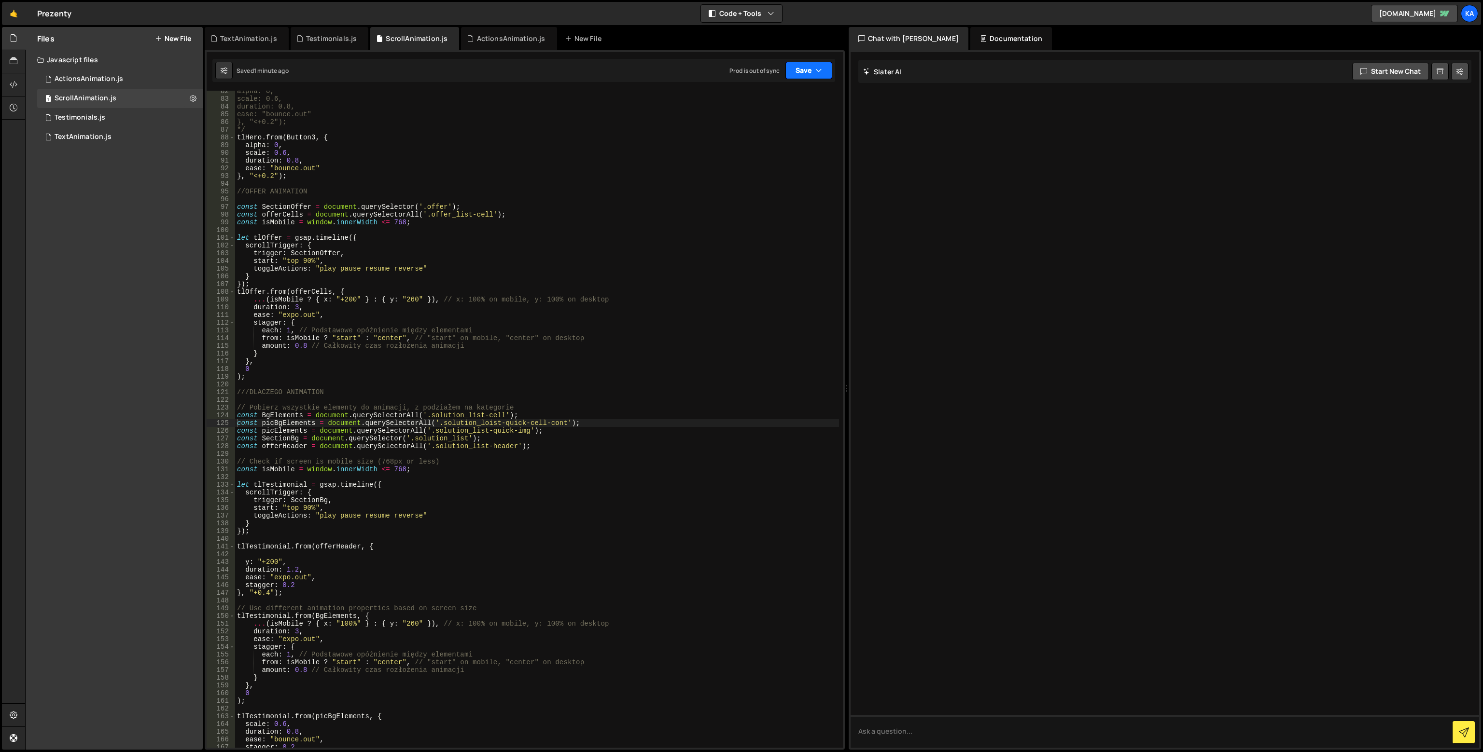
click at [801, 65] on button "Save" at bounding box center [808, 70] width 47 height 17
click at [803, 123] on div "Save to Production S" at bounding box center [776, 126] width 100 height 10
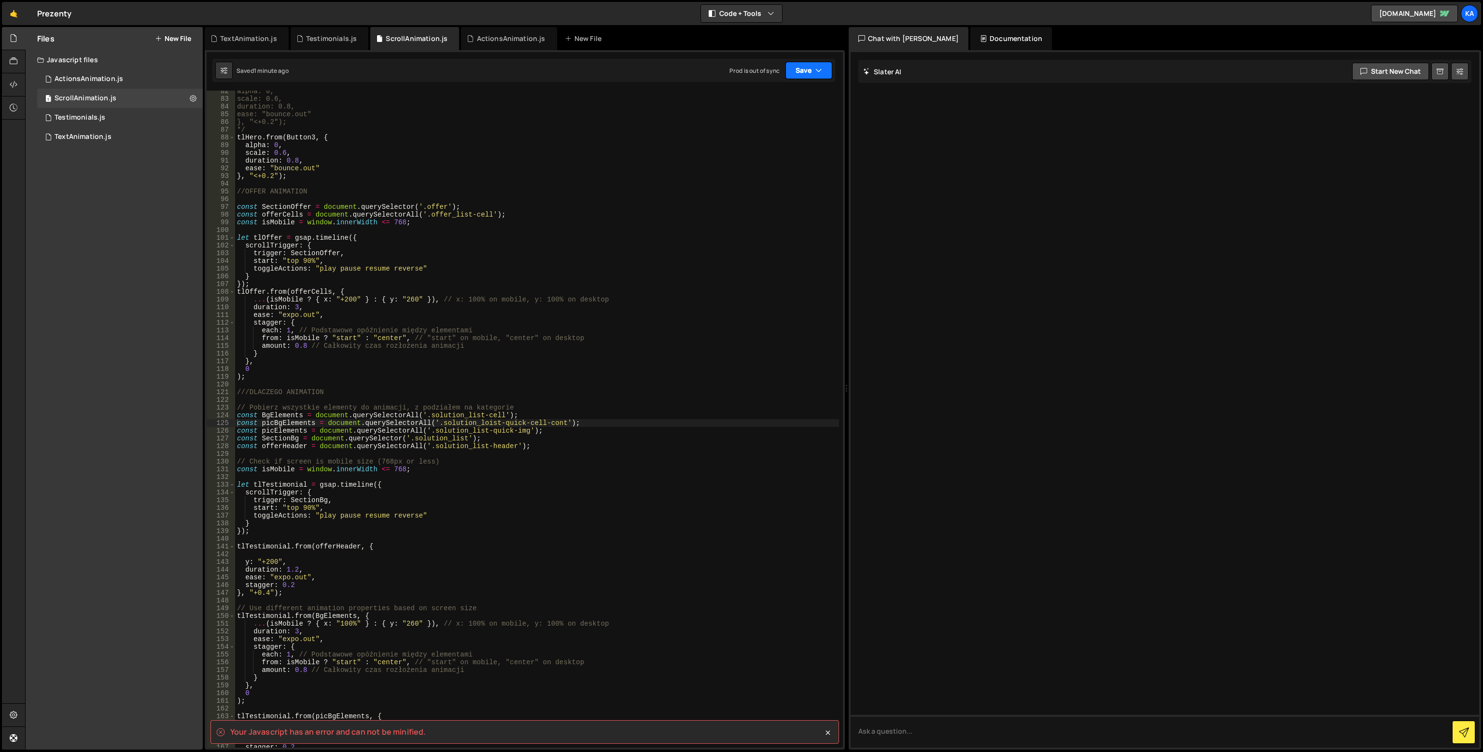
click at [807, 75] on button "Save" at bounding box center [808, 70] width 47 height 17
click at [796, 94] on div "Save to Staging S" at bounding box center [776, 94] width 100 height 10
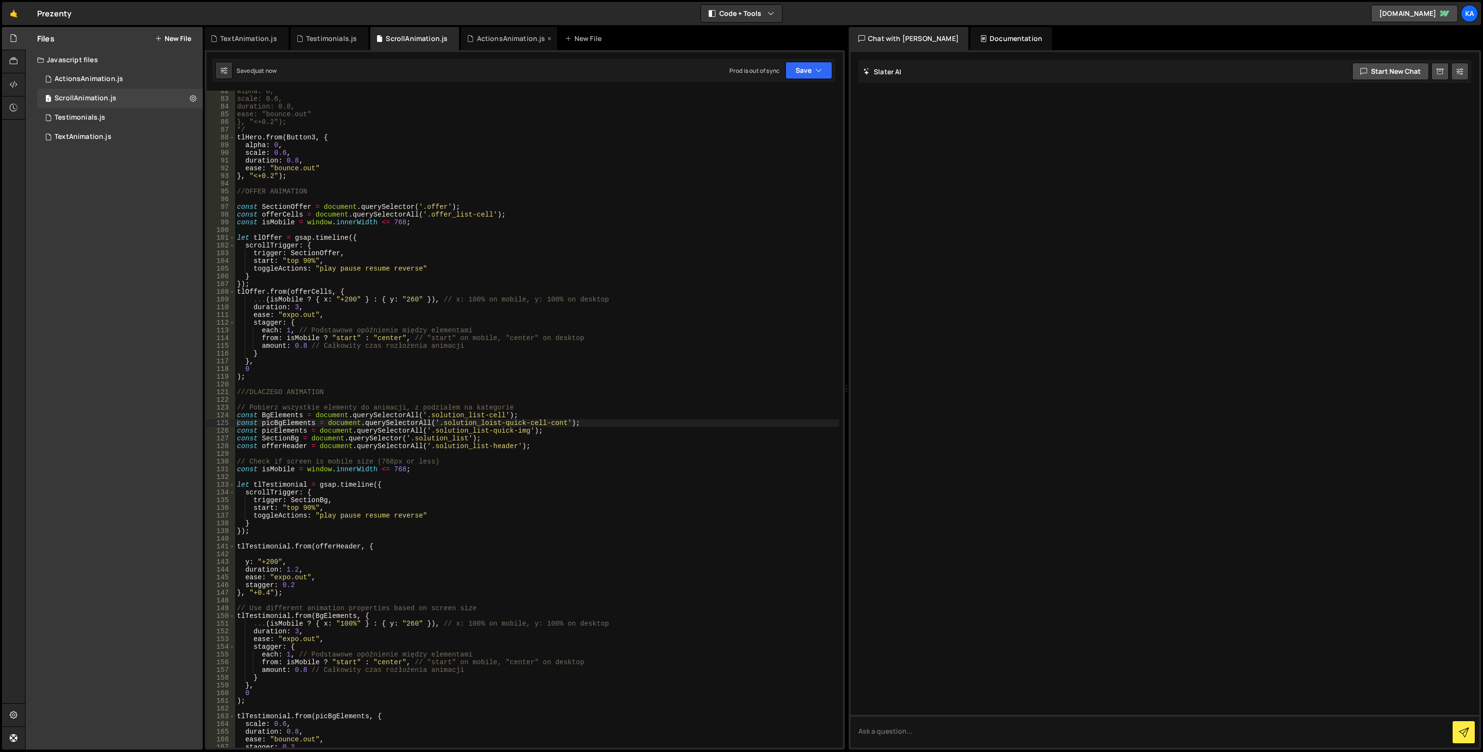
click at [508, 43] on div "ActionsAnimation.js" at bounding box center [511, 39] width 69 height 10
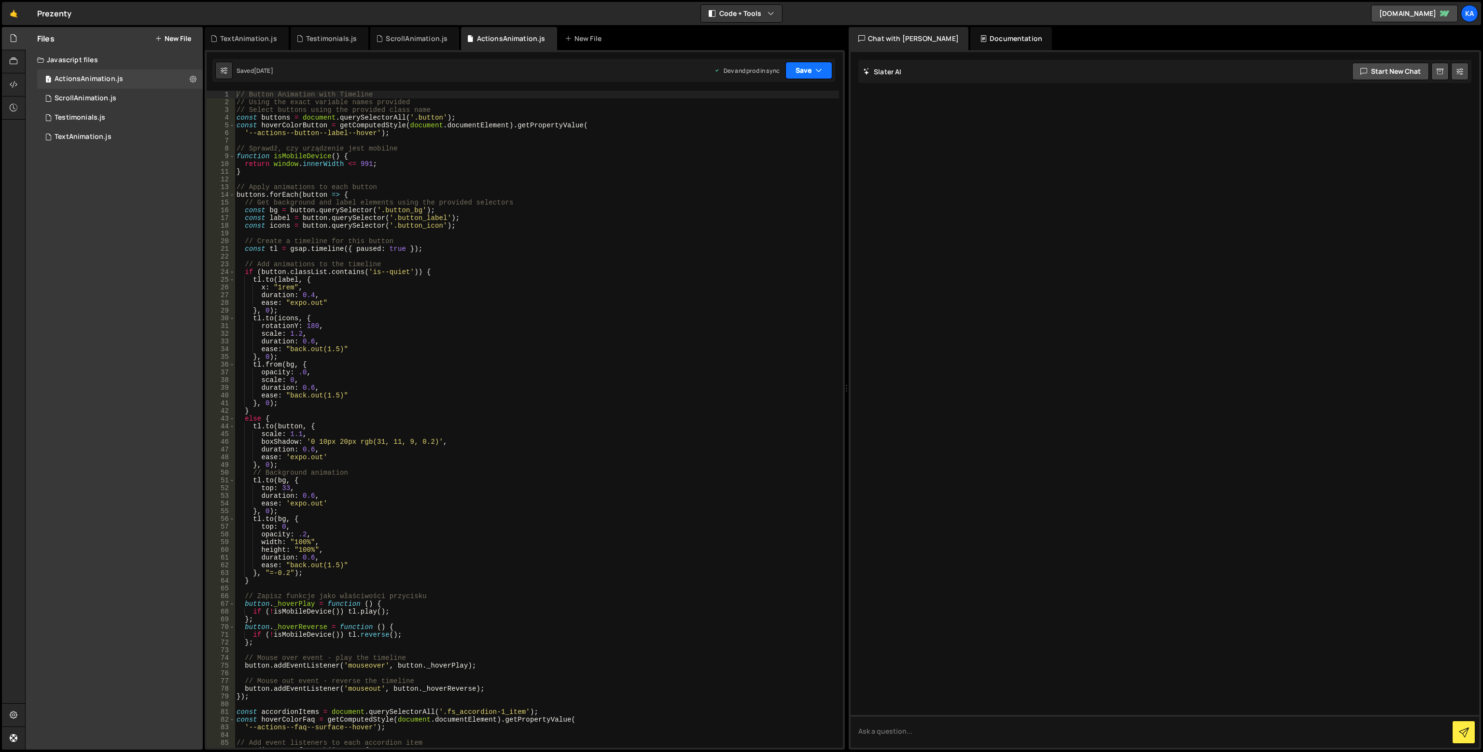
click at [816, 67] on icon "button" at bounding box center [818, 71] width 7 height 10
click at [792, 131] on div "Saved 2 weeks ago" at bounding box center [776, 136] width 100 height 12
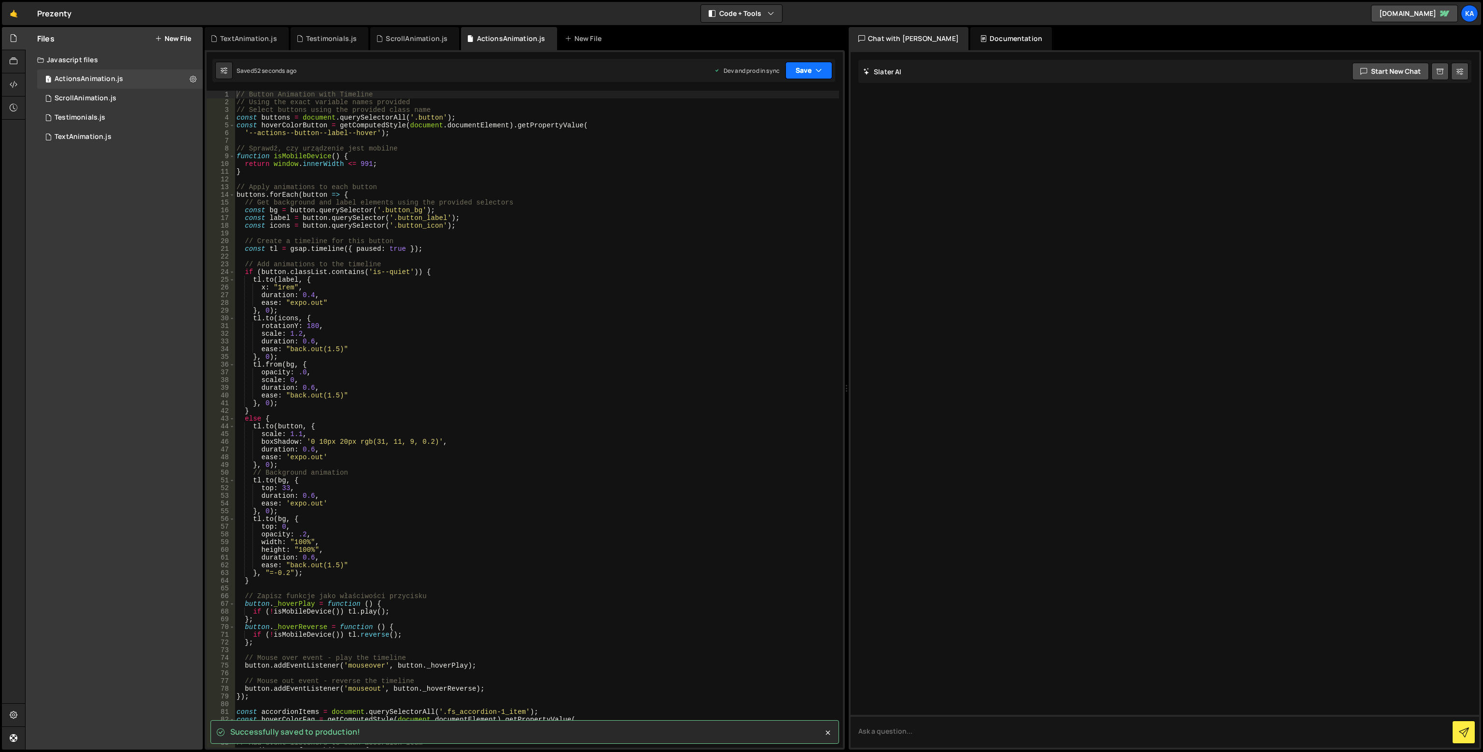
click at [803, 72] on button "Save" at bounding box center [808, 70] width 47 height 17
click at [801, 95] on div "Save to Staging S" at bounding box center [776, 94] width 100 height 10
